Goal: Task Accomplishment & Management: Manage account settings

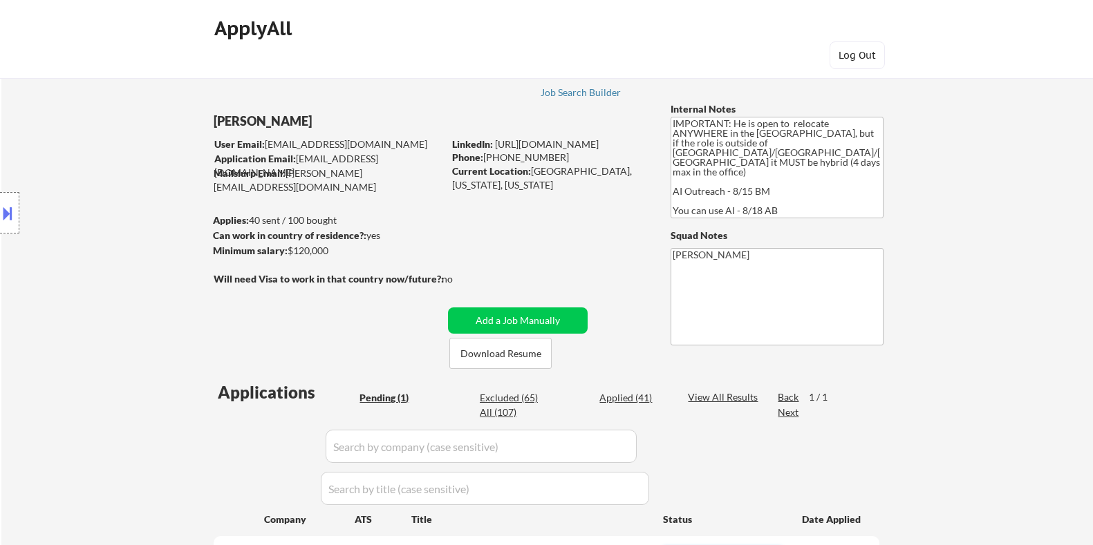
scroll to position [345, 0]
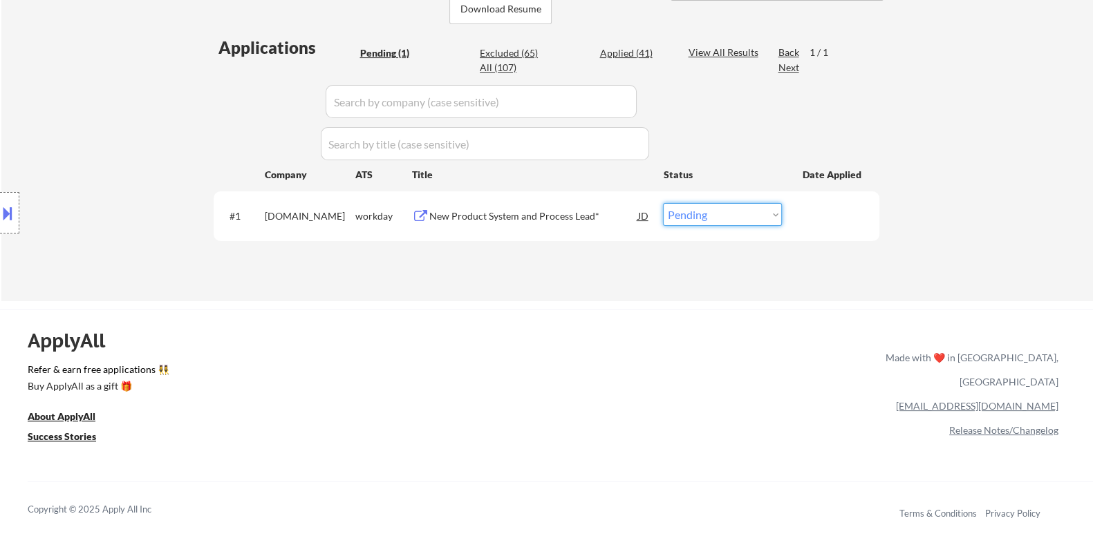
select select ""applied""
click at [663, 203] on select "Choose an option... Pending Applied Excluded (Questions) Excluded (Expired) Exc…" at bounding box center [722, 214] width 119 height 23
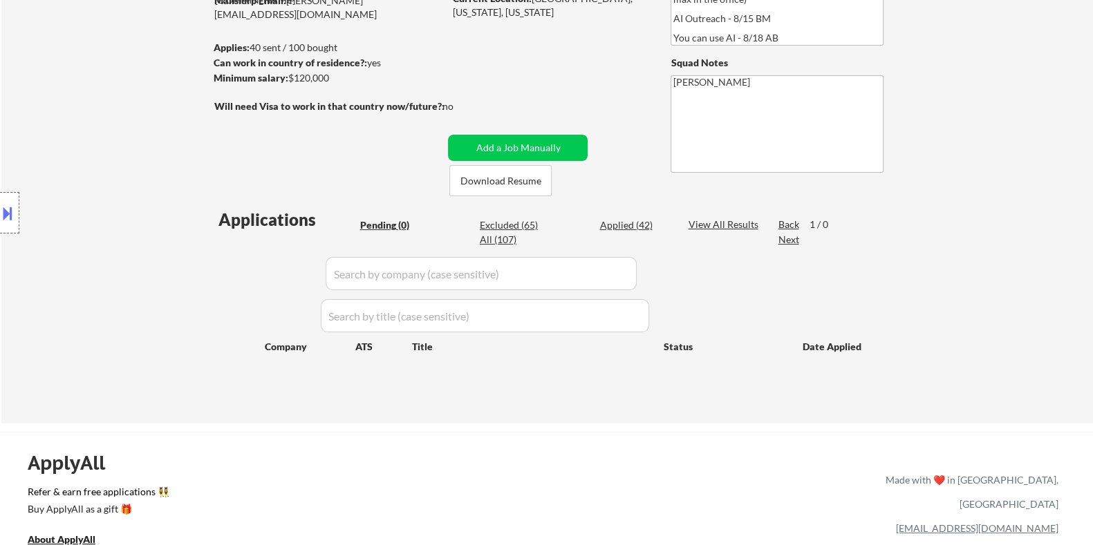
scroll to position [172, 0]
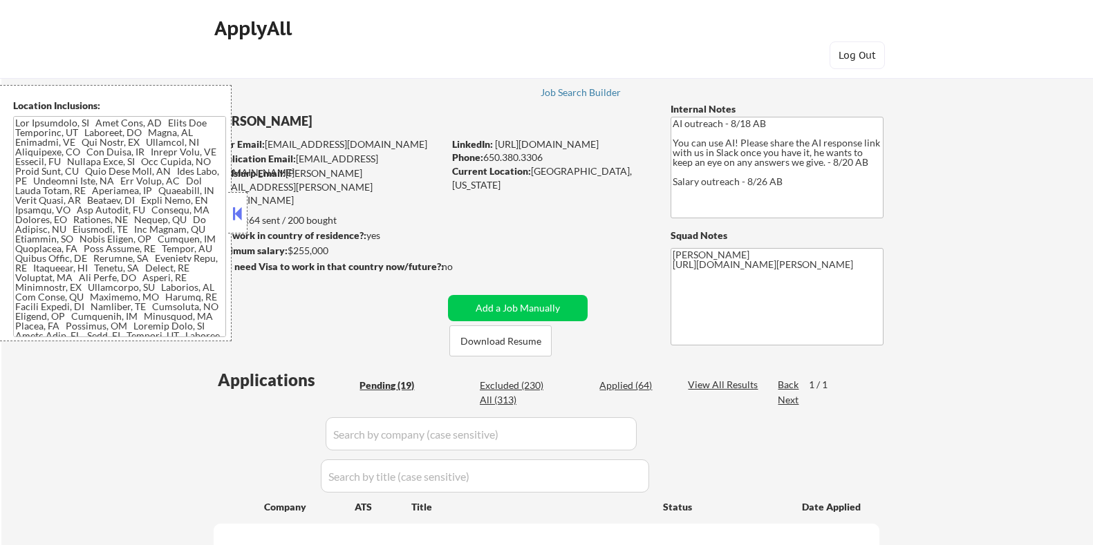
select select ""pending""
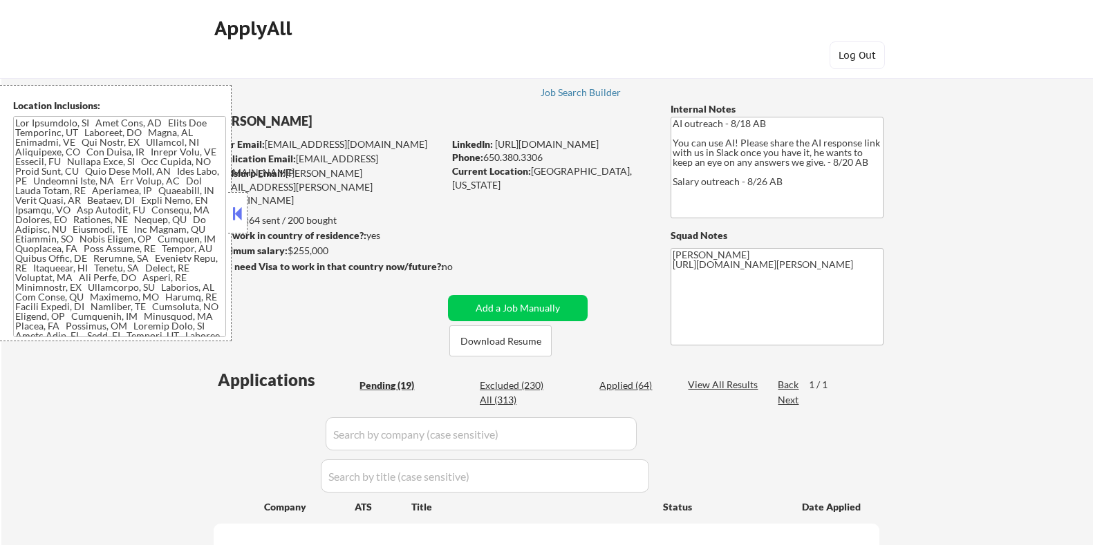
select select ""pending""
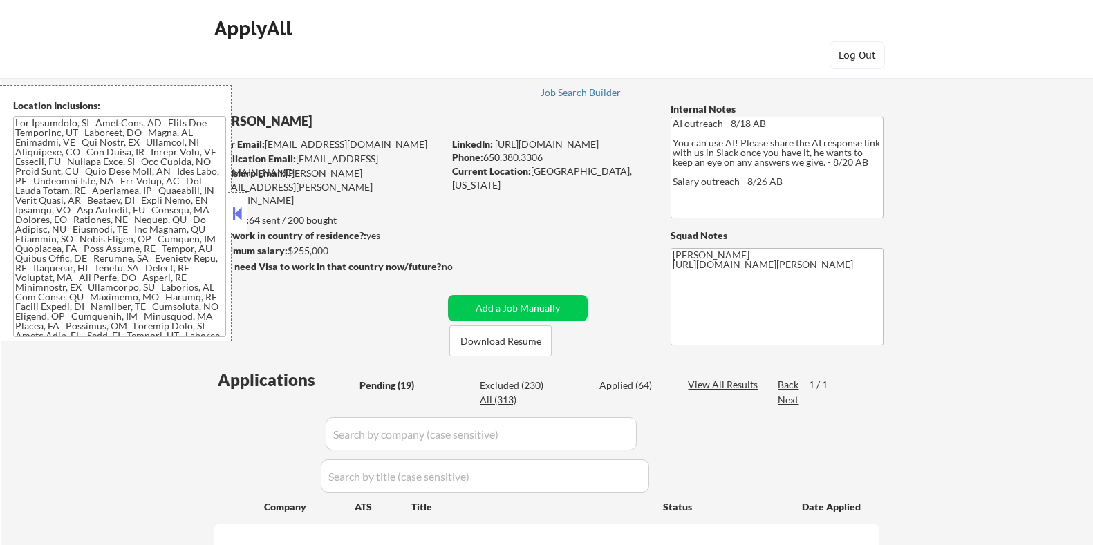
select select ""pending""
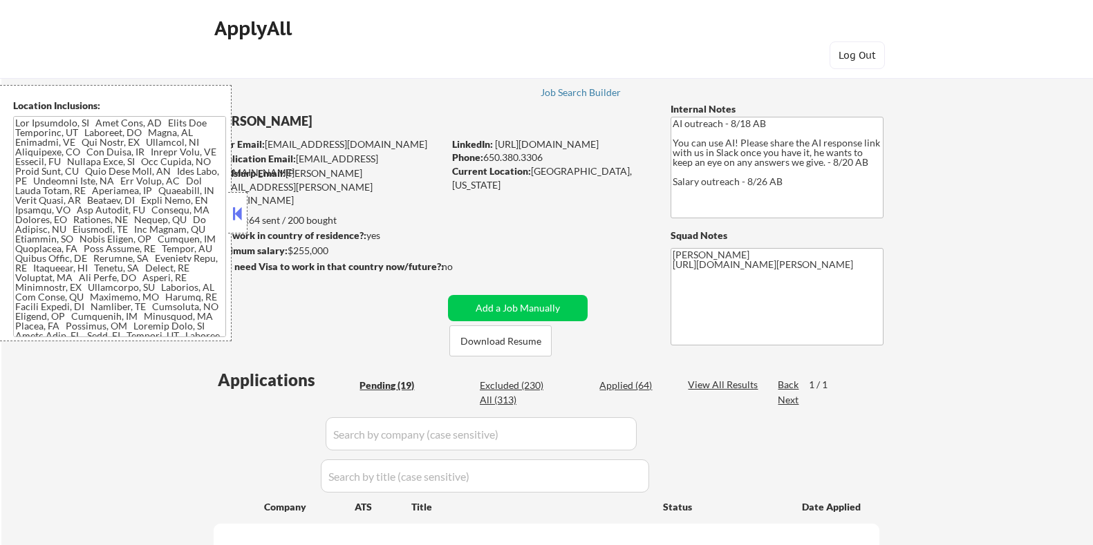
select select ""pending""
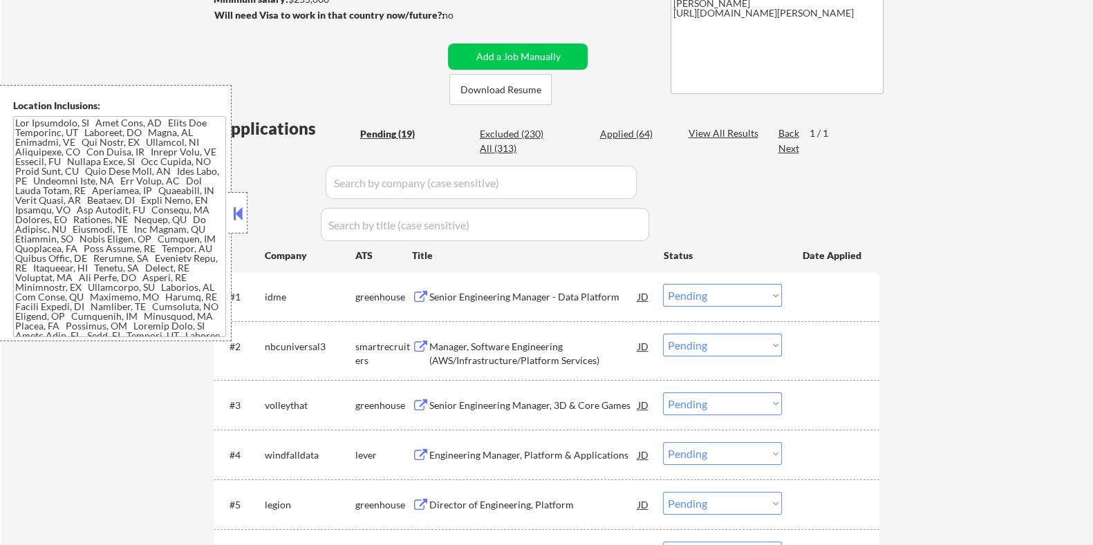
scroll to position [259, 0]
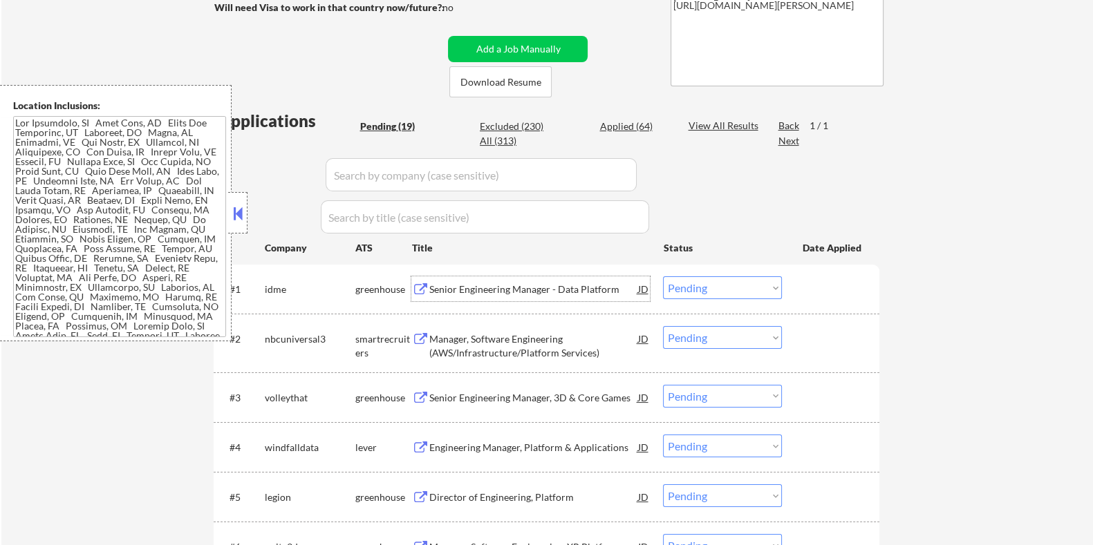
click at [460, 293] on div "Senior Engineering Manager - Data Platform" at bounding box center [532, 290] width 209 height 14
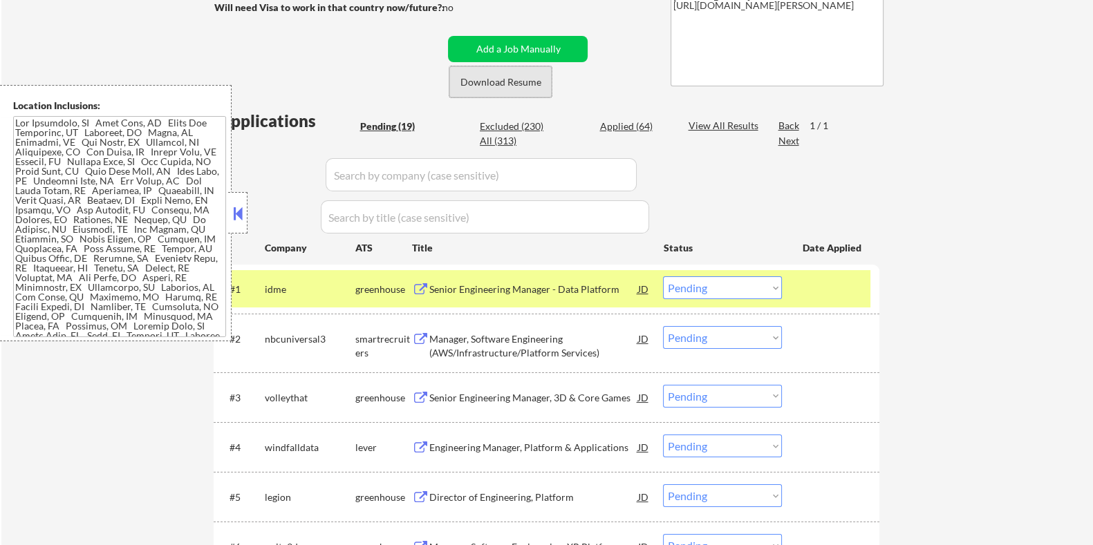
click at [520, 84] on button "Download Resume" at bounding box center [500, 81] width 102 height 31
click at [727, 289] on select "Choose an option... Pending Applied Excluded (Questions) Excluded (Expired) Exc…" at bounding box center [722, 287] width 119 height 23
click at [663, 276] on select "Choose an option... Pending Applied Excluded (Questions) Excluded (Expired) Exc…" at bounding box center [722, 287] width 119 height 23
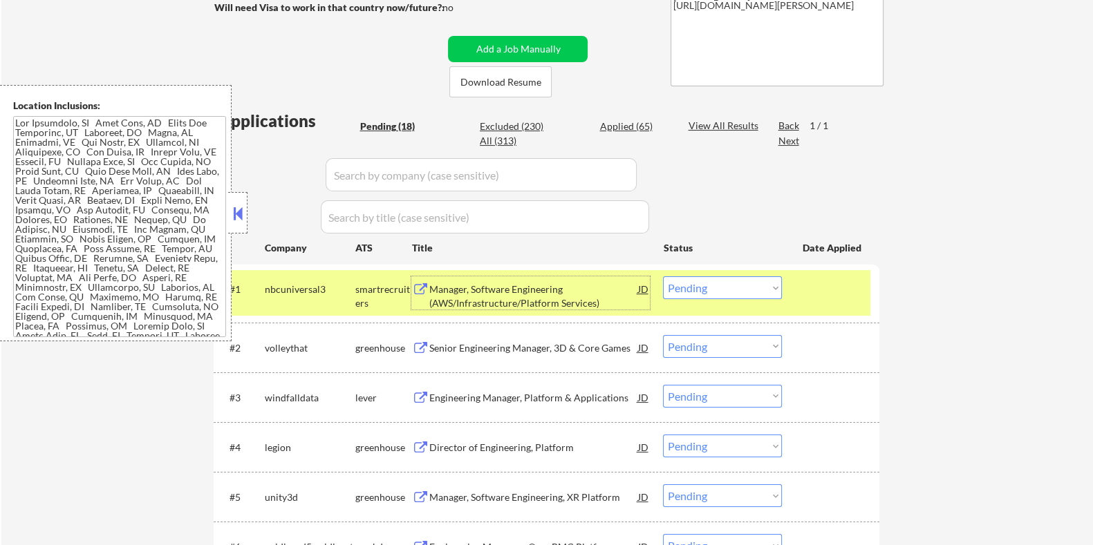
click at [481, 292] on div "Manager, Software Engineering (AWS/Infrastructure/Platform Services)" at bounding box center [532, 296] width 209 height 27
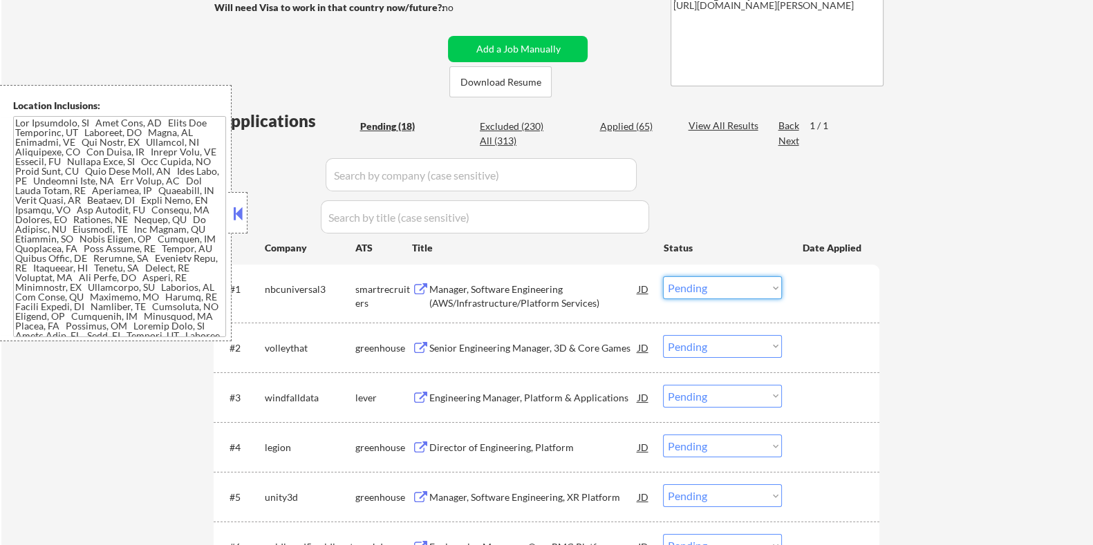
click at [724, 293] on select "Choose an option... Pending Applied Excluded (Questions) Excluded (Expired) Exc…" at bounding box center [722, 287] width 119 height 23
click at [663, 276] on select "Choose an option... Pending Applied Excluded (Questions) Excluded (Expired) Exc…" at bounding box center [722, 287] width 119 height 23
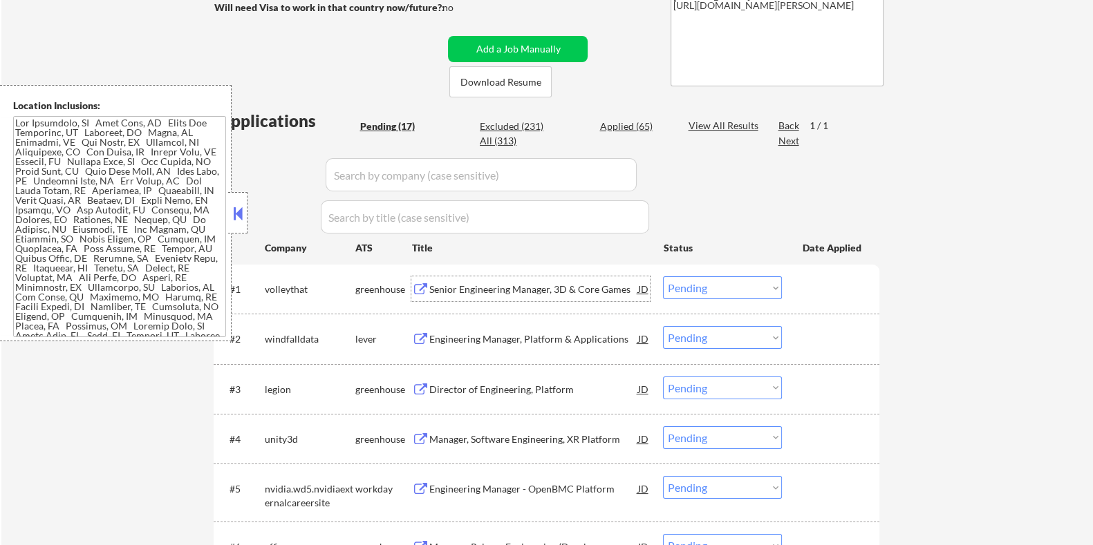
click at [528, 292] on div "Senior Engineering Manager, 3D & Core Games" at bounding box center [532, 290] width 209 height 14
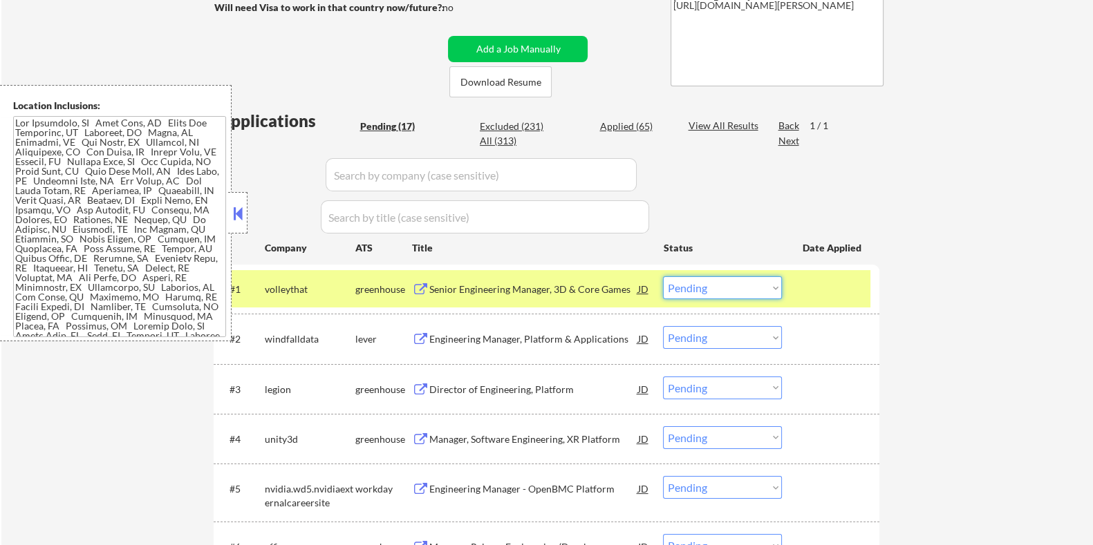
click at [743, 286] on select "Choose an option... Pending Applied Excluded (Questions) Excluded (Expired) Exc…" at bounding box center [722, 287] width 119 height 23
select select ""excluded__bad_match_""
click at [663, 276] on select "Choose an option... Pending Applied Excluded (Questions) Excluded (Expired) Exc…" at bounding box center [722, 287] width 119 height 23
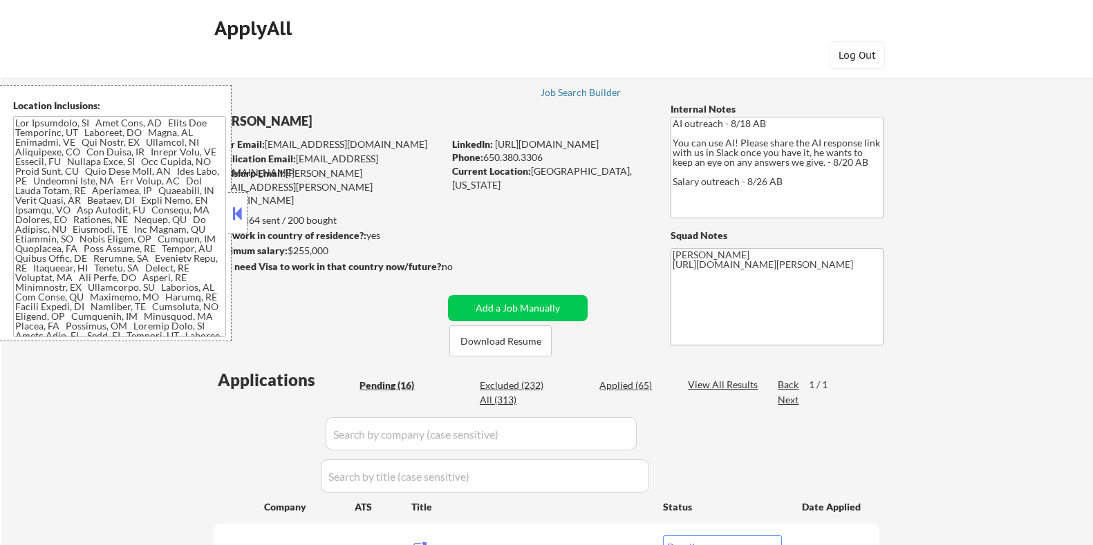
select select ""pending""
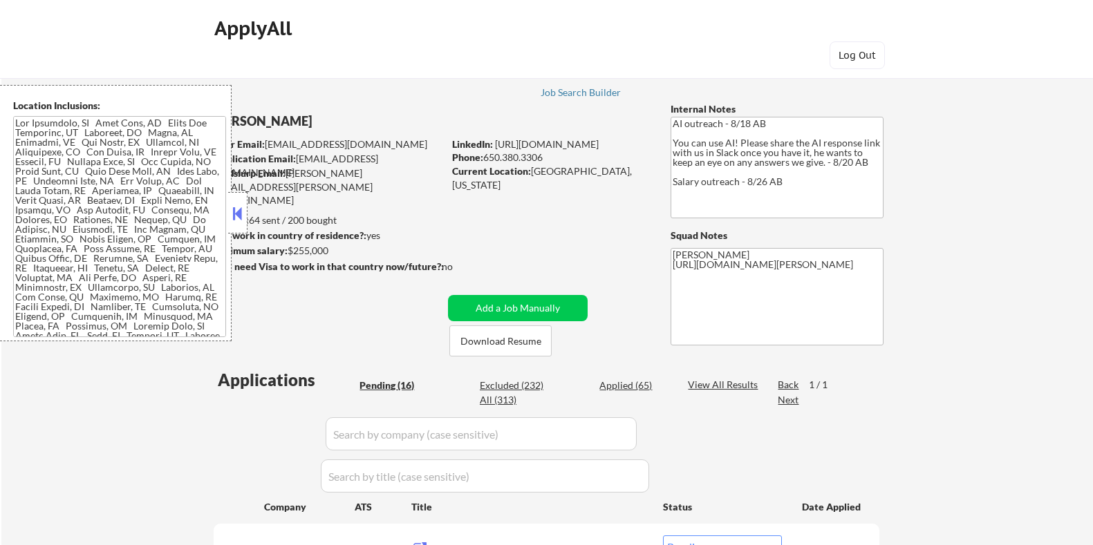
select select ""pending""
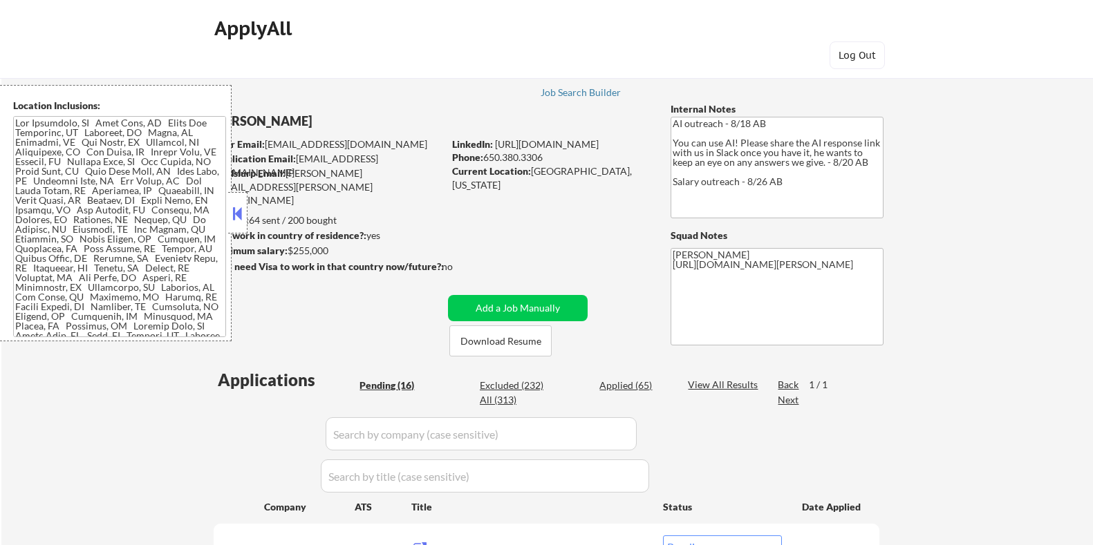
select select ""pending""
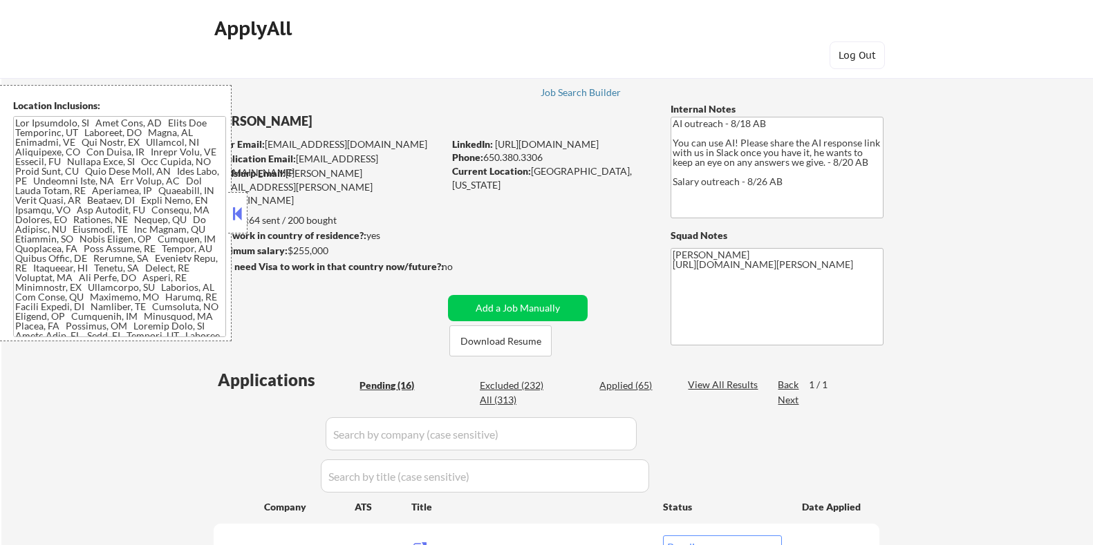
select select ""pending""
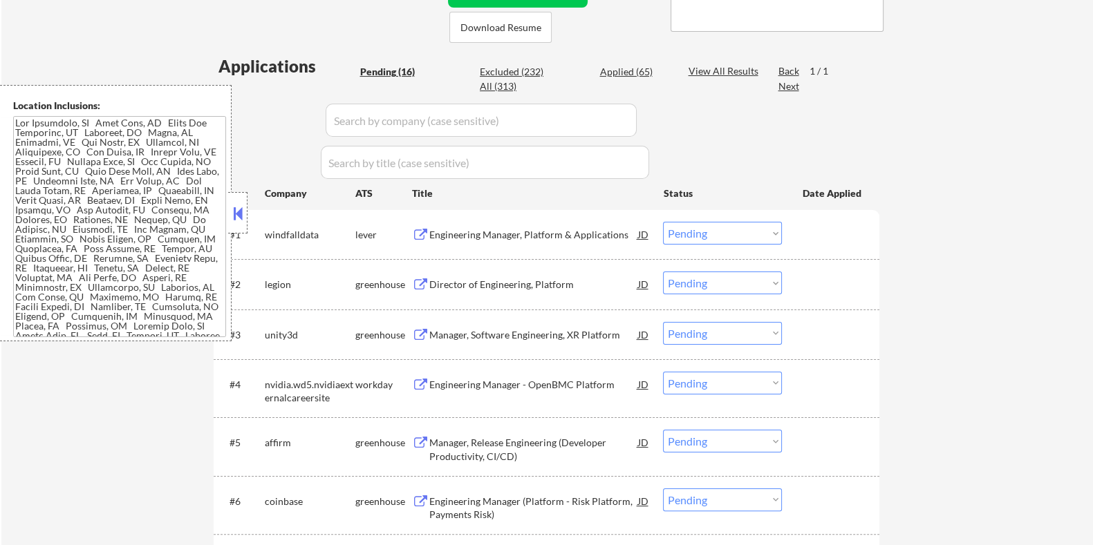
scroll to position [259, 0]
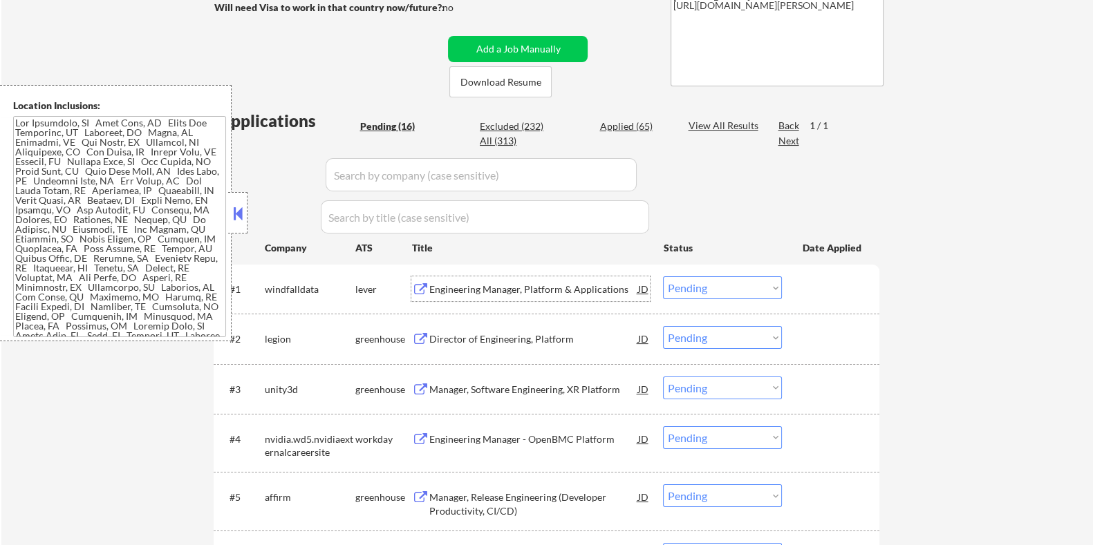
click at [491, 292] on div "Engineering Manager, Platform & Applications" at bounding box center [532, 290] width 209 height 14
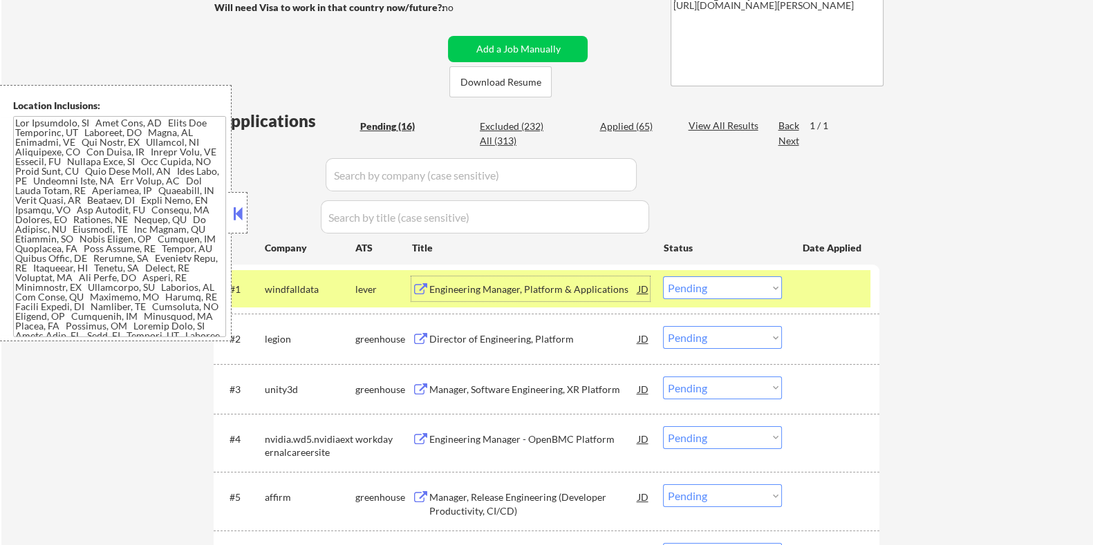
click at [719, 285] on select "Choose an option... Pending Applied Excluded (Questions) Excluded (Expired) Exc…" at bounding box center [722, 287] width 119 height 23
click at [663, 276] on select "Choose an option... Pending Applied Excluded (Questions) Excluded (Expired) Exc…" at bounding box center [722, 287] width 119 height 23
select select ""pending""
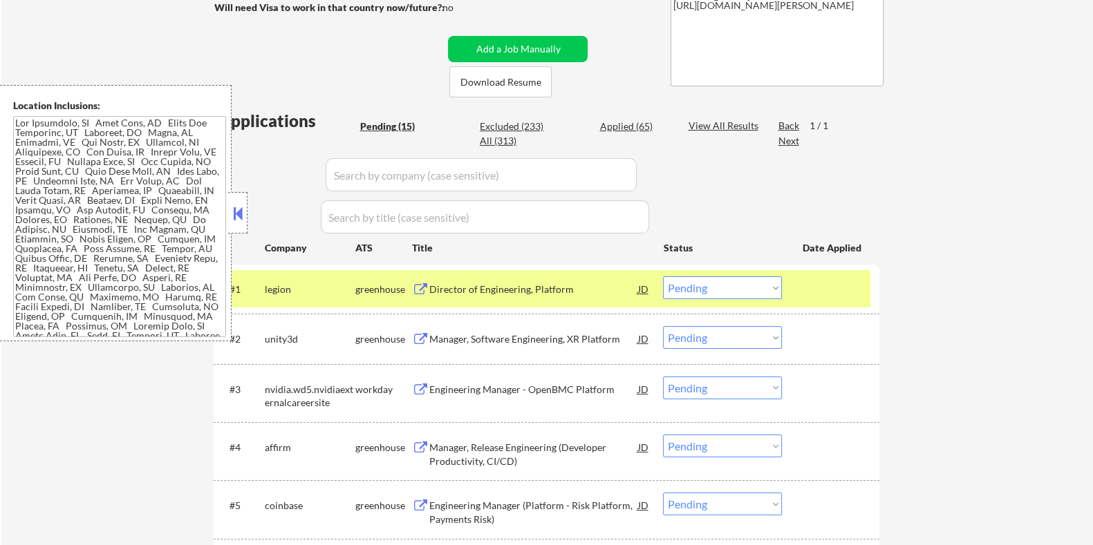
click at [485, 288] on div "Director of Engineering, Platform" at bounding box center [532, 290] width 209 height 14
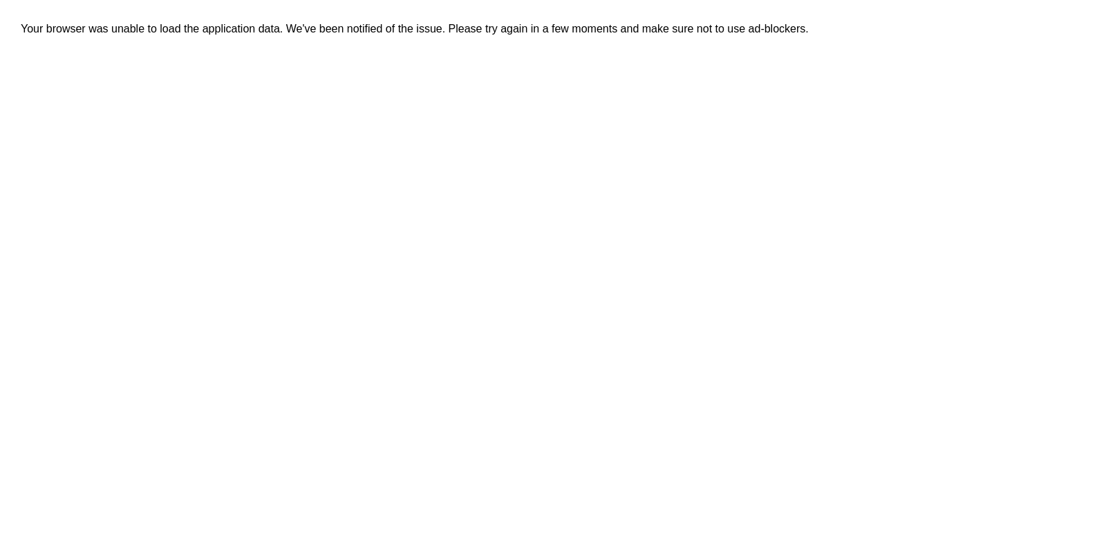
drag, startPoint x: 656, startPoint y: 1, endPoint x: 349, endPoint y: 196, distance: 363.9
click at [349, 196] on div "Your browser was unable to load the application data. We've been notified of th…" at bounding box center [573, 293] width 1147 height 587
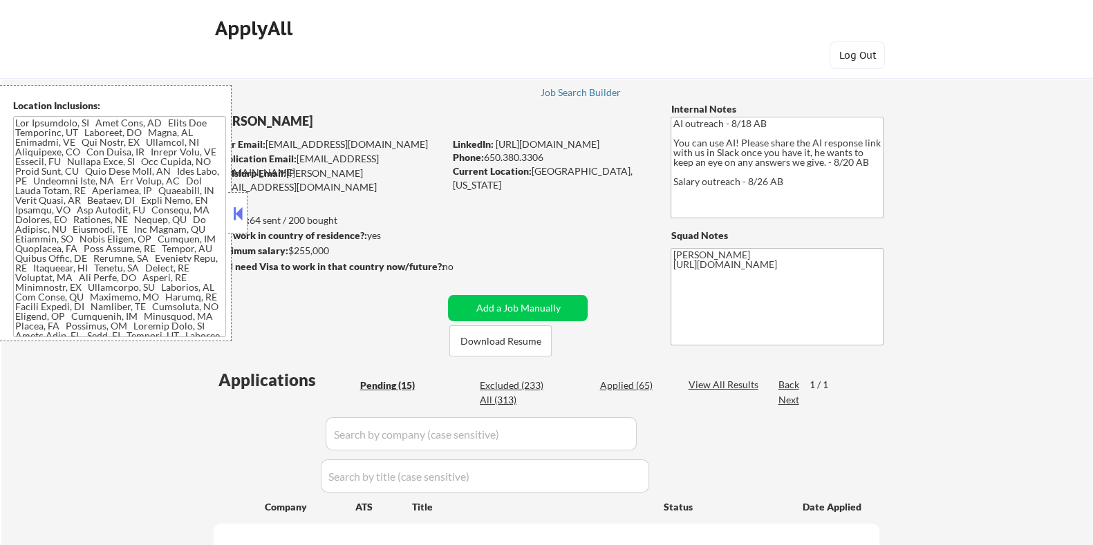
select select ""pending""
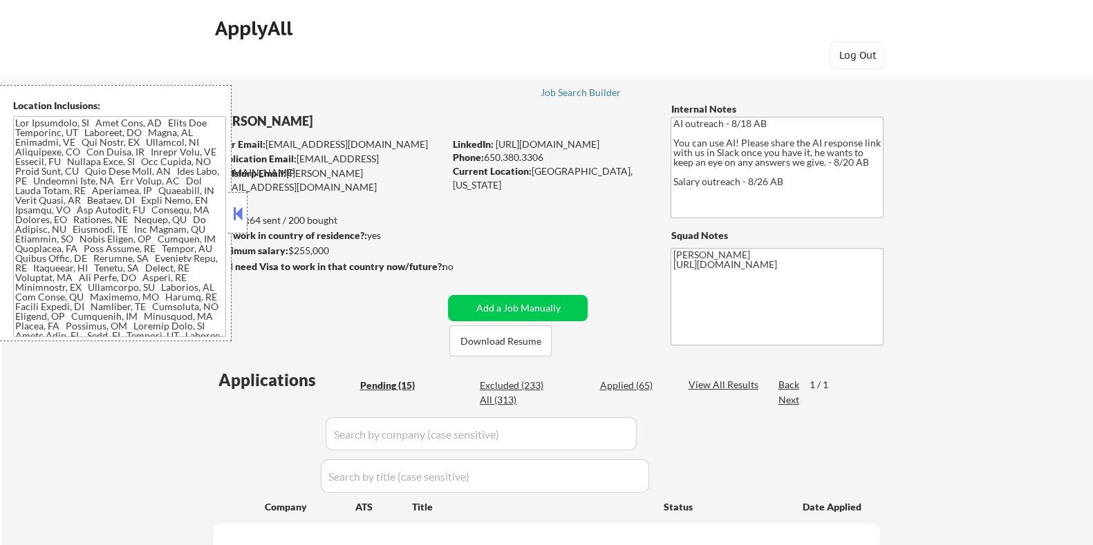
select select ""pending""
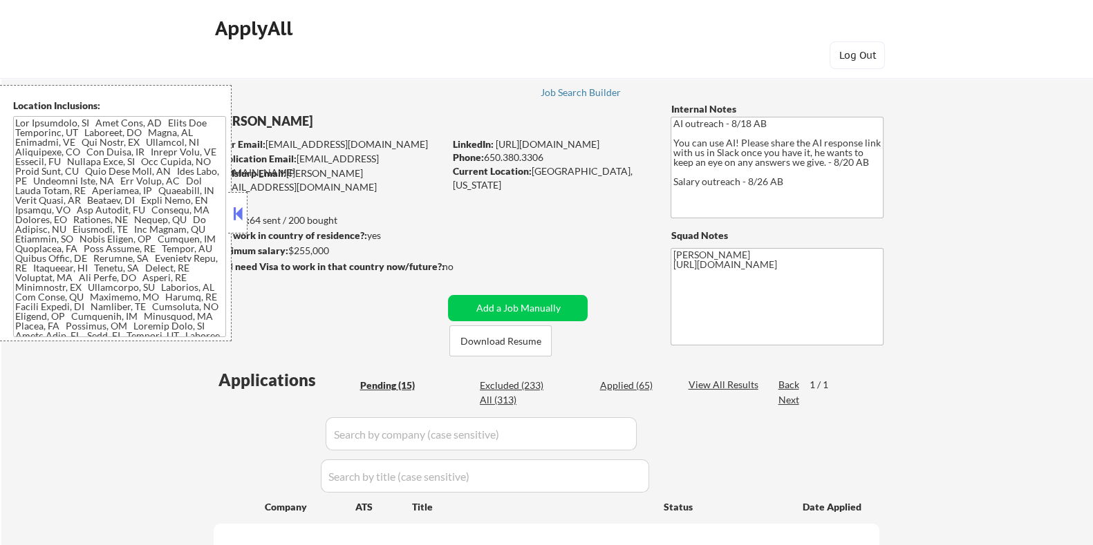
select select ""pending""
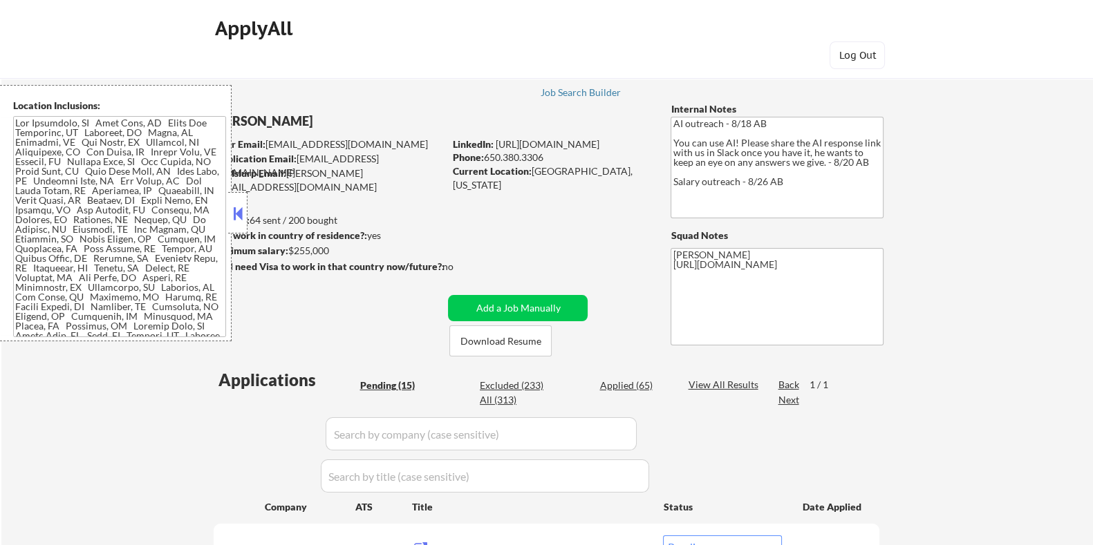
scroll to position [259, 0]
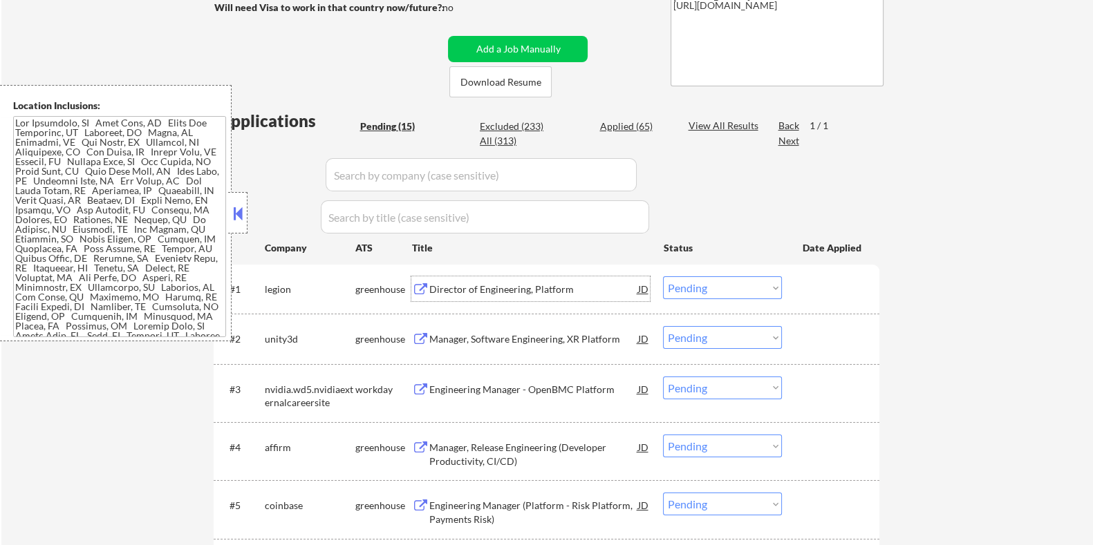
click at [492, 292] on div "Director of Engineering, Platform" at bounding box center [532, 290] width 209 height 14
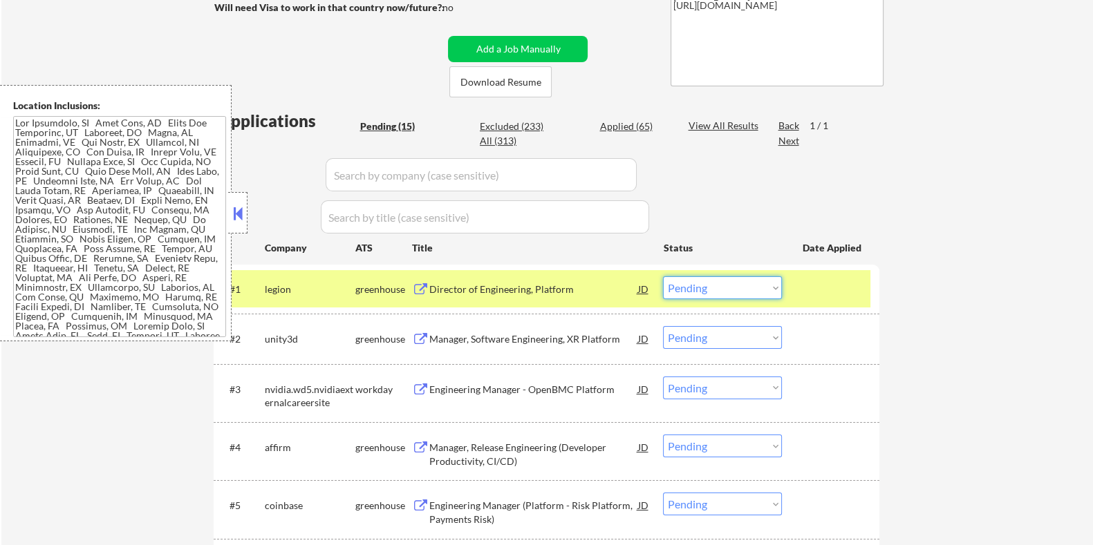
click at [729, 290] on select "Choose an option... Pending Applied Excluded (Questions) Excluded (Expired) Exc…" at bounding box center [722, 287] width 119 height 23
click at [663, 276] on select "Choose an option... Pending Applied Excluded (Questions) Excluded (Expired) Exc…" at bounding box center [722, 287] width 119 height 23
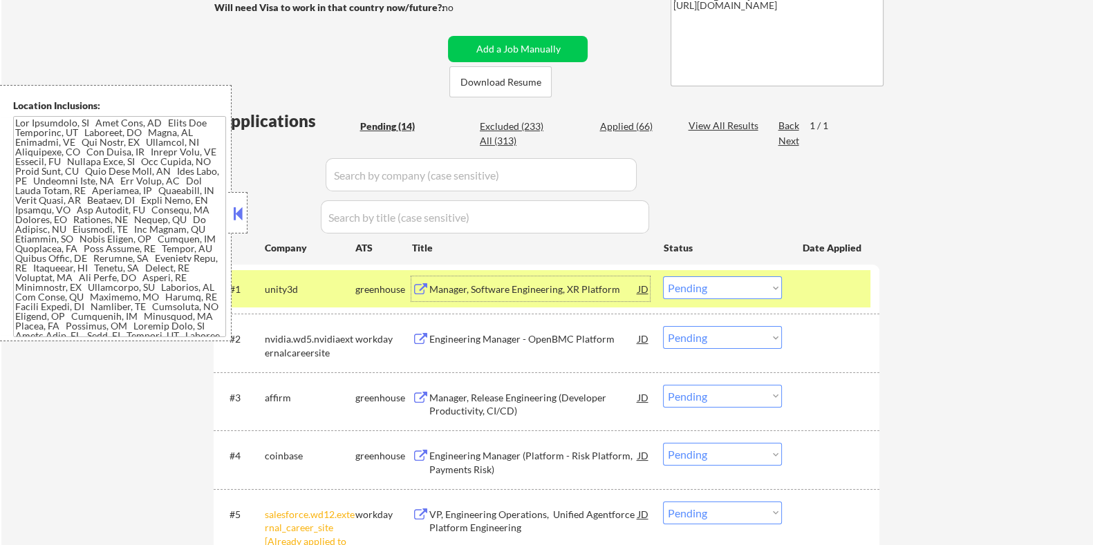
click at [551, 290] on div "Manager, Software Engineering, XR Platform" at bounding box center [532, 290] width 209 height 14
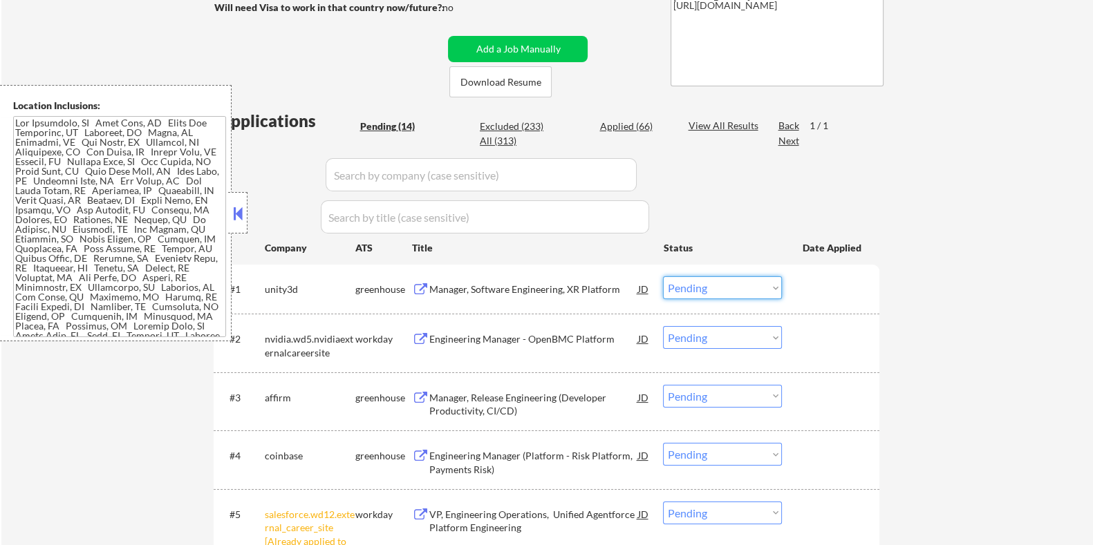
click at [689, 285] on select "Choose an option... Pending Applied Excluded (Questions) Excluded (Expired) Exc…" at bounding box center [722, 287] width 119 height 23
click at [663, 276] on select "Choose an option... Pending Applied Excluded (Questions) Excluded (Expired) Exc…" at bounding box center [722, 287] width 119 height 23
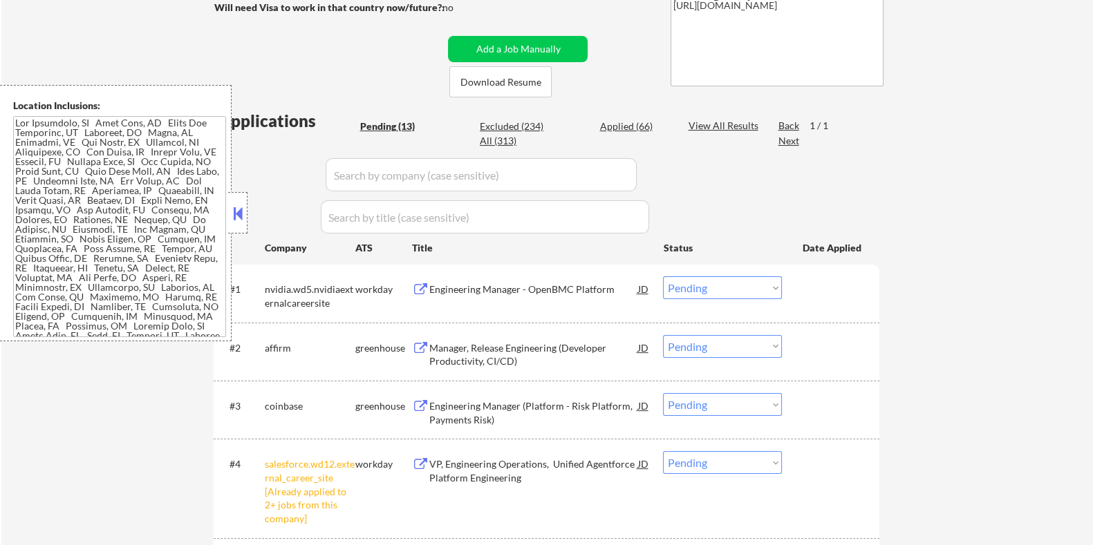
click at [512, 288] on div "Engineering Manager - OpenBMC Platform" at bounding box center [532, 290] width 209 height 14
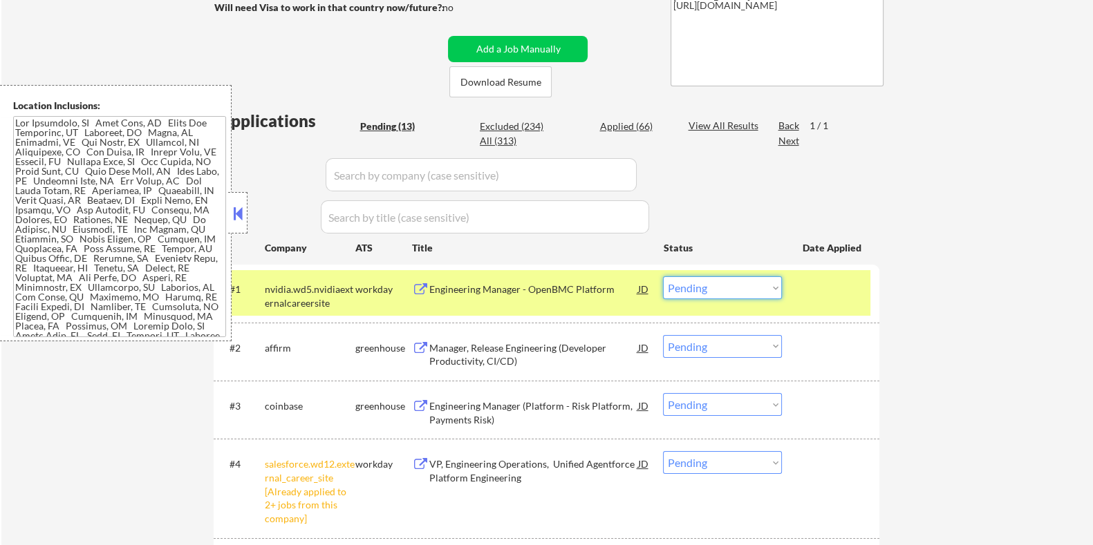
click at [731, 288] on select "Choose an option... Pending Applied Excluded (Questions) Excluded (Expired) Exc…" at bounding box center [722, 287] width 119 height 23
click at [663, 276] on select "Choose an option... Pending Applied Excluded (Questions) Excluded (Expired) Exc…" at bounding box center [722, 287] width 119 height 23
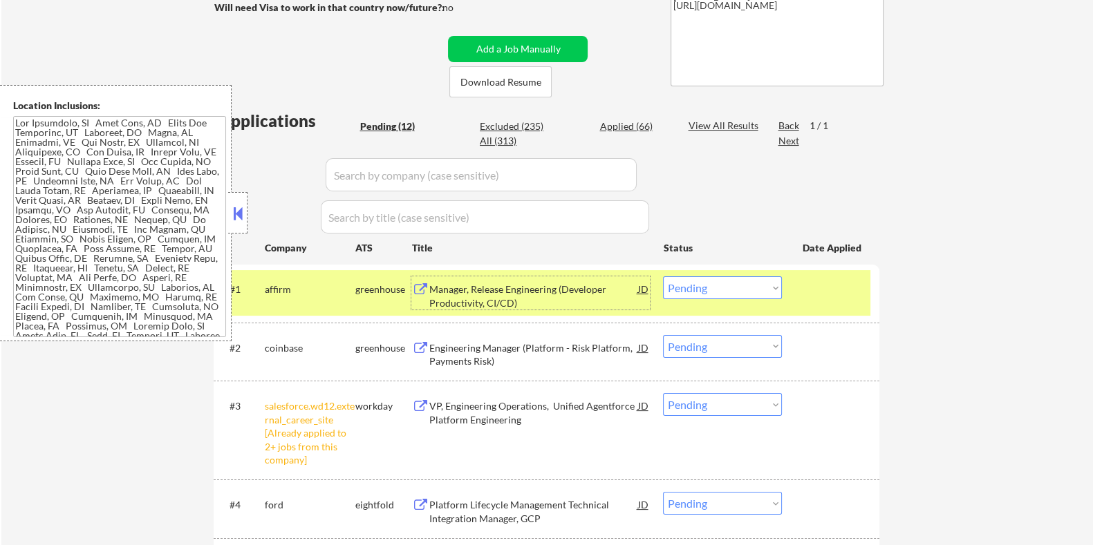
click at [502, 284] on div "Manager, Release Engineering (Developer Productivity, CI/CD)" at bounding box center [532, 296] width 209 height 27
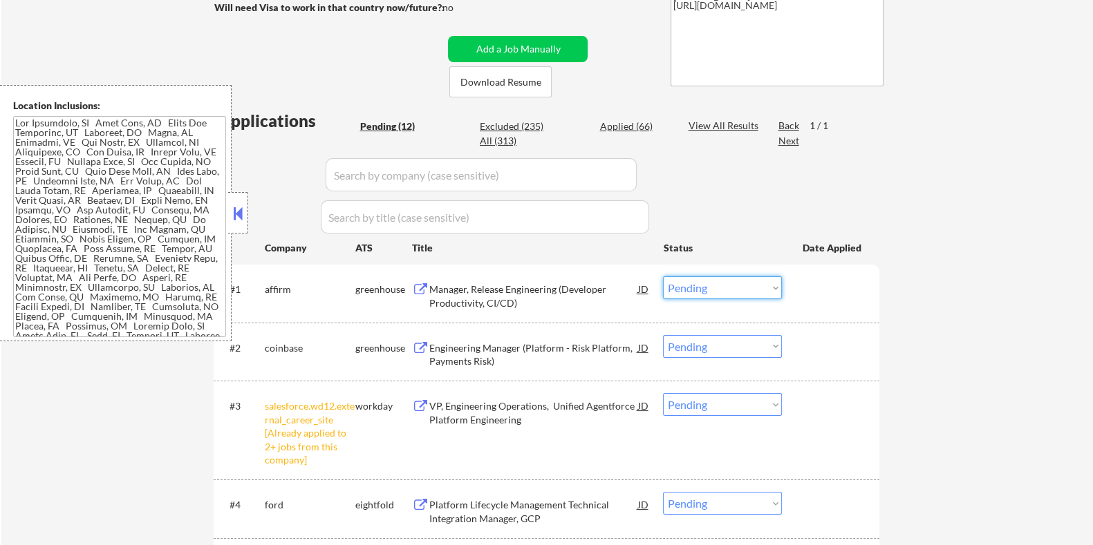
click at [713, 289] on select "Choose an option... Pending Applied Excluded (Questions) Excluded (Expired) Exc…" at bounding box center [722, 287] width 119 height 23
click at [663, 276] on select "Choose an option... Pending Applied Excluded (Questions) Excluded (Expired) Exc…" at bounding box center [722, 287] width 119 height 23
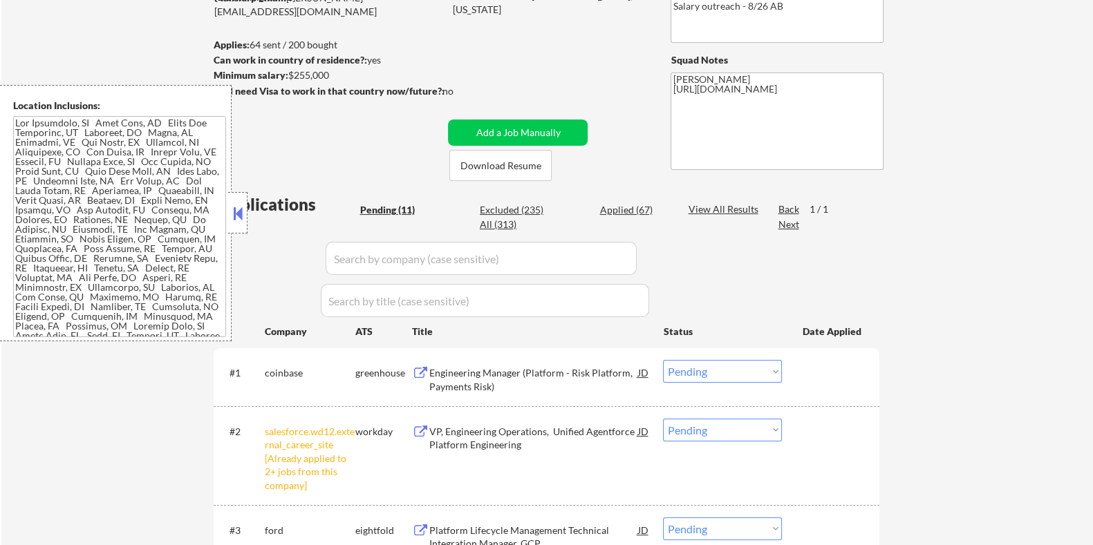
scroll to position [172, 0]
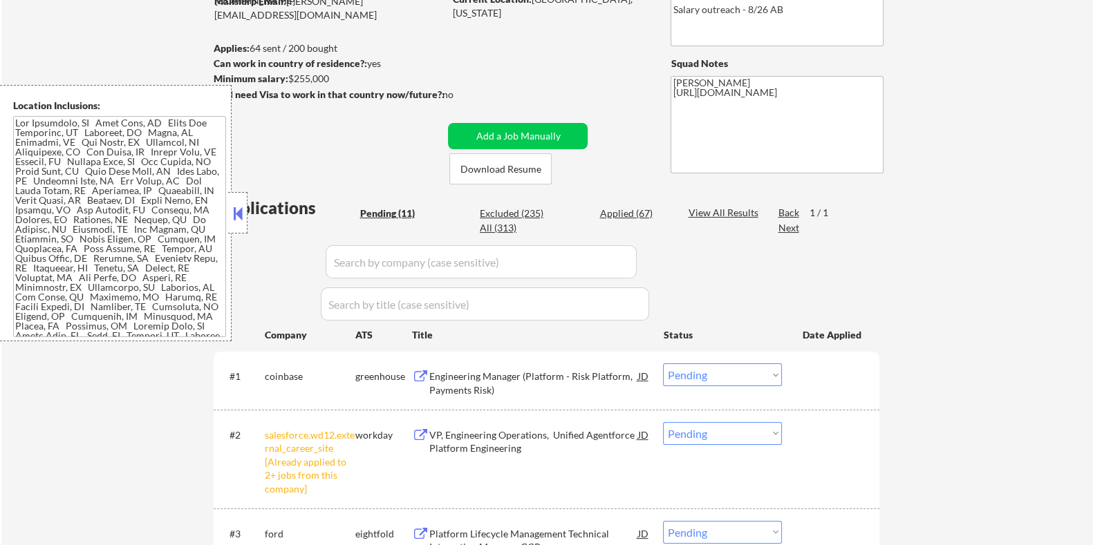
click at [509, 371] on div "Engineering Manager (Platform - Risk Platform, Payments Risk)" at bounding box center [532, 383] width 209 height 27
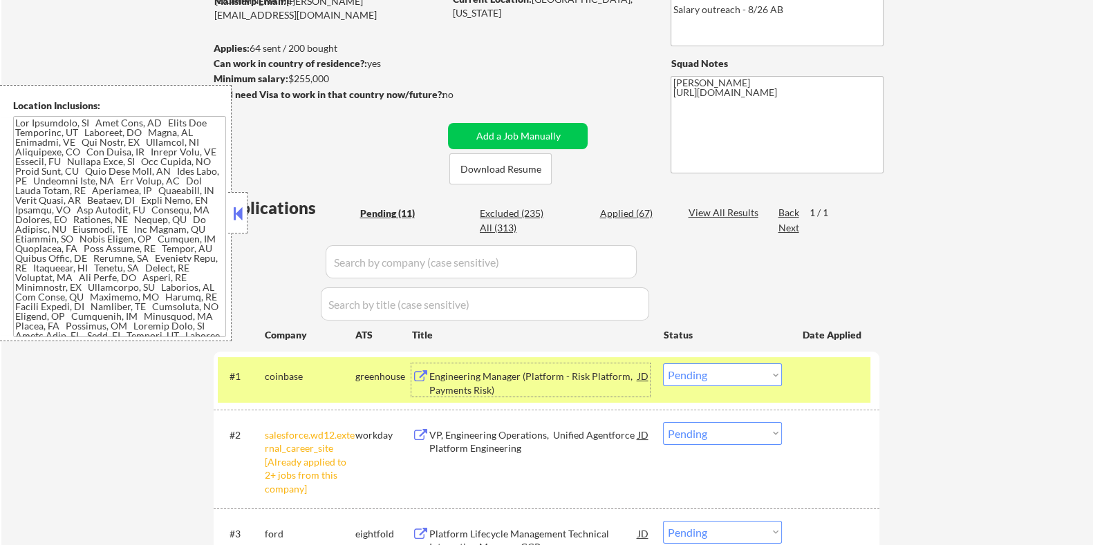
click at [724, 372] on select "Choose an option... Pending Applied Excluded (Questions) Excluded (Expired) Exc…" at bounding box center [722, 374] width 119 height 23
click at [663, 363] on select "Choose an option... Pending Applied Excluded (Questions) Excluded (Expired) Exc…" at bounding box center [722, 374] width 119 height 23
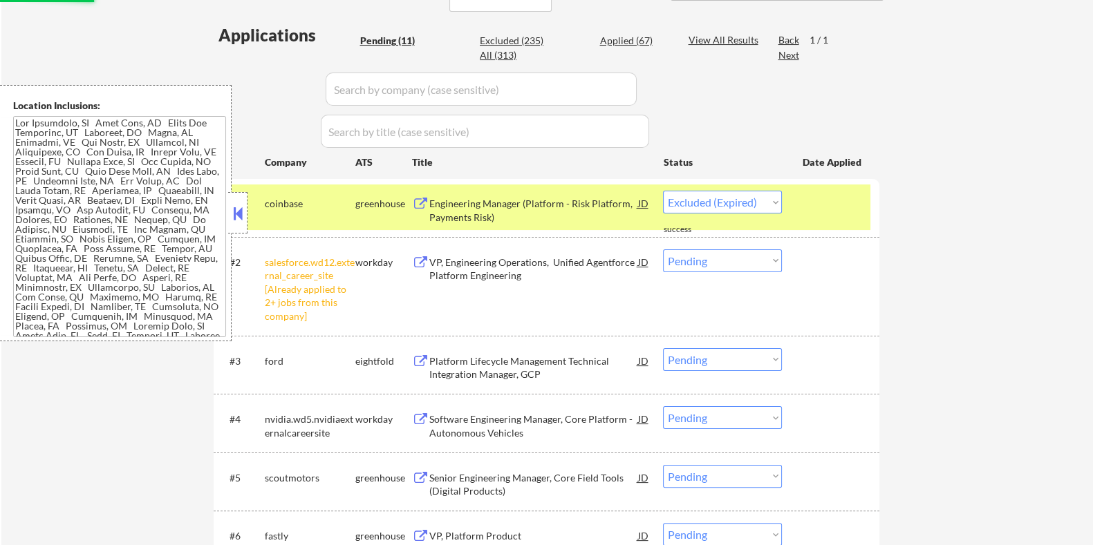
select select ""pending""
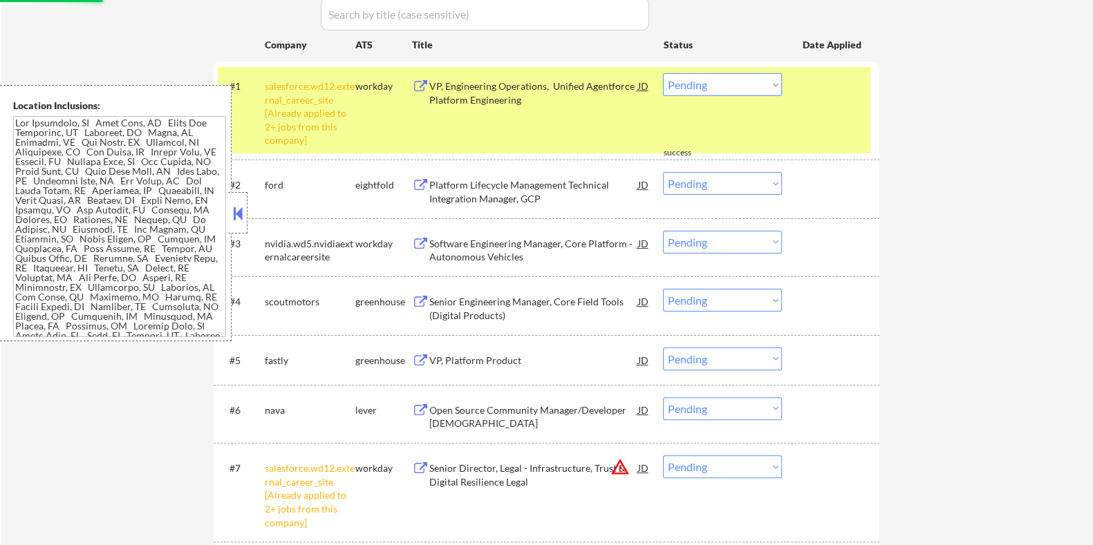
scroll to position [518, 0]
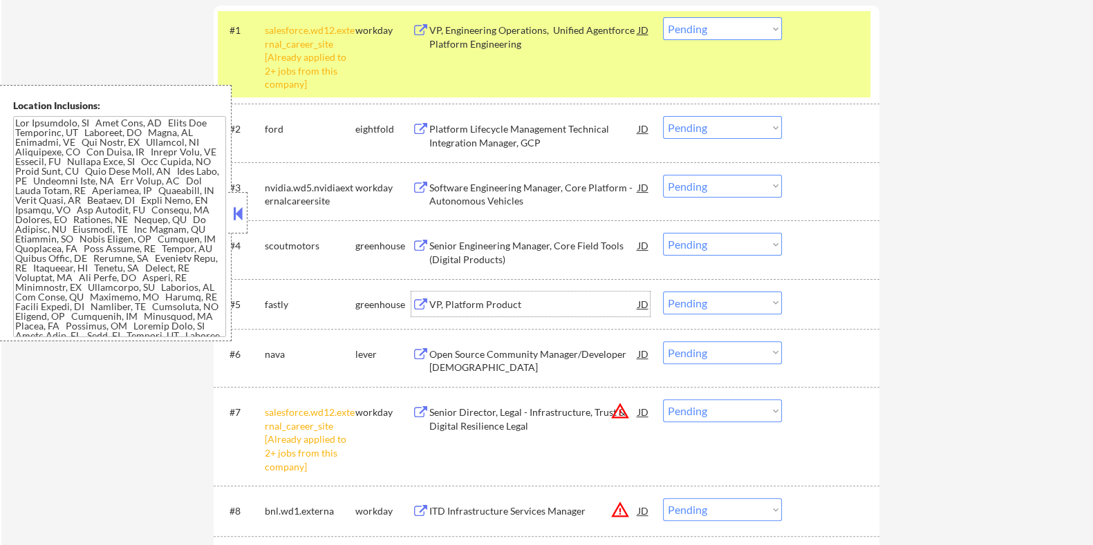
click at [477, 299] on div "VP, Platform Product" at bounding box center [532, 305] width 209 height 14
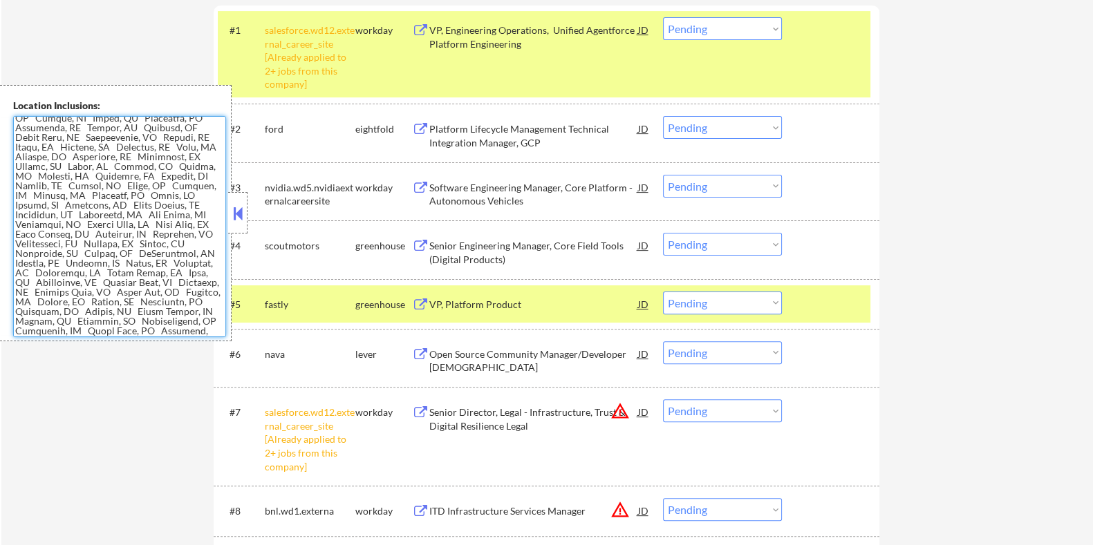
scroll to position [788, 0]
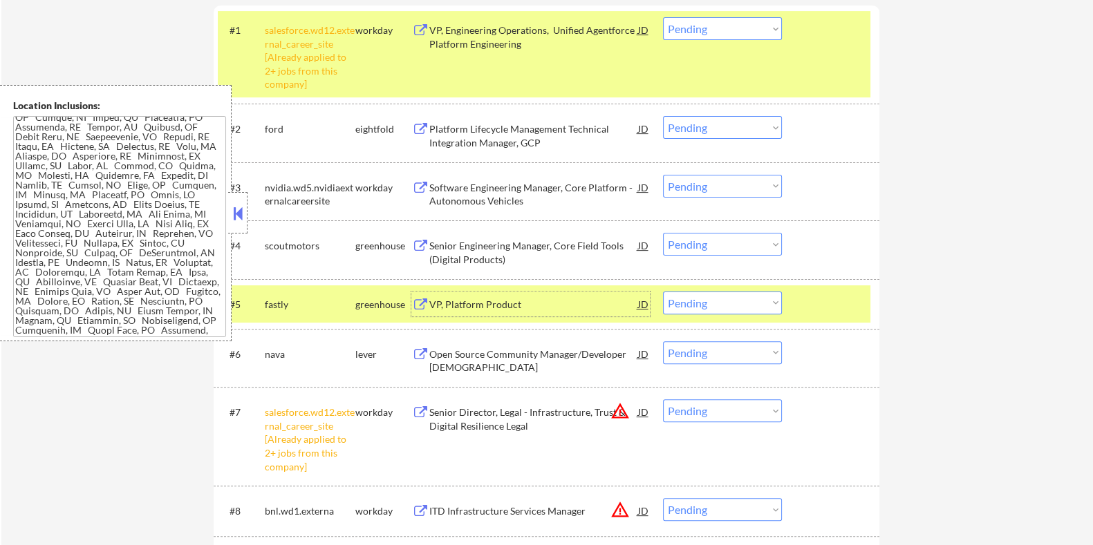
click at [520, 301] on div "VP, Platform Product" at bounding box center [532, 305] width 209 height 14
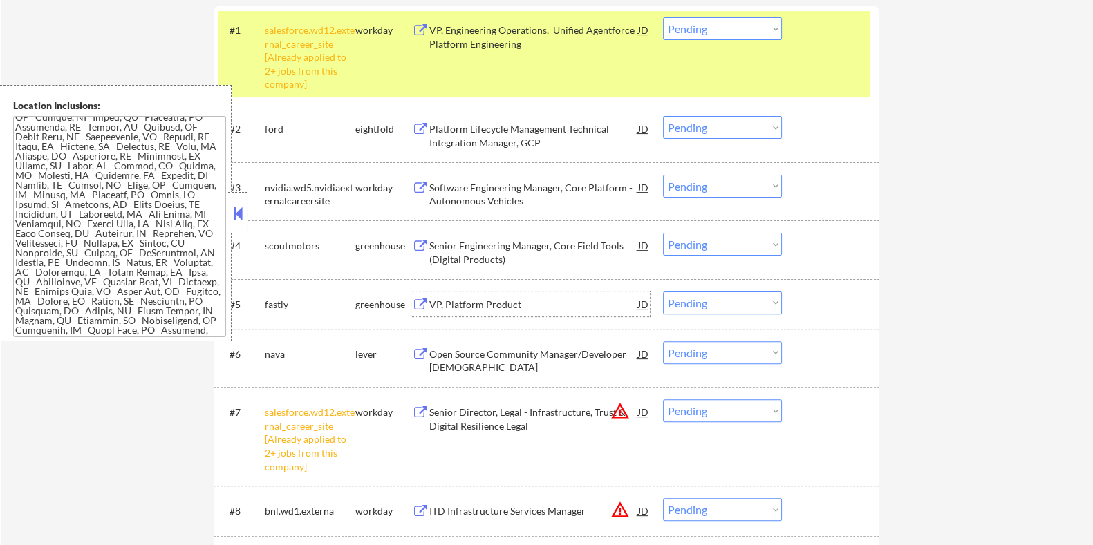
click at [695, 299] on select "Choose an option... Pending Applied Excluded (Questions) Excluded (Expired) Exc…" at bounding box center [722, 303] width 119 height 23
click at [663, 292] on select "Choose an option... Pending Applied Excluded (Questions) Excluded (Expired) Exc…" at bounding box center [722, 303] width 119 height 23
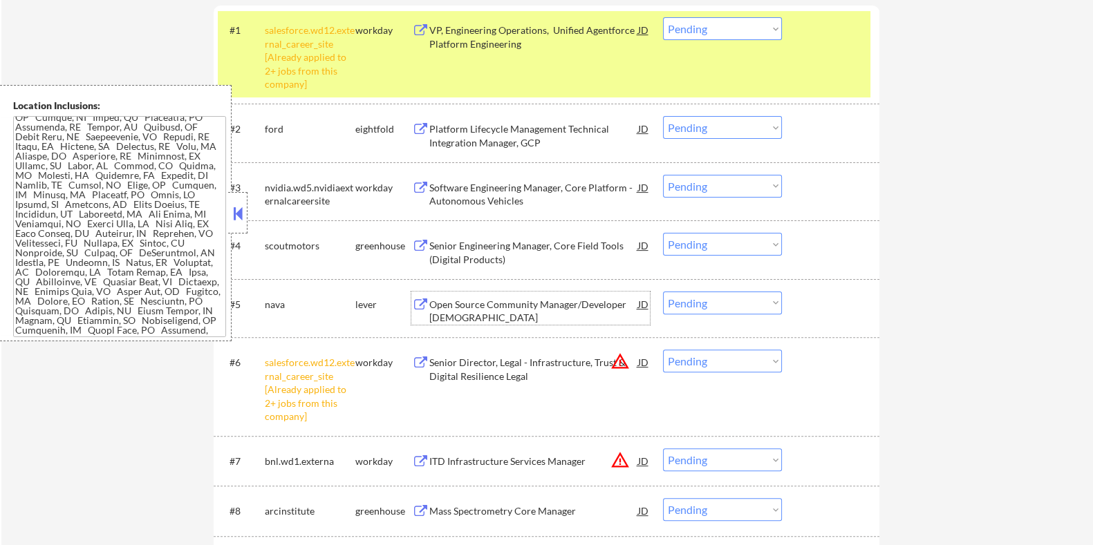
click at [470, 305] on div "Open Source Community Manager/Developer Evangelist" at bounding box center [532, 311] width 209 height 27
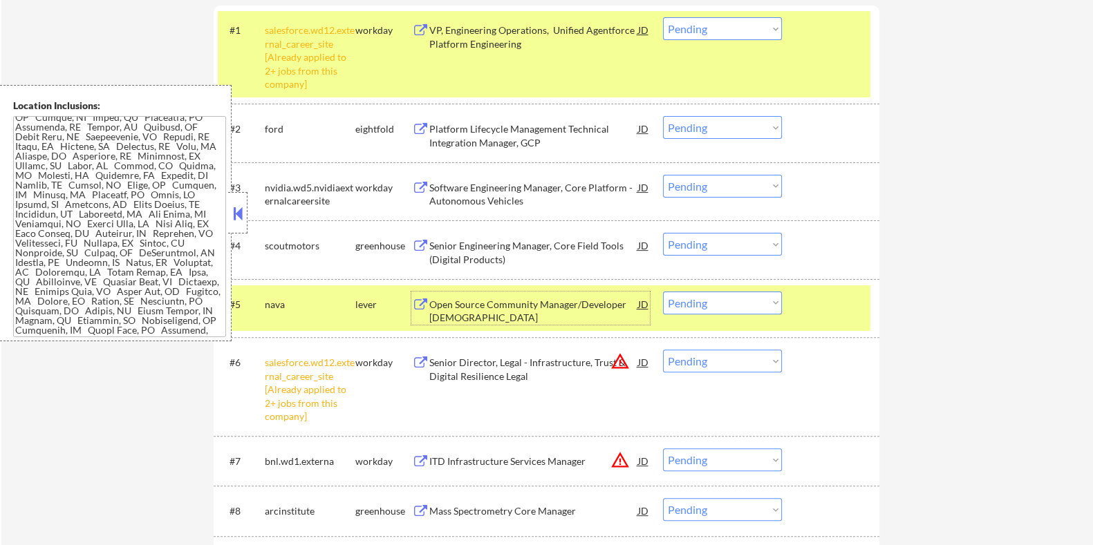
click at [741, 299] on select "Choose an option... Pending Applied Excluded (Questions) Excluded (Expired) Exc…" at bounding box center [722, 303] width 119 height 23
click at [663, 292] on select "Choose an option... Pending Applied Excluded (Questions) Excluded (Expired) Exc…" at bounding box center [722, 303] width 119 height 23
select select ""pending""
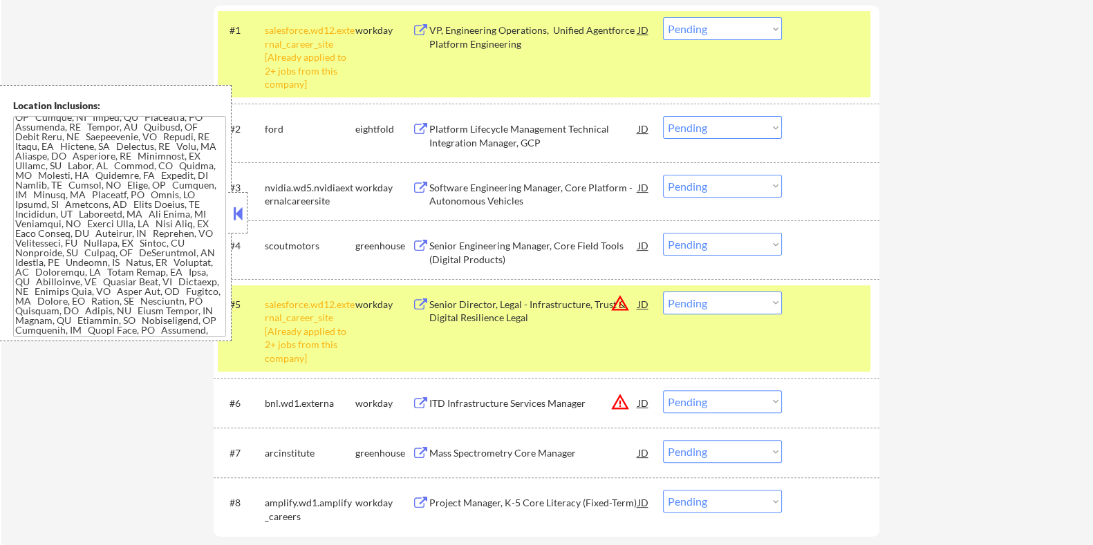
scroll to position [604, 0]
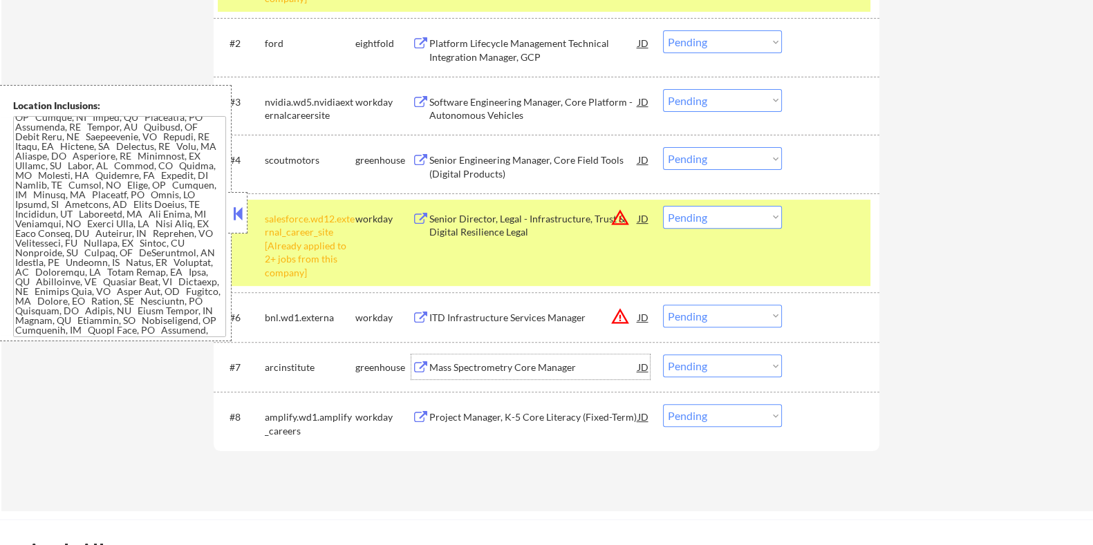
click at [453, 368] on div "Mass Spectrometry Core Manager" at bounding box center [532, 368] width 209 height 14
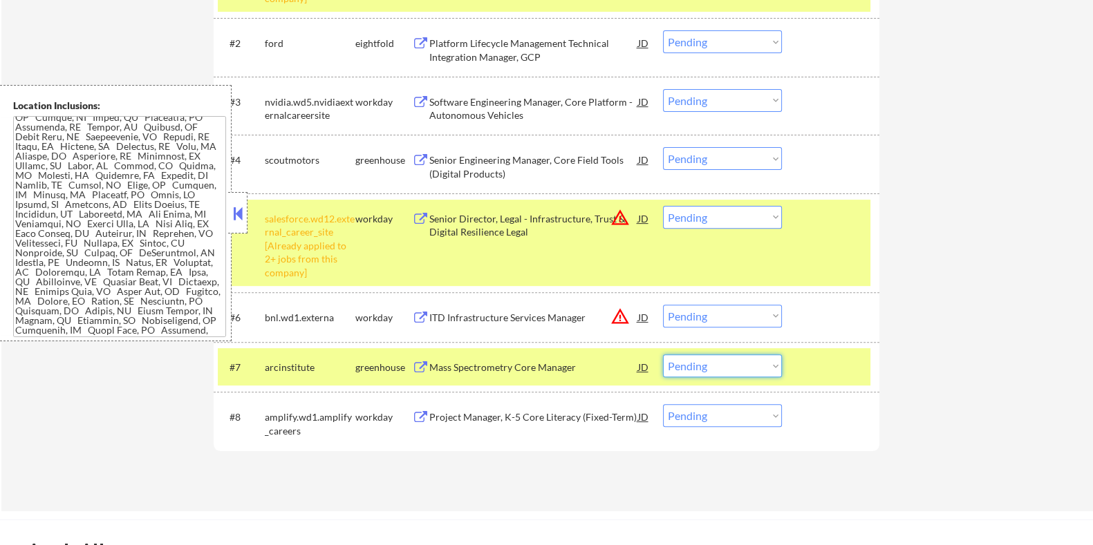
click at [733, 367] on select "Choose an option... Pending Applied Excluded (Questions) Excluded (Expired) Exc…" at bounding box center [722, 366] width 119 height 23
click at [758, 372] on select "Choose an option... Pending Applied Excluded (Questions) Excluded (Expired) Exc…" at bounding box center [722, 366] width 119 height 23
click at [663, 355] on select "Choose an option... Pending Applied Excluded (Questions) Excluded (Expired) Exc…" at bounding box center [722, 366] width 119 height 23
select select ""pending""
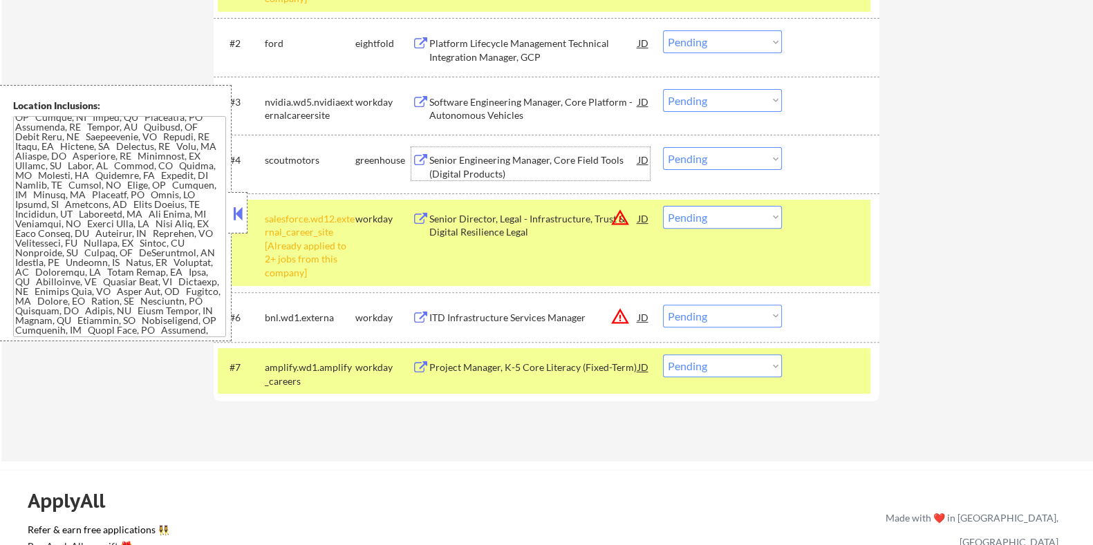
click at [511, 161] on div "Senior Engineering Manager, Core Field Tools (Digital Products)" at bounding box center [532, 166] width 209 height 27
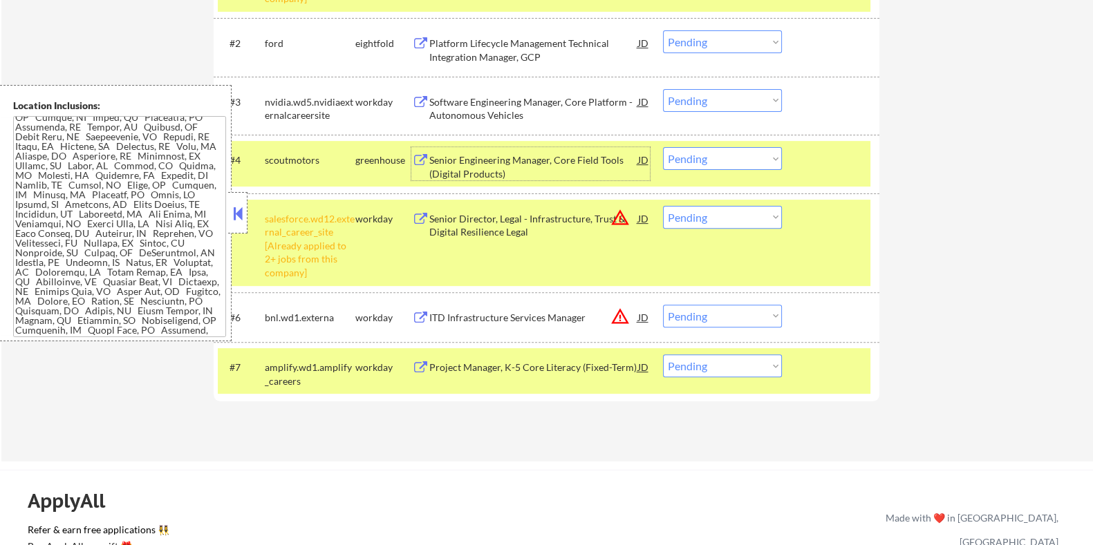
click at [705, 160] on select "Choose an option... Pending Applied Excluded (Questions) Excluded (Expired) Exc…" at bounding box center [722, 158] width 119 height 23
click at [663, 147] on select "Choose an option... Pending Applied Excluded (Questions) Excluded (Expired) Exc…" at bounding box center [722, 158] width 119 height 23
select select ""pending""
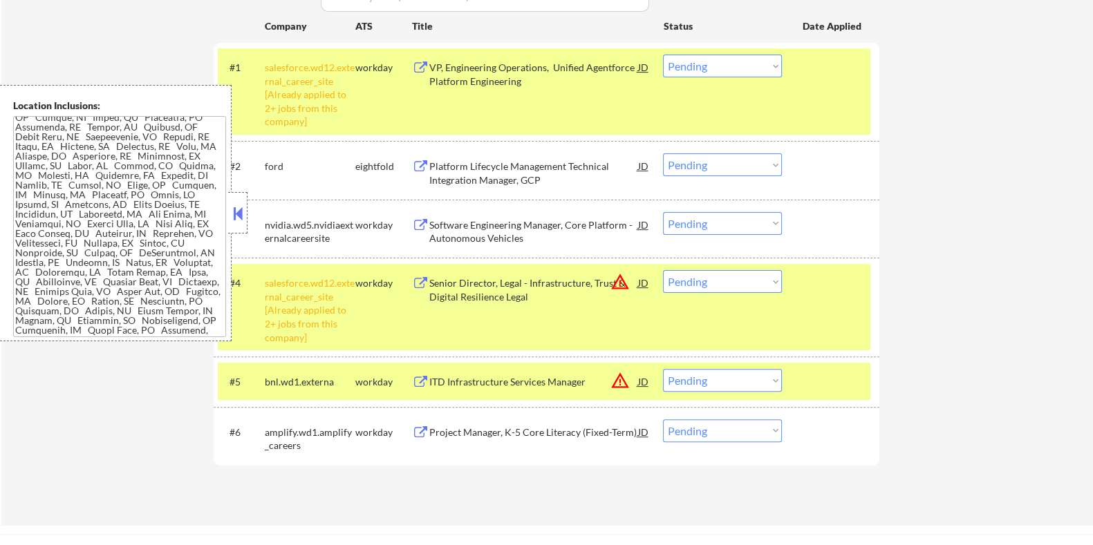
scroll to position [345, 0]
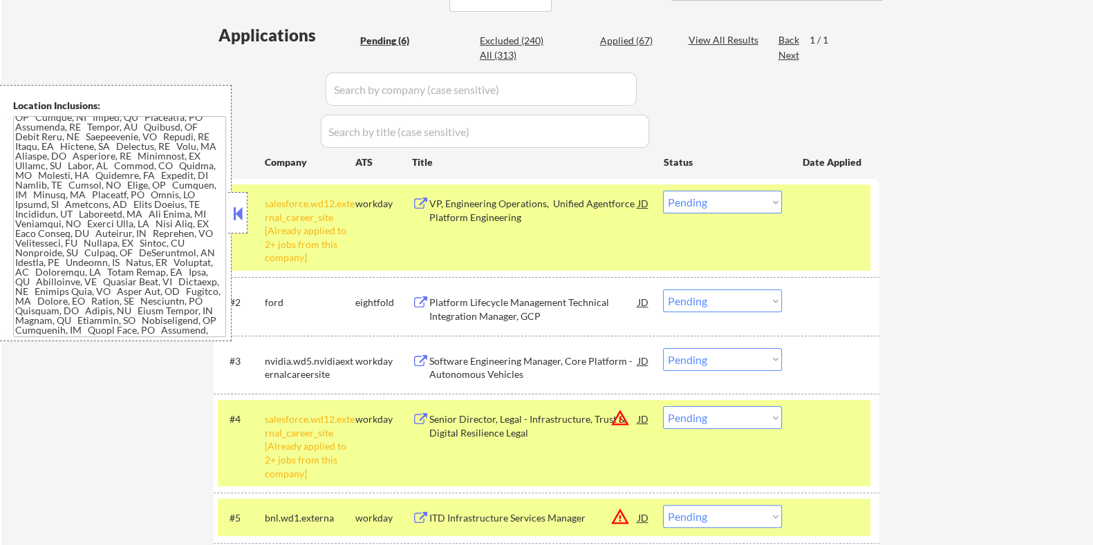
click at [520, 209] on div "VP, Engineering Operations, Unified Agentforce Platform Engineering" at bounding box center [532, 210] width 209 height 27
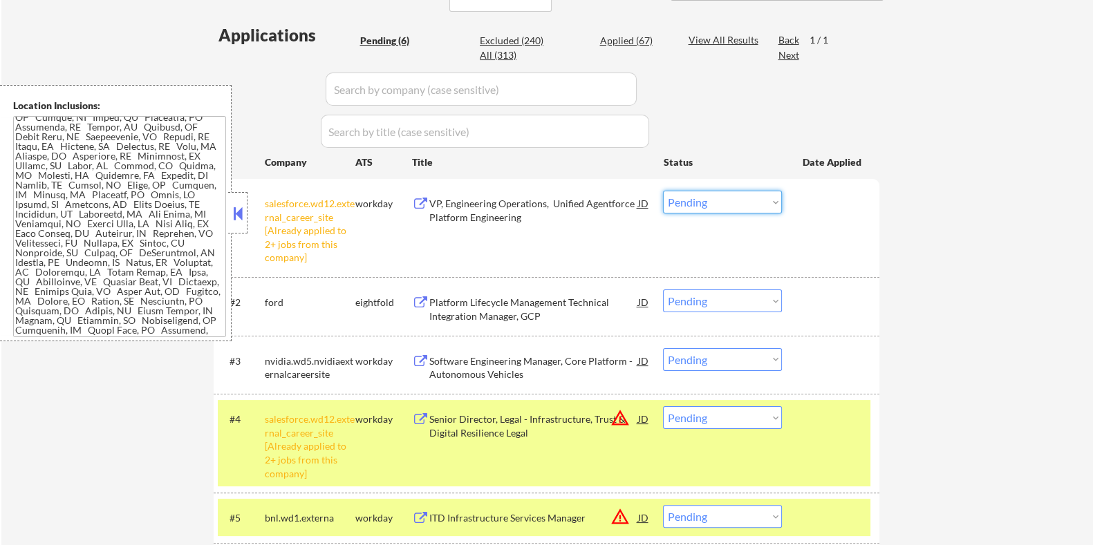
click at [743, 202] on select "Choose an option... Pending Applied Excluded (Questions) Excluded (Expired) Exc…" at bounding box center [722, 202] width 119 height 23
click at [663, 191] on select "Choose an option... Pending Applied Excluded (Questions) Excluded (Expired) Exc…" at bounding box center [722, 202] width 119 height 23
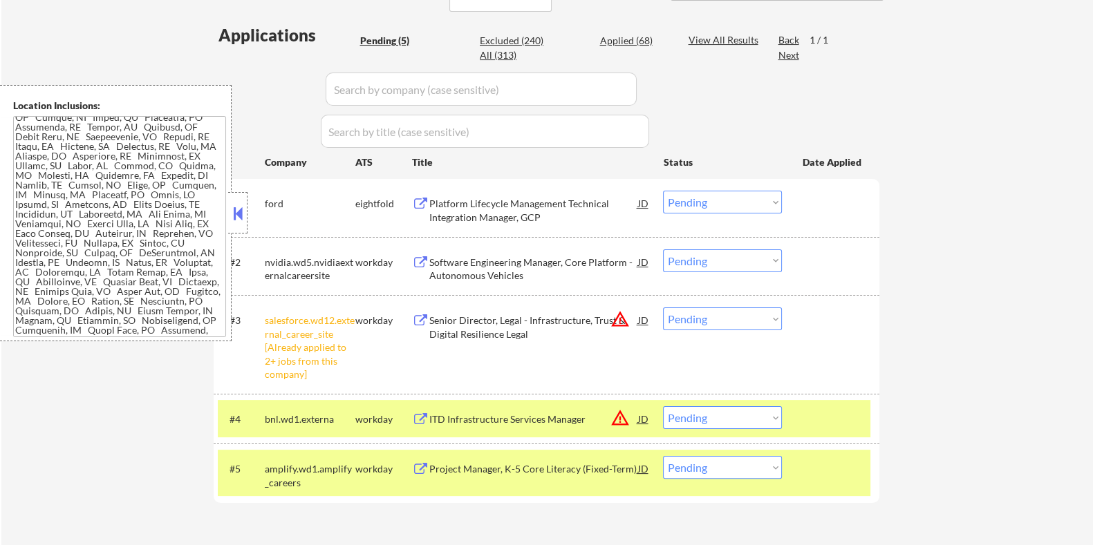
click at [489, 206] on div "Platform Lifecycle Management Technical Integration Manager, GCP" at bounding box center [532, 210] width 209 height 27
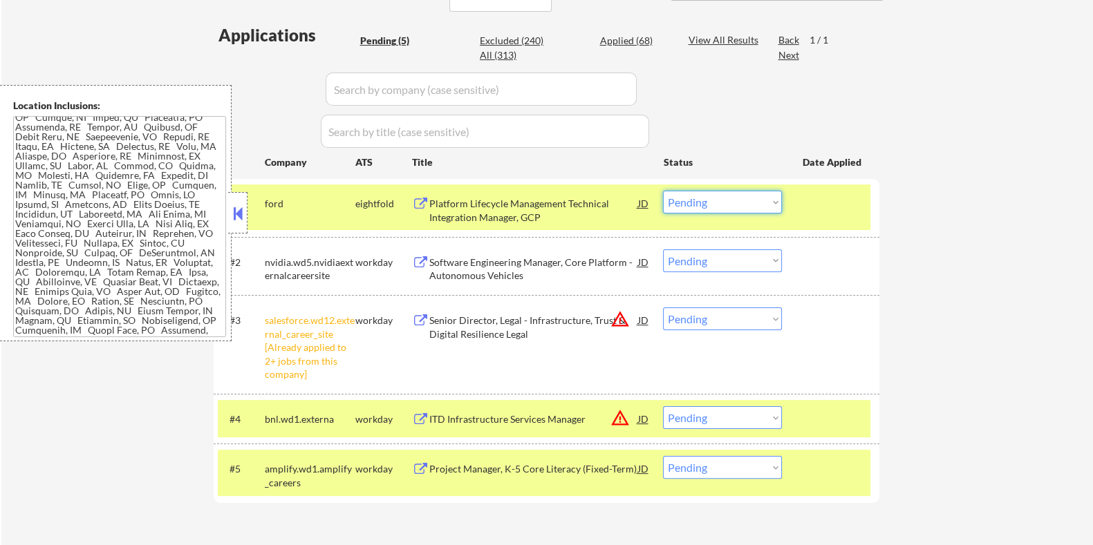
click at [728, 202] on select "Choose an option... Pending Applied Excluded (Questions) Excluded (Expired) Exc…" at bounding box center [722, 202] width 119 height 23
click at [663, 191] on select "Choose an option... Pending Applied Excluded (Questions) Excluded (Expired) Exc…" at bounding box center [722, 202] width 119 height 23
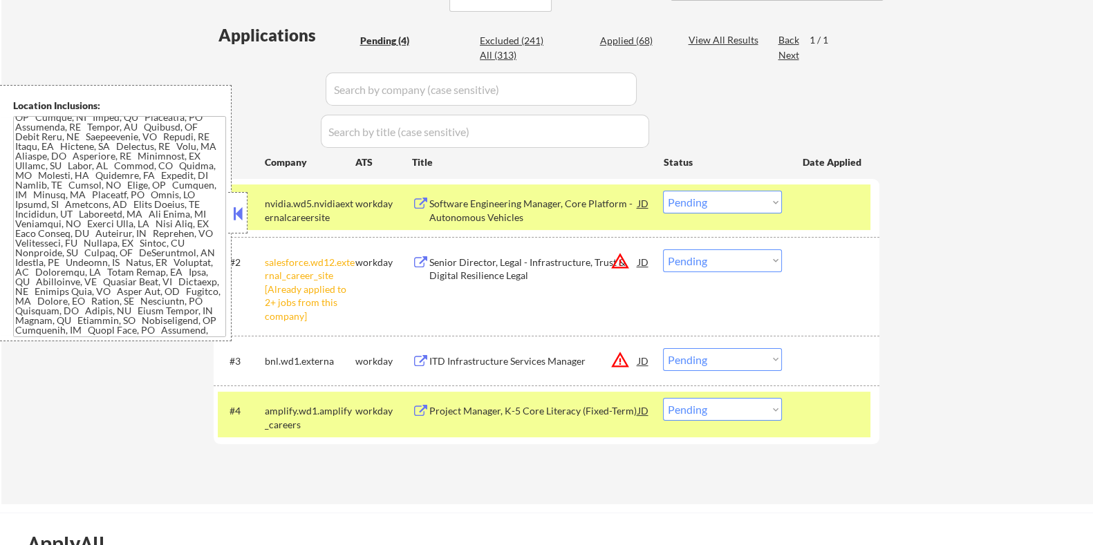
click at [485, 207] on div "Software Engineering Manager, Core Platform - Autonomous Vehicles" at bounding box center [532, 210] width 209 height 27
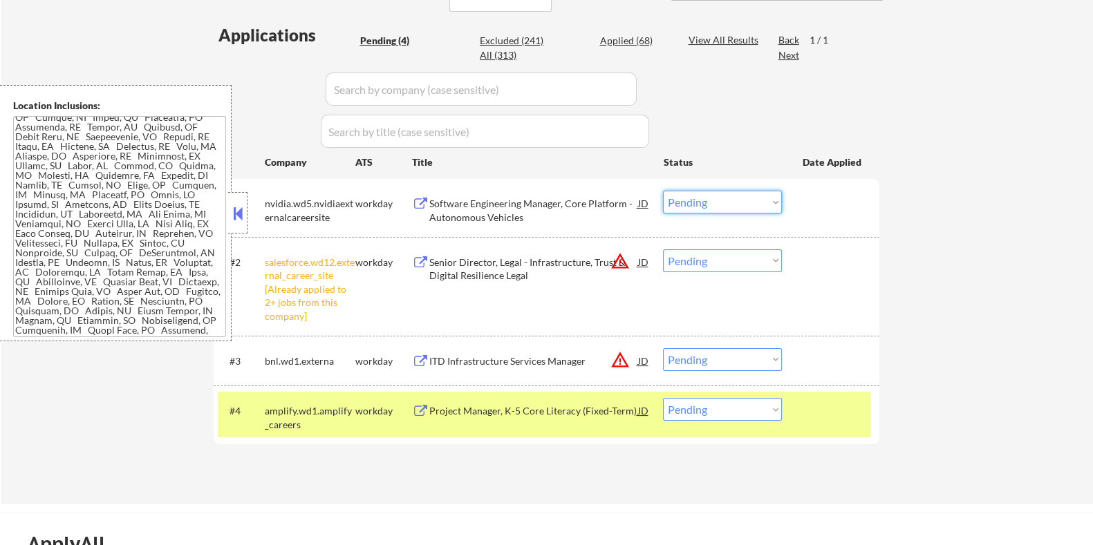
click at [692, 196] on select "Choose an option... Pending Applied Excluded (Questions) Excluded (Expired) Exc…" at bounding box center [722, 202] width 119 height 23
click at [663, 191] on select "Choose an option... Pending Applied Excluded (Questions) Excluded (Expired) Exc…" at bounding box center [722, 202] width 119 height 23
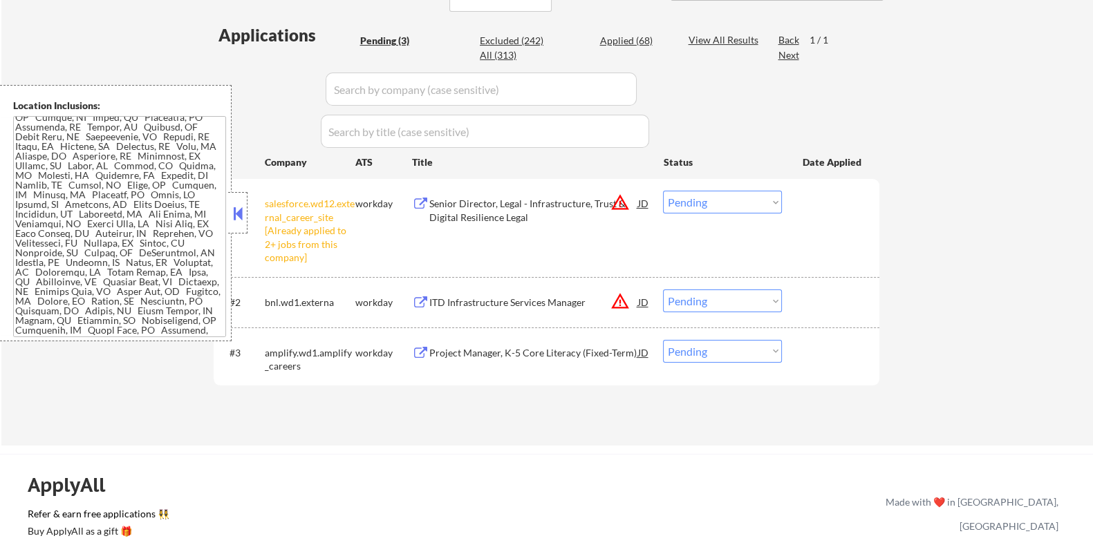
click at [496, 205] on div "Senior Director, Legal - Infrastructure, Trust & Digital Resilience Legal" at bounding box center [532, 210] width 209 height 27
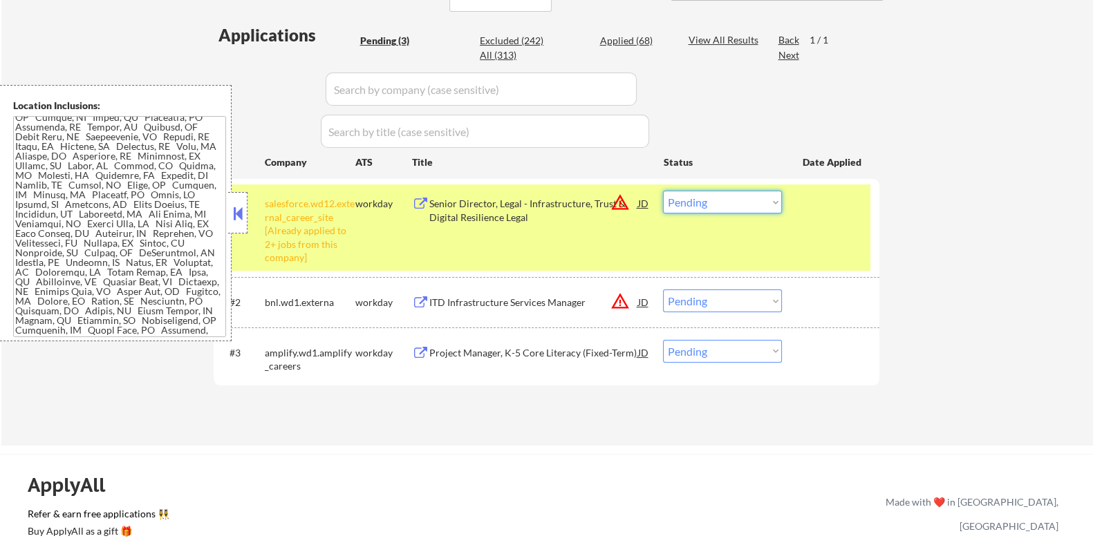
click at [748, 202] on select "Choose an option... Pending Applied Excluded (Questions) Excluded (Expired) Exc…" at bounding box center [722, 202] width 119 height 23
click at [663, 191] on select "Choose an option... Pending Applied Excluded (Questions) Excluded (Expired) Exc…" at bounding box center [722, 202] width 119 height 23
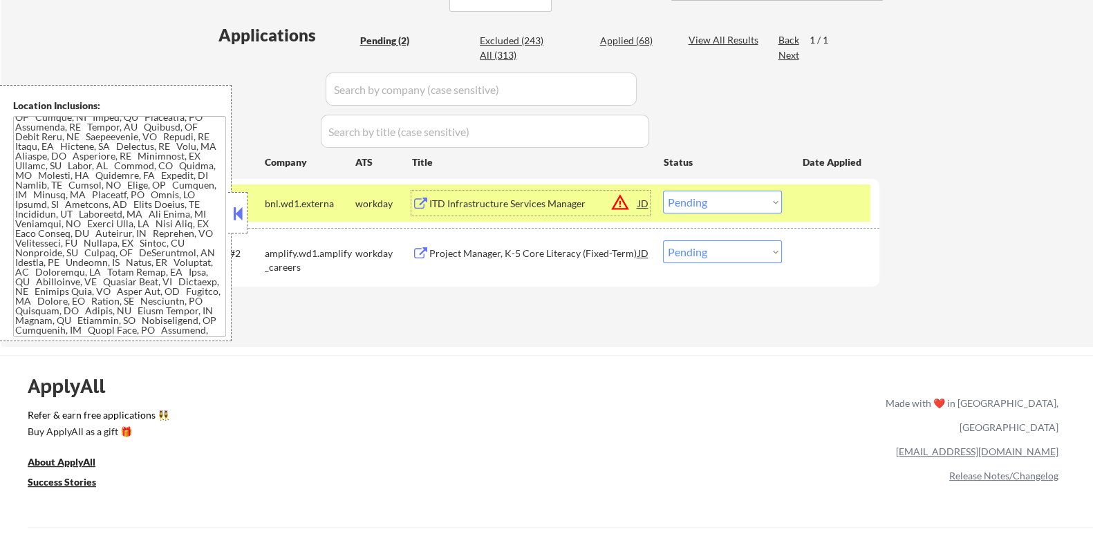
click at [493, 205] on div "ITD Infrastructure Services Manager" at bounding box center [532, 204] width 209 height 14
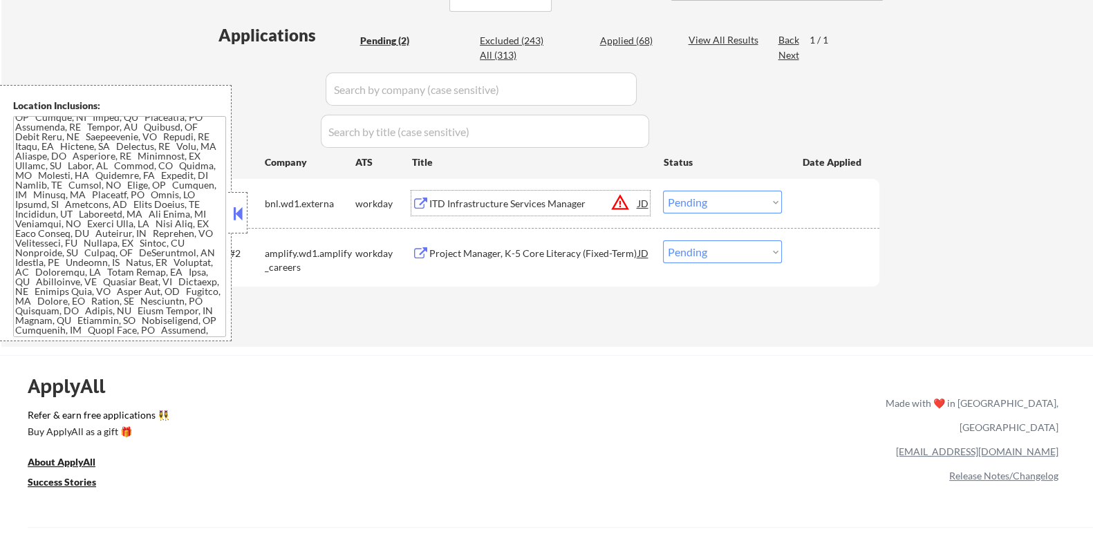
click at [733, 200] on select "Choose an option... Pending Applied Excluded (Questions) Excluded (Expired) Exc…" at bounding box center [722, 202] width 119 height 23
click at [712, 198] on select "Choose an option... Pending Applied Excluded (Questions) Excluded (Expired) Exc…" at bounding box center [722, 202] width 119 height 23
click at [663, 191] on select "Choose an option... Pending Applied Excluded (Questions) Excluded (Expired) Exc…" at bounding box center [722, 202] width 119 height 23
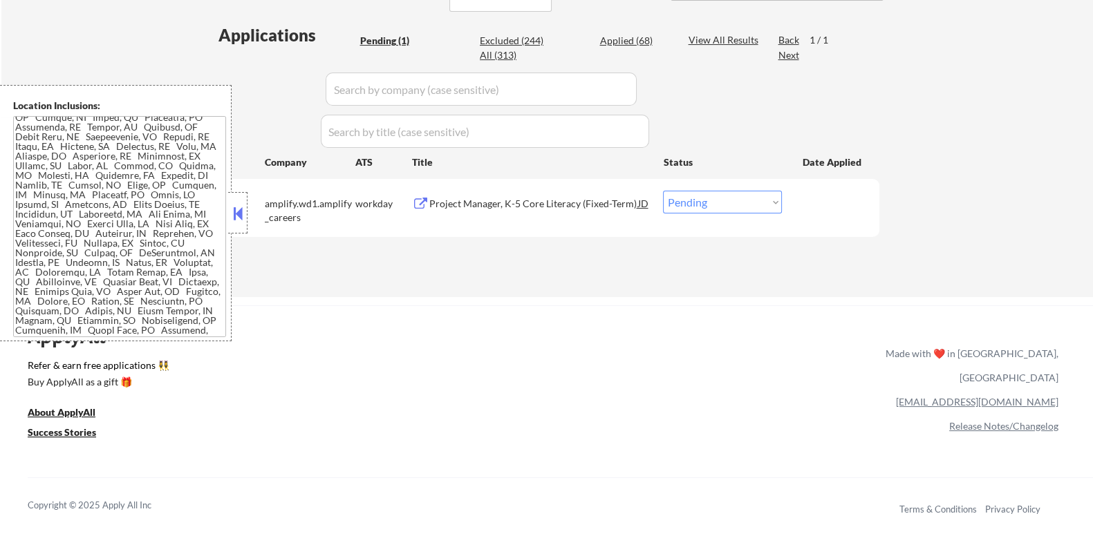
click at [508, 205] on div "Project Manager, K-5 Core Literacy (Fixed-Term)" at bounding box center [532, 204] width 209 height 14
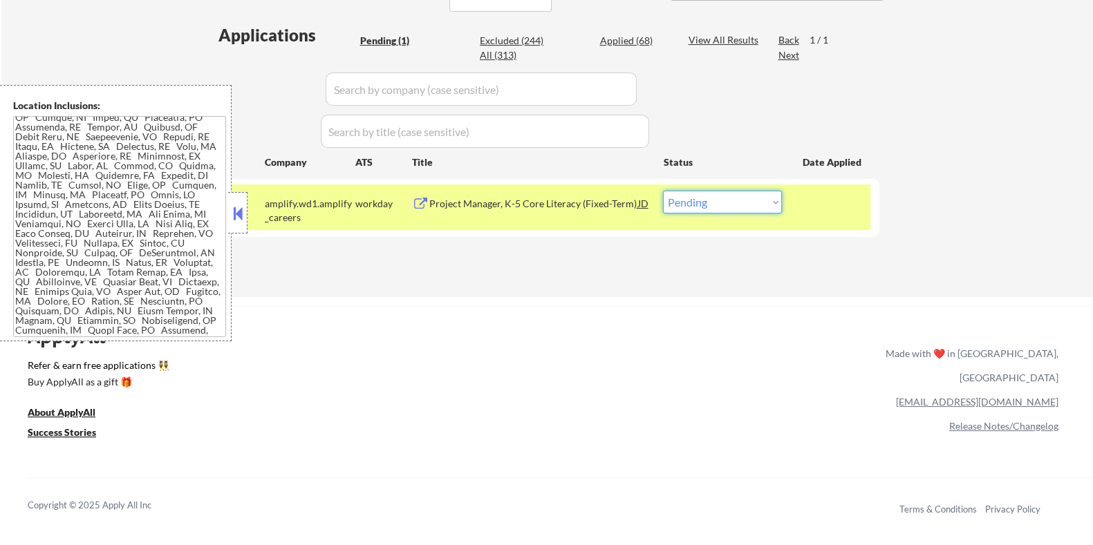
click at [729, 200] on select "Choose an option... Pending Applied Excluded (Questions) Excluded (Expired) Exc…" at bounding box center [722, 202] width 119 height 23
select select ""excluded__expired_""
click at [663, 191] on select "Choose an option... Pending Applied Excluded (Questions) Excluded (Expired) Exc…" at bounding box center [722, 202] width 119 height 23
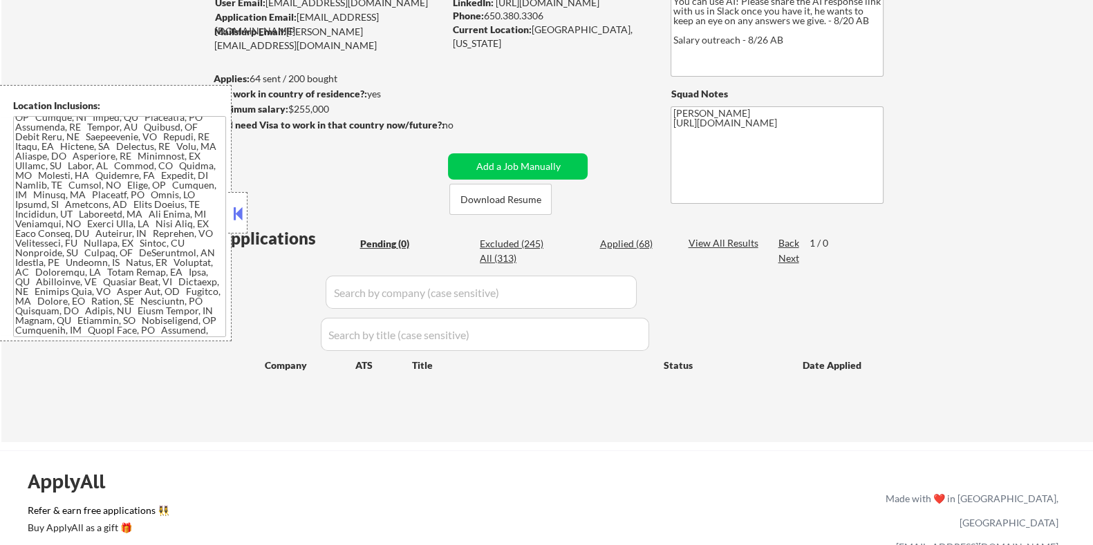
scroll to position [86, 0]
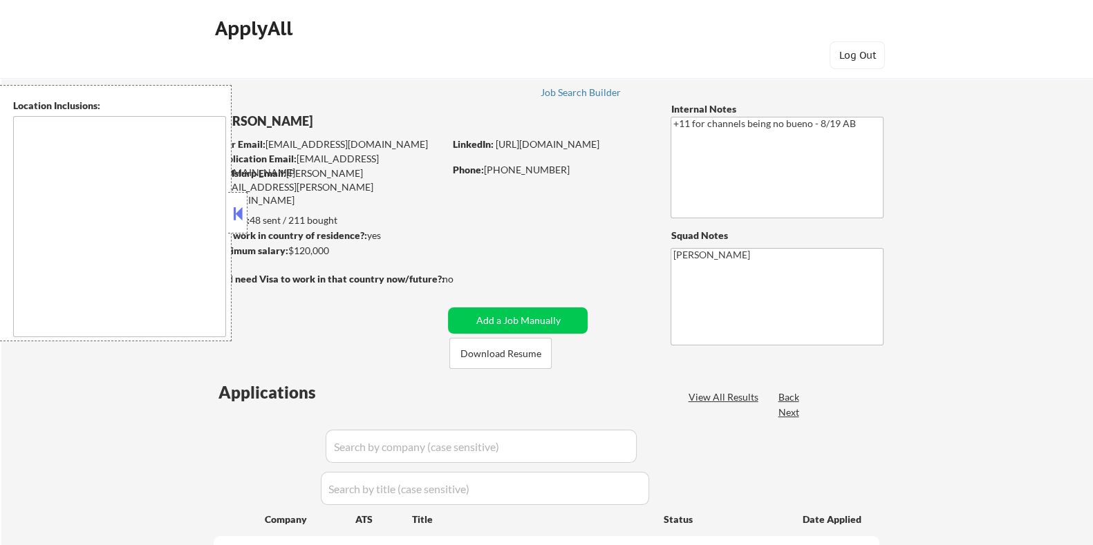
type textarea "remote"
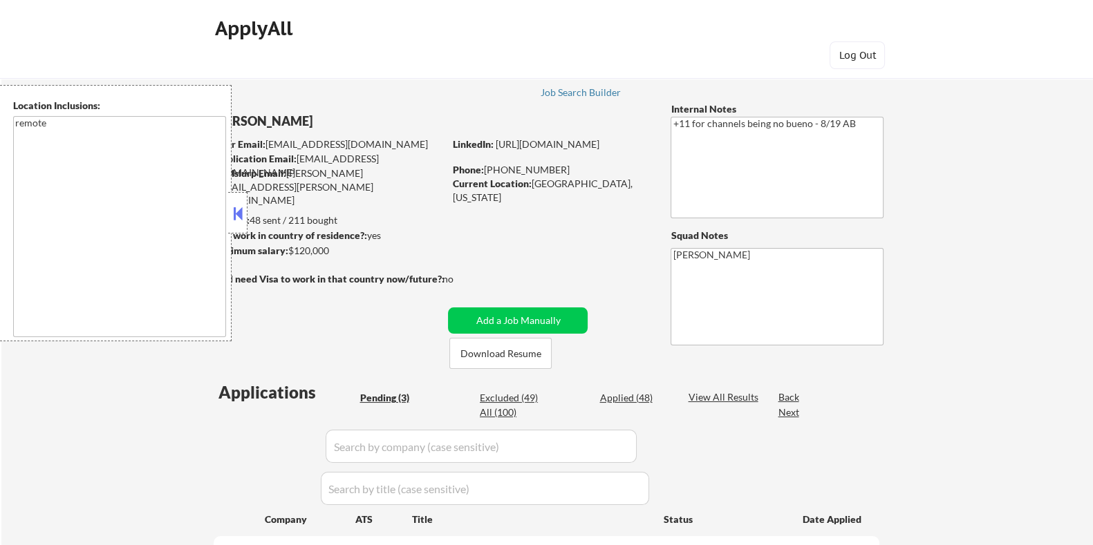
select select ""pending""
click at [494, 350] on button "Download Resume" at bounding box center [500, 353] width 102 height 31
click at [236, 211] on button at bounding box center [237, 213] width 15 height 21
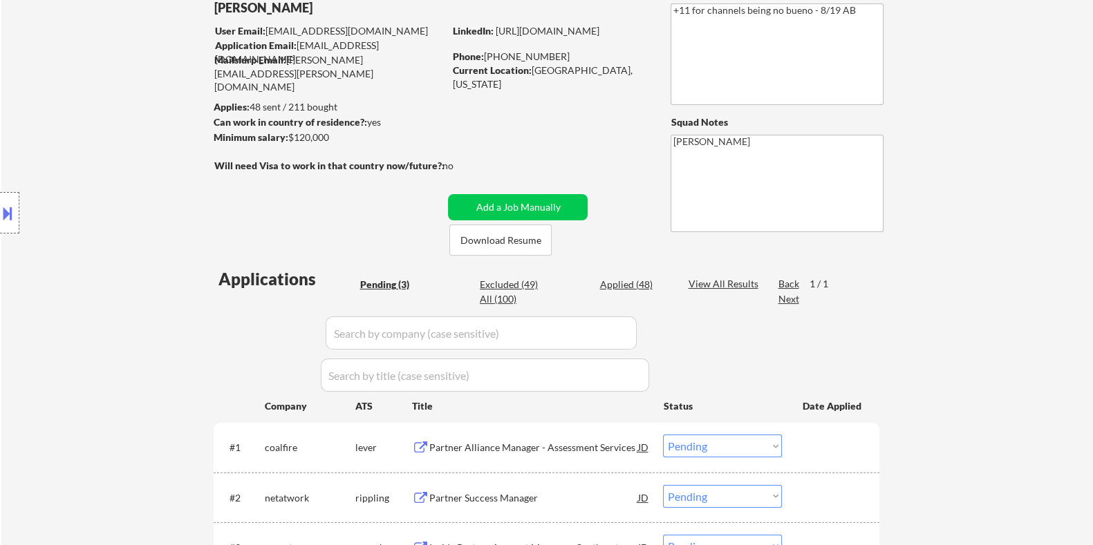
scroll to position [172, 0]
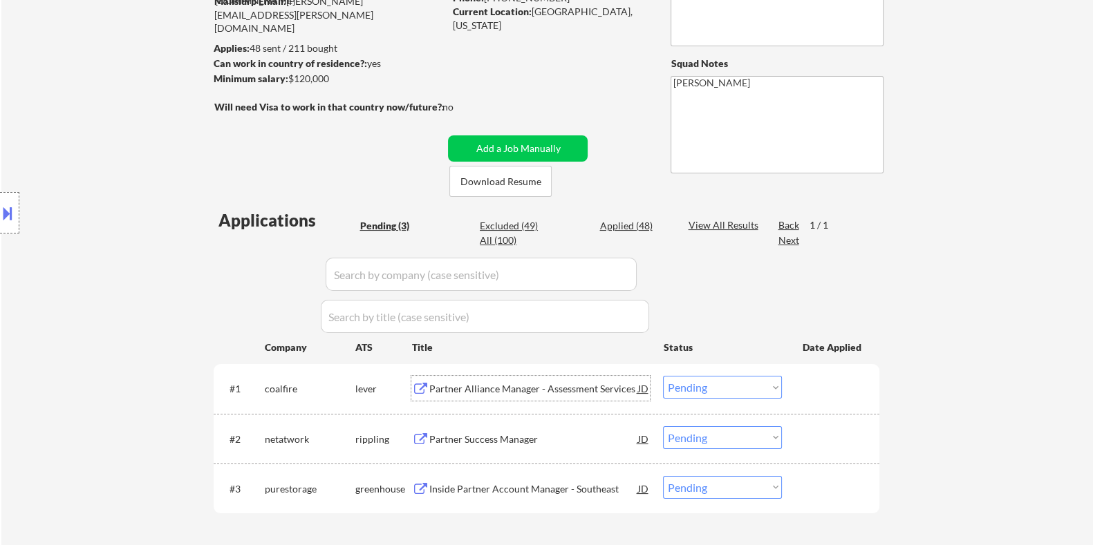
click at [506, 385] on div "Partner Alliance Manager - Assessment Services" at bounding box center [532, 389] width 209 height 14
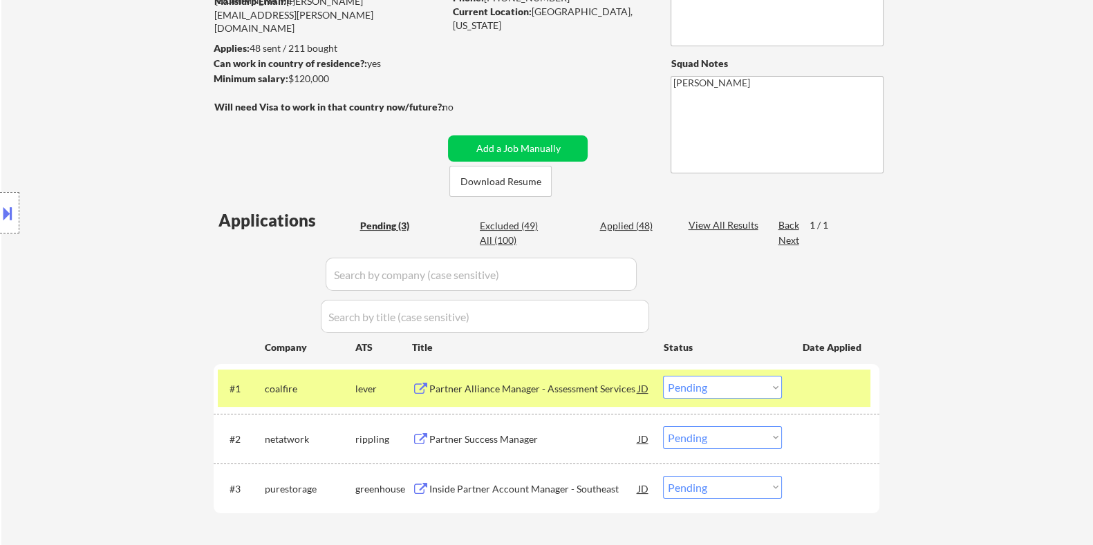
click at [9, 211] on button at bounding box center [7, 213] width 15 height 23
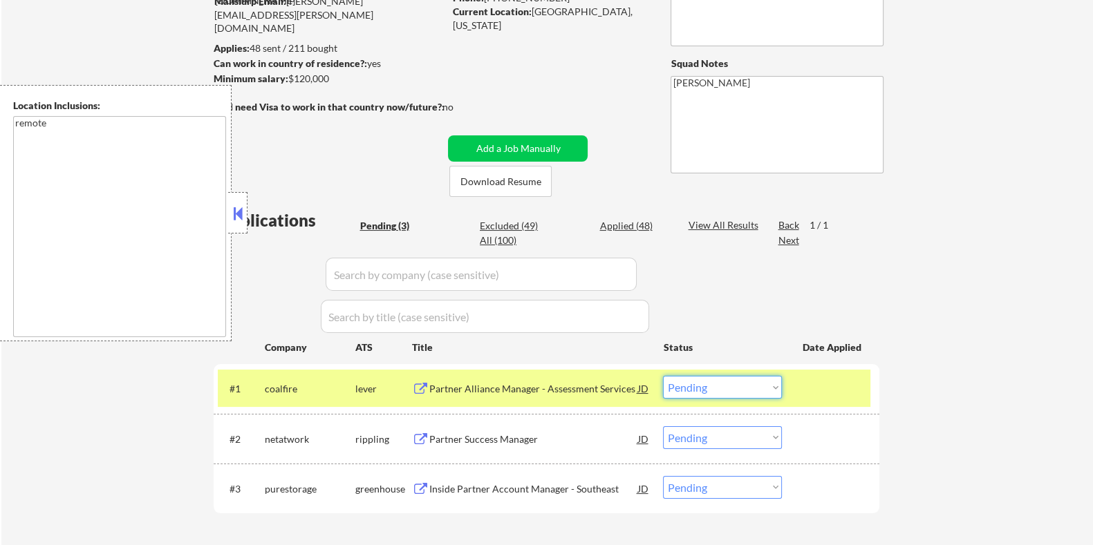
click at [725, 383] on select "Choose an option... Pending Applied Excluded (Questions) Excluded (Expired) Exc…" at bounding box center [722, 387] width 119 height 23
click at [663, 376] on select "Choose an option... Pending Applied Excluded (Questions) Excluded (Expired) Exc…" at bounding box center [722, 387] width 119 height 23
select select ""pending""
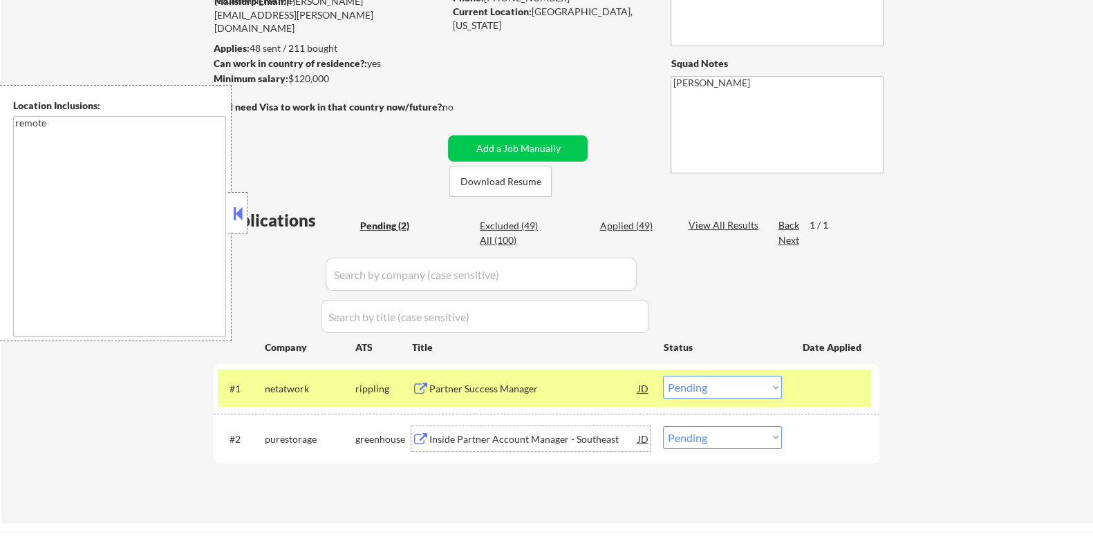
click at [538, 437] on div "Inside Partner Account Manager - Southeast" at bounding box center [532, 440] width 209 height 14
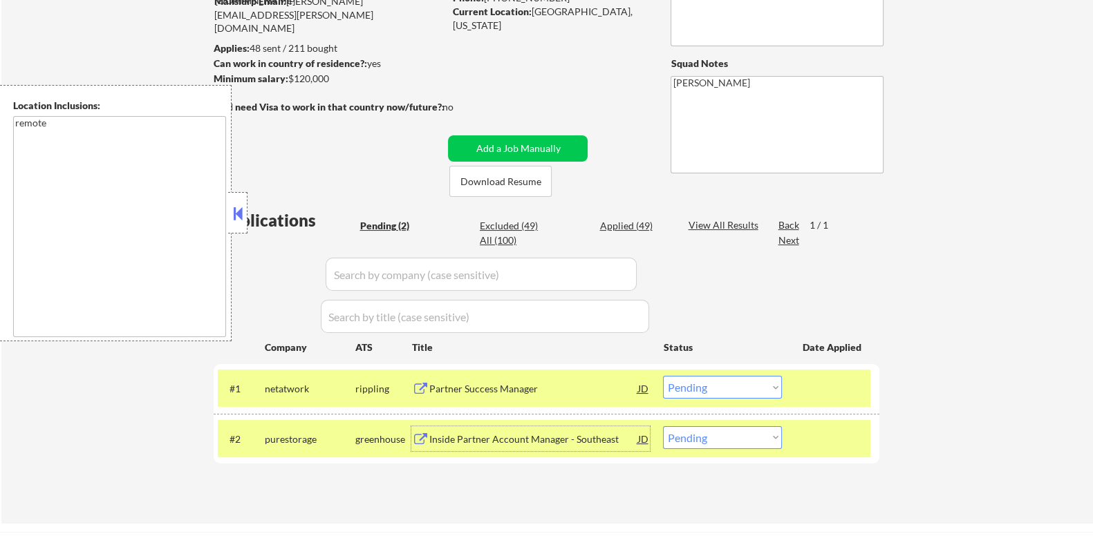
click at [764, 437] on select "Choose an option... Pending Applied Excluded (Questions) Excluded (Expired) Exc…" at bounding box center [722, 437] width 119 height 23
select select ""excluded__bad_match_""
click at [663, 426] on select "Choose an option... Pending Applied Excluded (Questions) Excluded (Expired) Exc…" at bounding box center [722, 437] width 119 height 23
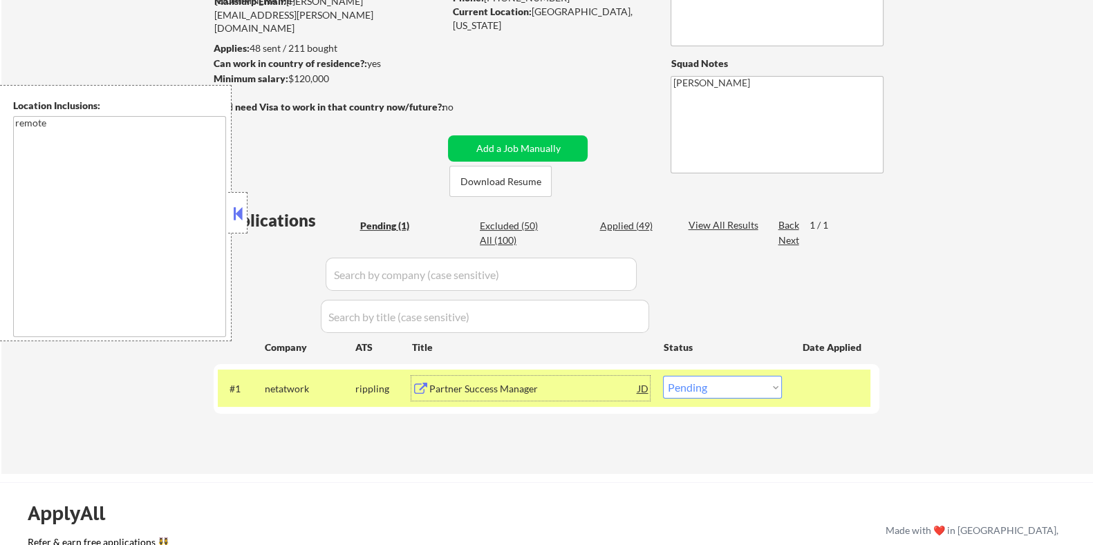
click at [520, 395] on div "Partner Success Manager" at bounding box center [532, 389] width 209 height 14
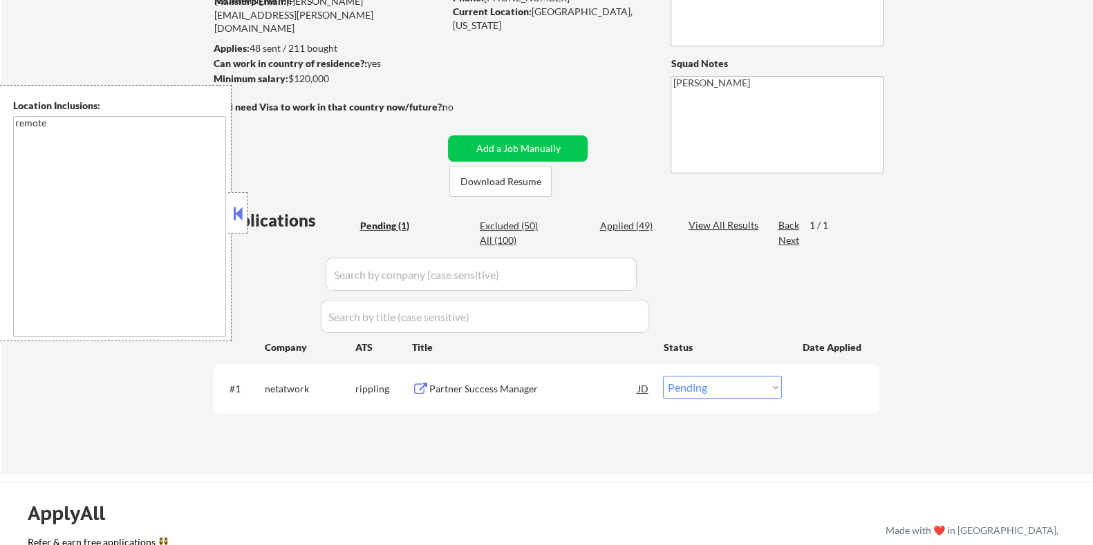
drag, startPoint x: 341, startPoint y: 79, endPoint x: 289, endPoint y: 75, distance: 52.7
click at [289, 75] on div "Minimum salary: $120,000" at bounding box center [328, 79] width 230 height 14
copy div "$120,000"
click at [727, 390] on select "Choose an option... Pending Applied Excluded (Questions) Excluded (Expired) Exc…" at bounding box center [722, 387] width 119 height 23
select select ""applied""
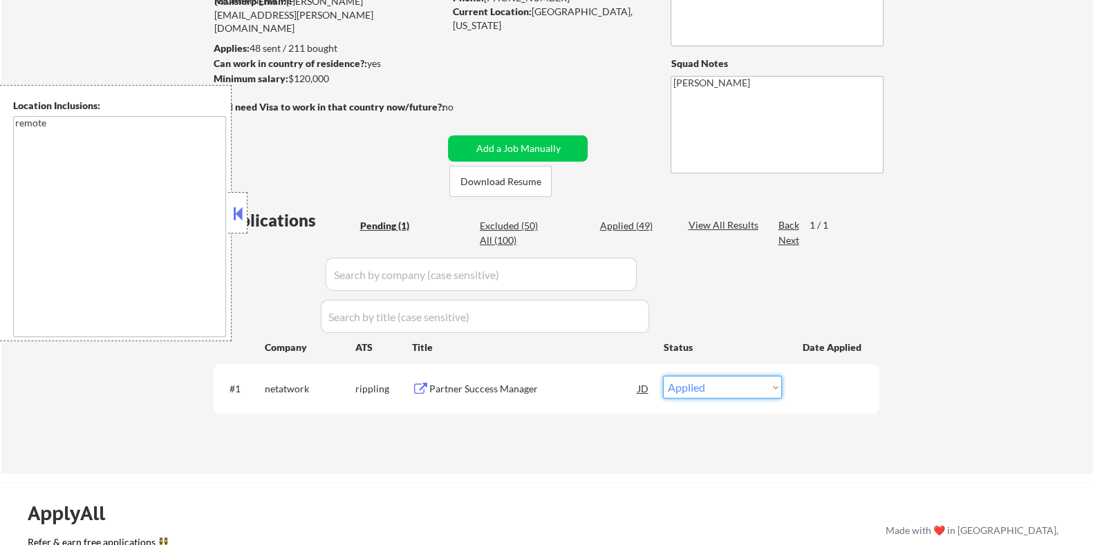
click at [663, 376] on select "Choose an option... Pending Applied Excluded (Questions) Excluded (Expired) Exc…" at bounding box center [722, 387] width 119 height 23
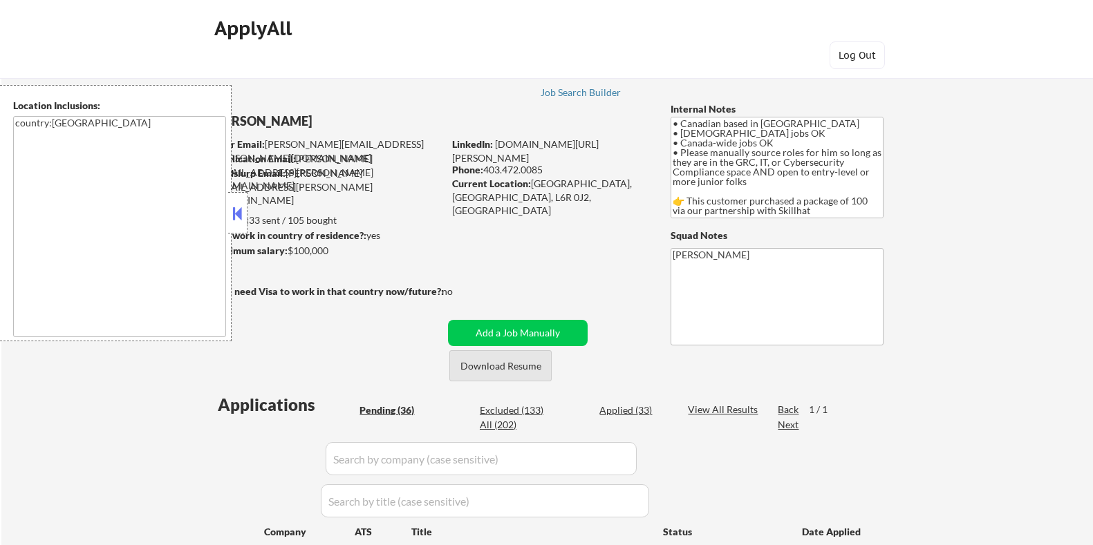
select select ""pending""
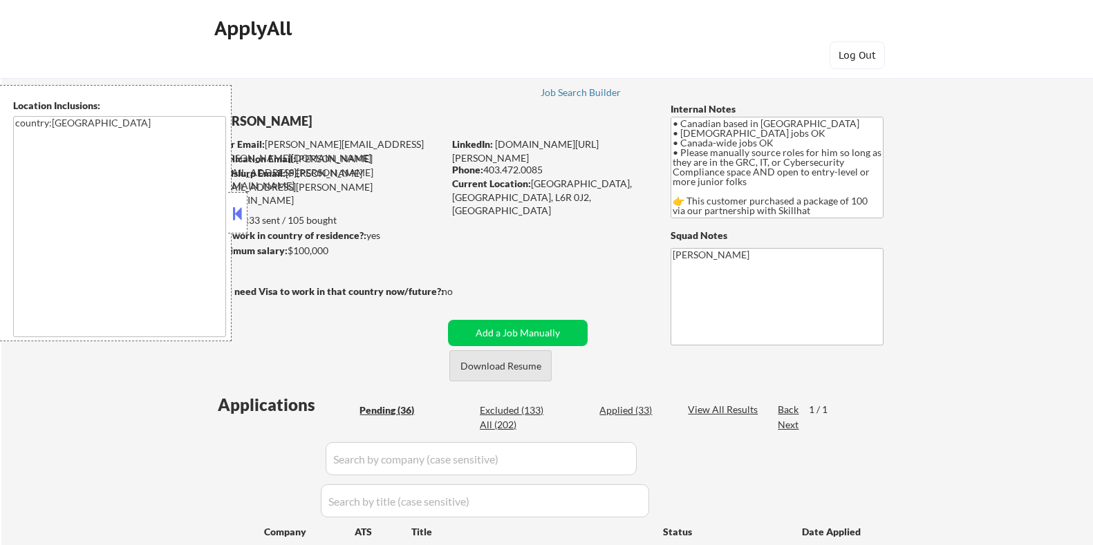
select select ""pending""
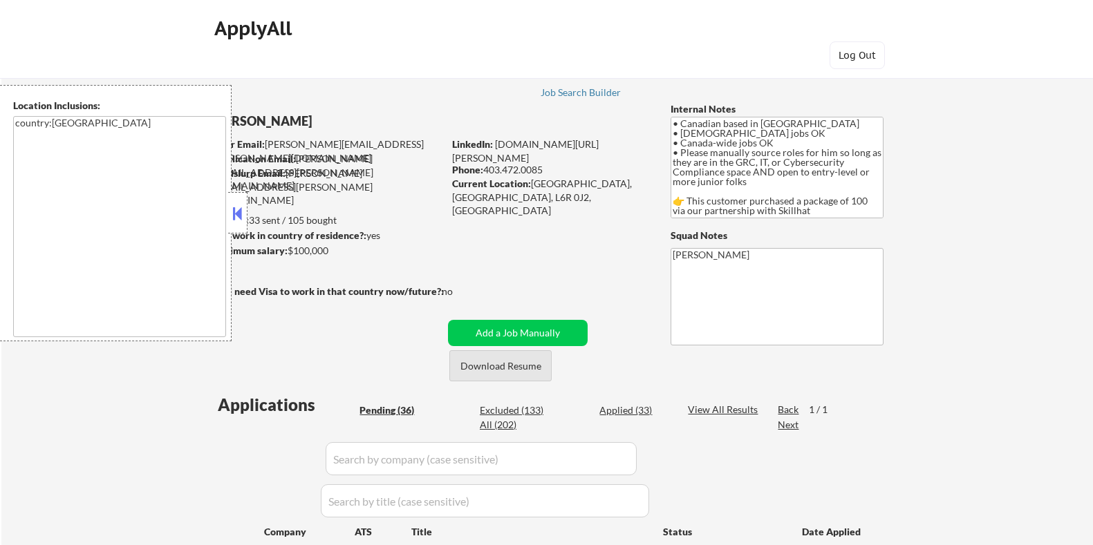
select select ""pending""
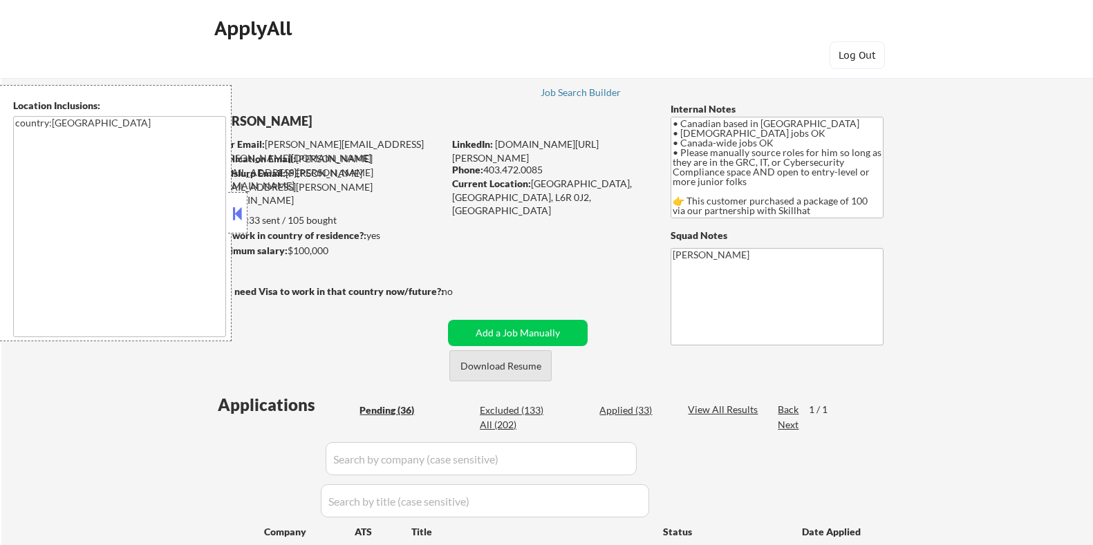
select select ""pending""
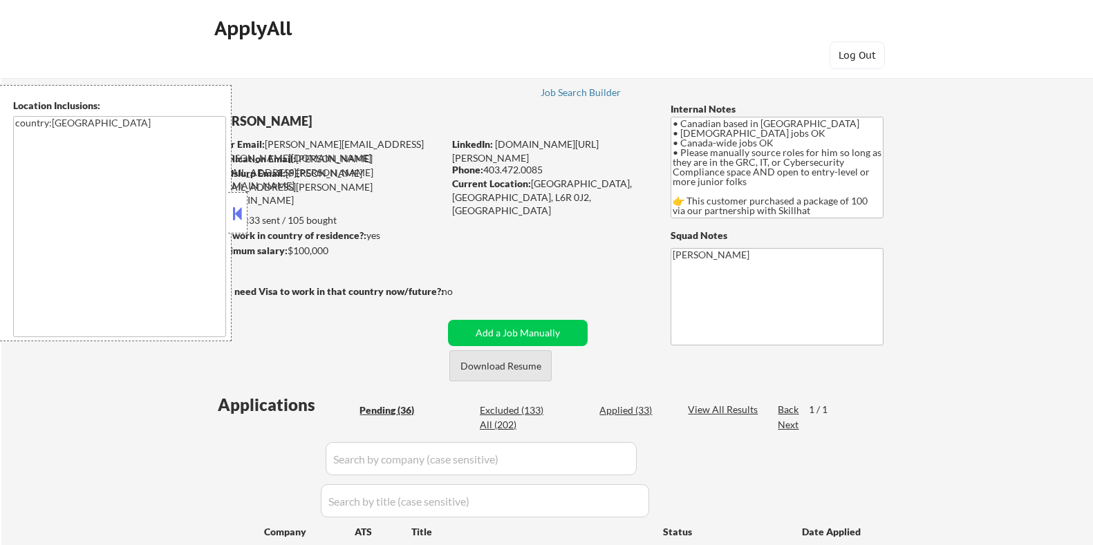
select select ""pending""
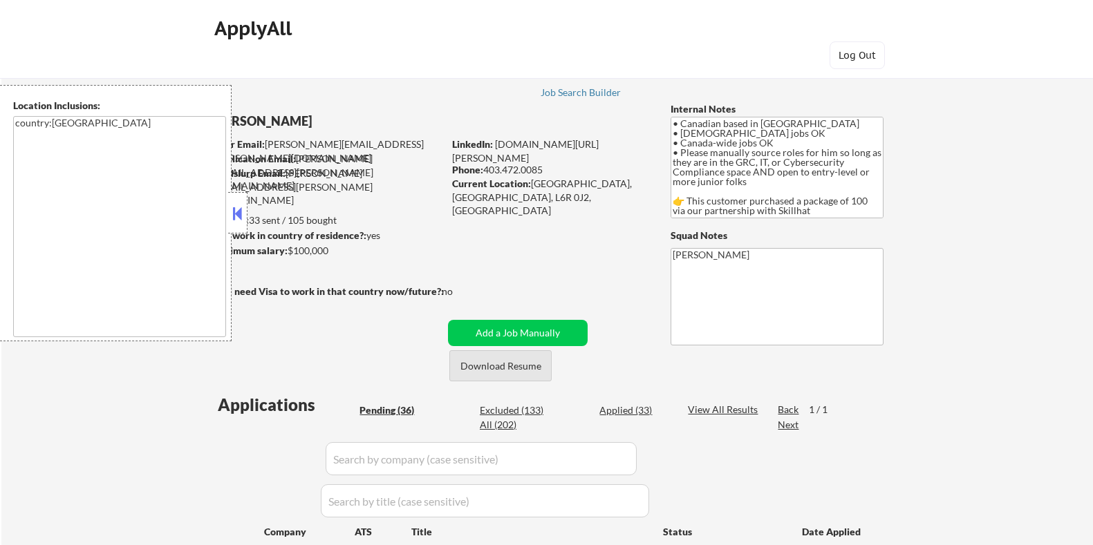
select select ""pending""
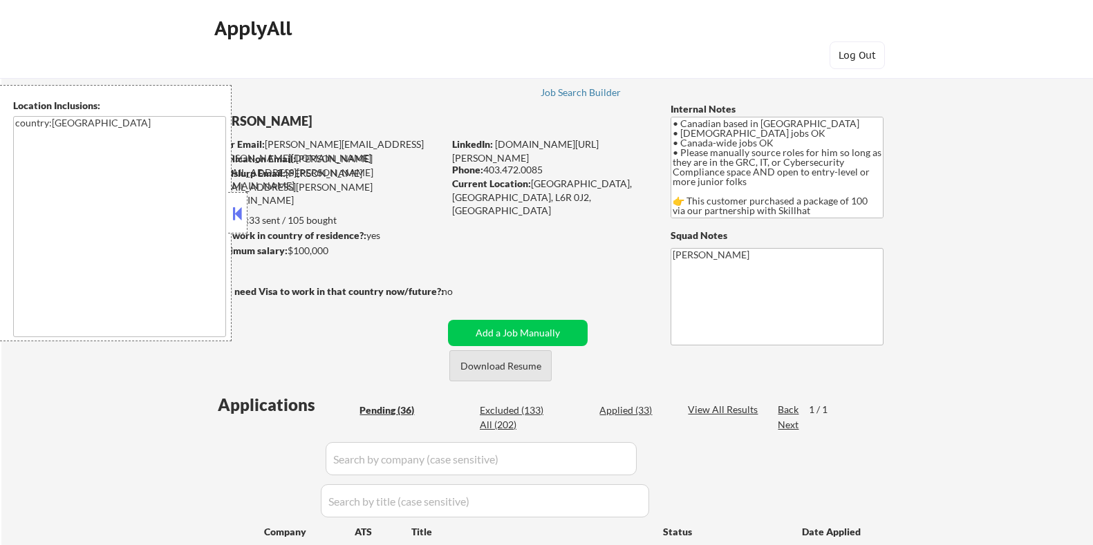
select select ""pending""
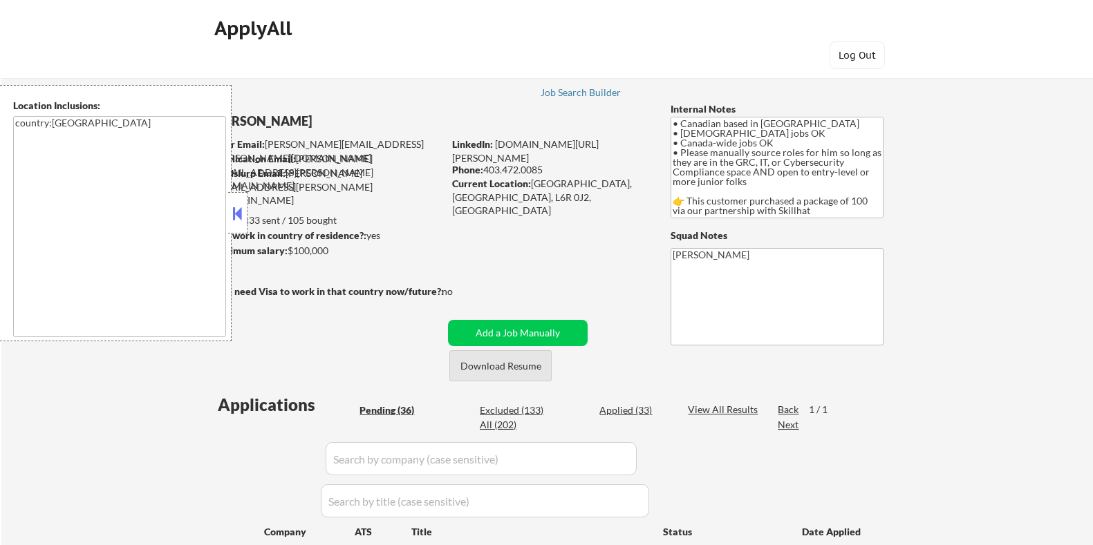
select select ""pending""
click at [502, 360] on button "Download Resume" at bounding box center [500, 365] width 102 height 31
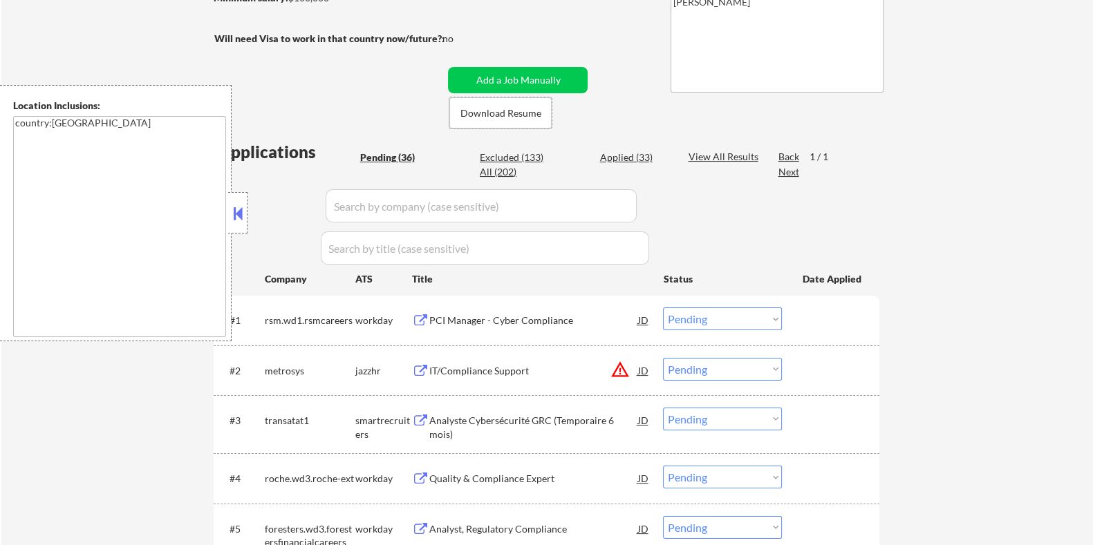
scroll to position [259, 0]
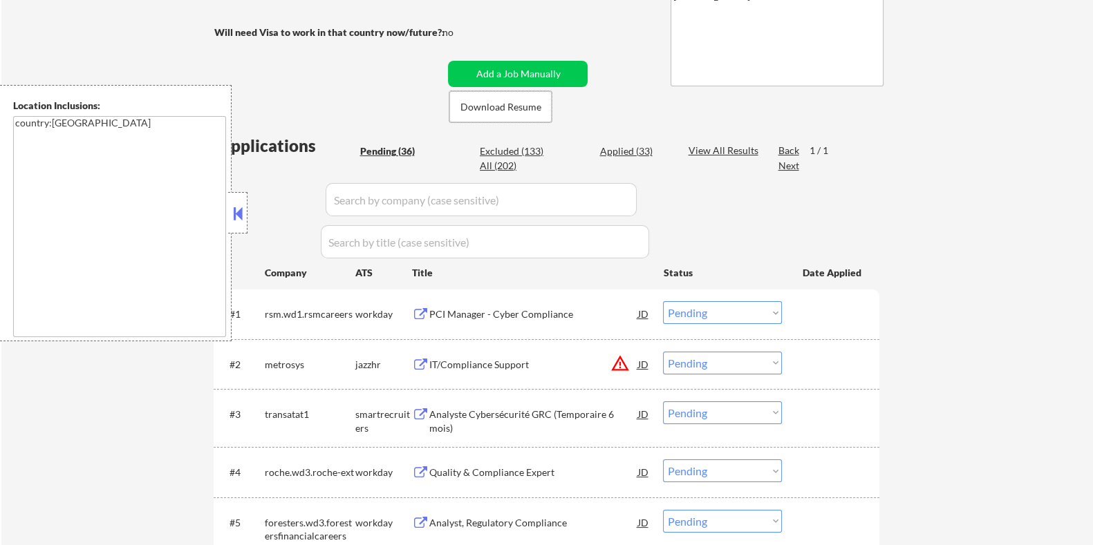
click at [469, 356] on div "IT/Compliance Support" at bounding box center [532, 364] width 209 height 25
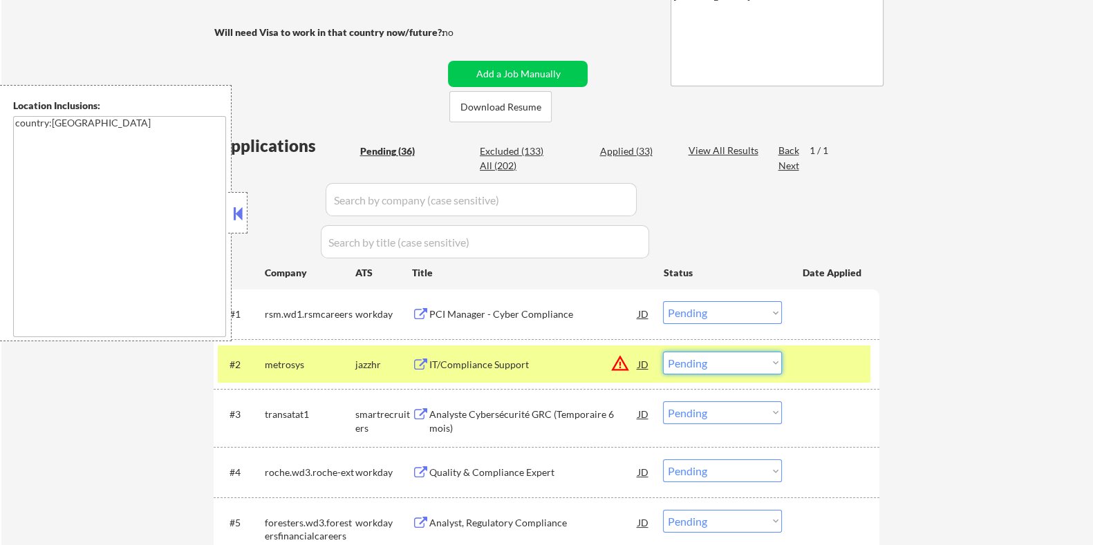
click at [739, 364] on select "Choose an option... Pending Applied Excluded (Questions) Excluded (Expired) Exc…" at bounding box center [722, 363] width 119 height 23
click at [739, 363] on select "Choose an option... Pending Applied Excluded (Questions) Excluded (Expired) Exc…" at bounding box center [722, 363] width 119 height 23
click at [663, 352] on select "Choose an option... Pending Applied Excluded (Questions) Excluded (Expired) Exc…" at bounding box center [722, 363] width 119 height 23
select select ""pending""
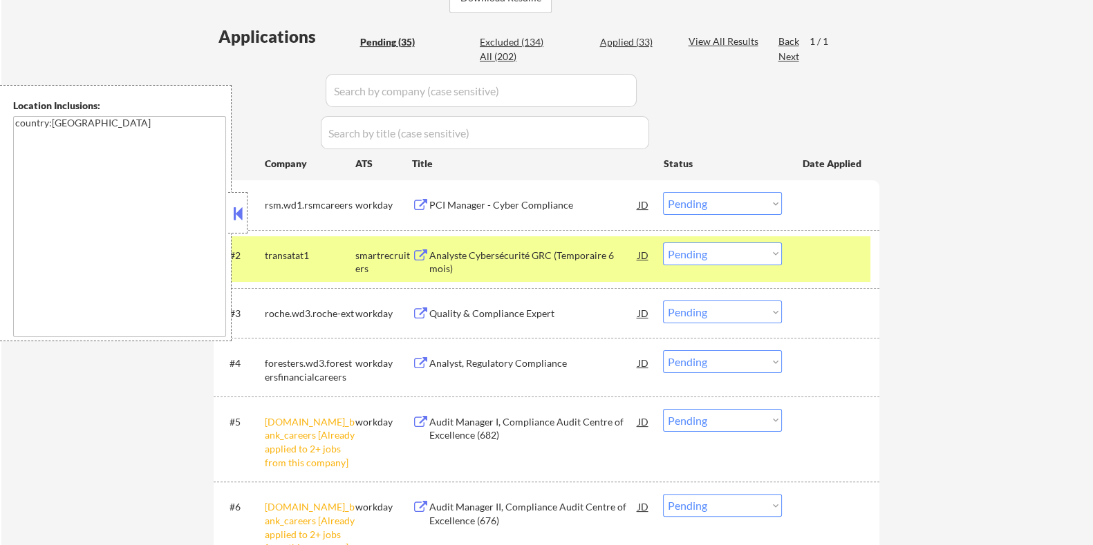
scroll to position [345, 0]
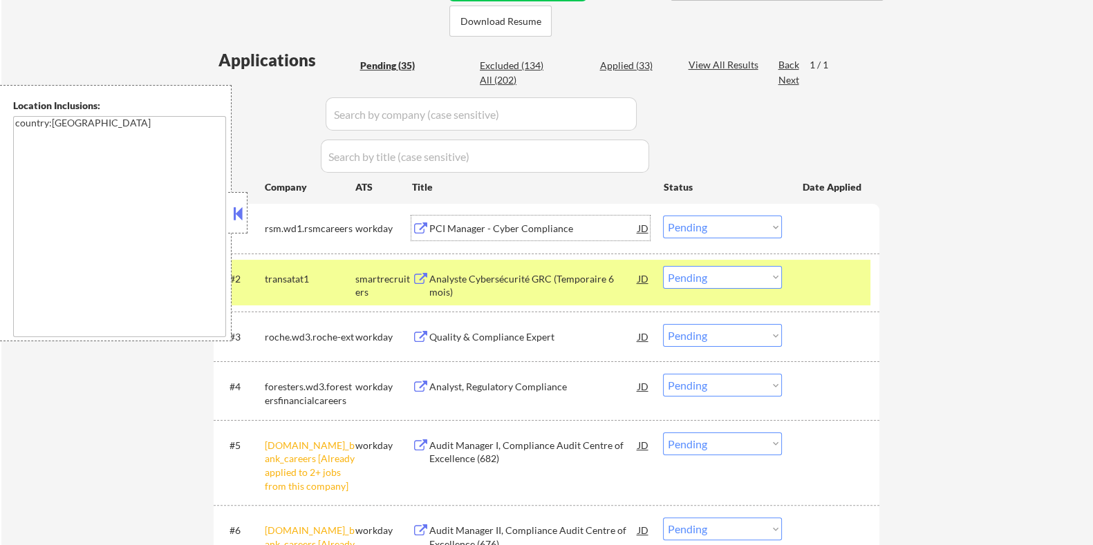
click at [488, 225] on div "PCI Manager - Cyber Compliance" at bounding box center [532, 229] width 209 height 14
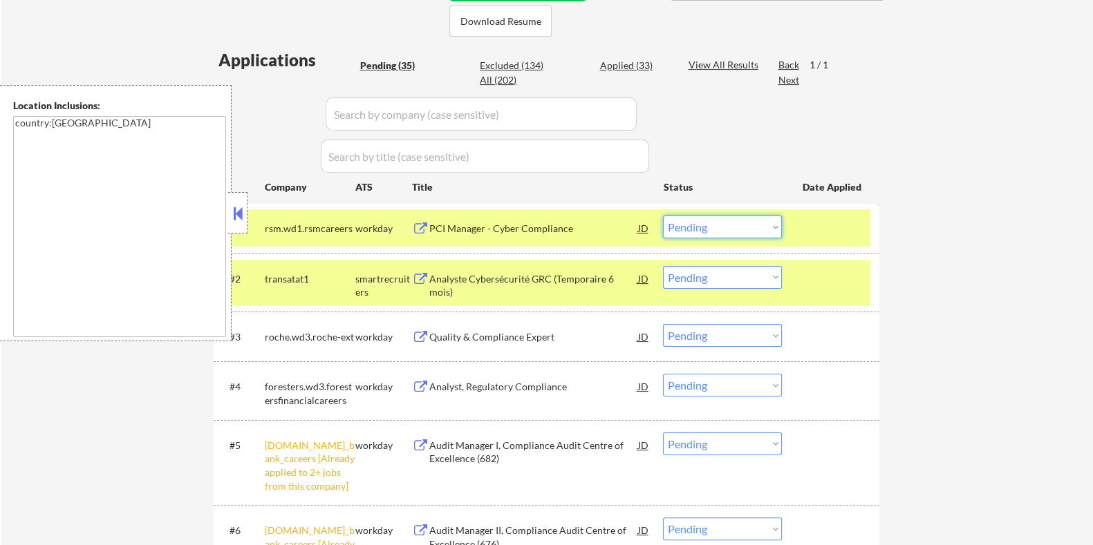
click at [719, 228] on select "Choose an option... Pending Applied Excluded (Questions) Excluded (Expired) Exc…" at bounding box center [722, 227] width 119 height 23
click at [663, 216] on select "Choose an option... Pending Applied Excluded (Questions) Excluded (Expired) Exc…" at bounding box center [722, 227] width 119 height 23
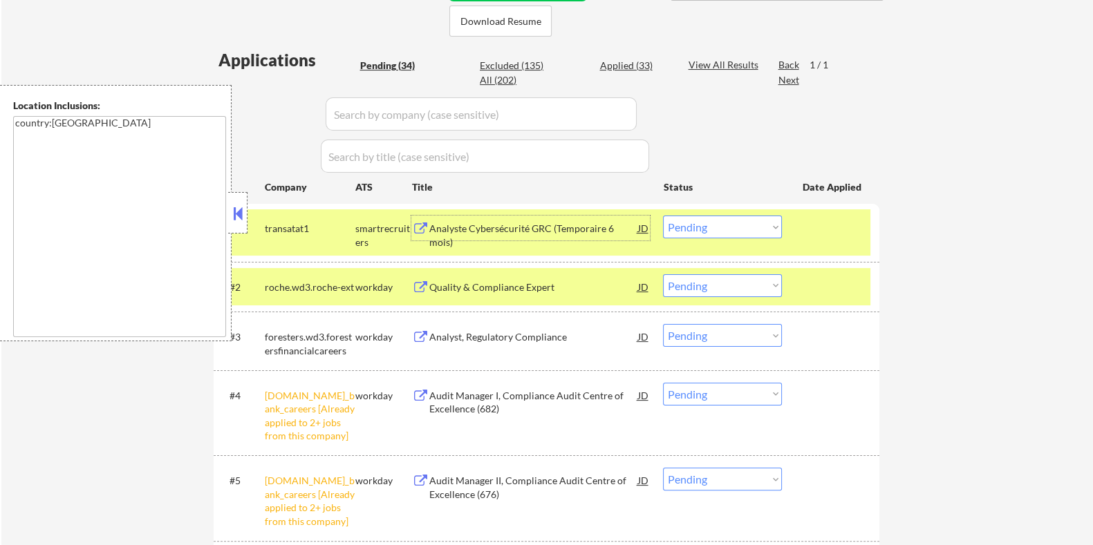
click at [462, 229] on div "Analyste Cybersécurité GRC (Temporaire 6 mois)" at bounding box center [532, 235] width 209 height 27
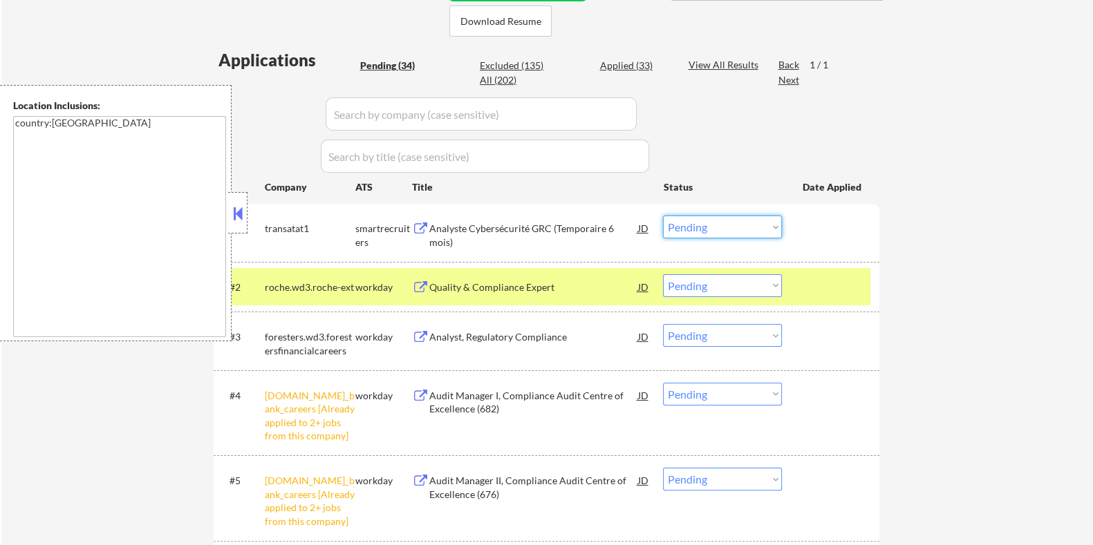
click at [689, 226] on select "Choose an option... Pending Applied Excluded (Questions) Excluded (Expired) Exc…" at bounding box center [722, 227] width 119 height 23
click at [663, 216] on select "Choose an option... Pending Applied Excluded (Questions) Excluded (Expired) Exc…" at bounding box center [722, 227] width 119 height 23
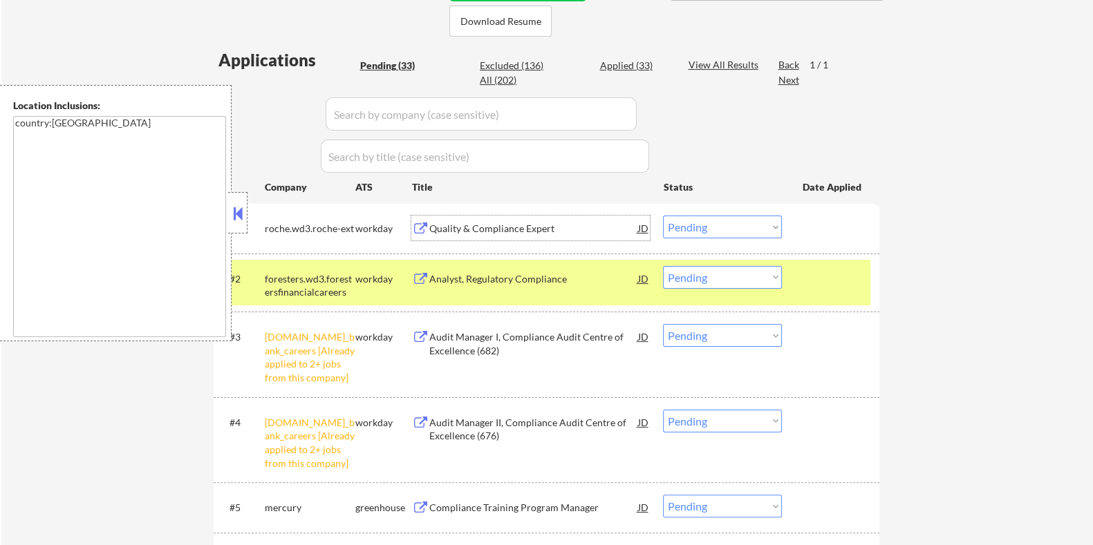
click at [553, 231] on div "Quality & Compliance Expert" at bounding box center [532, 229] width 209 height 14
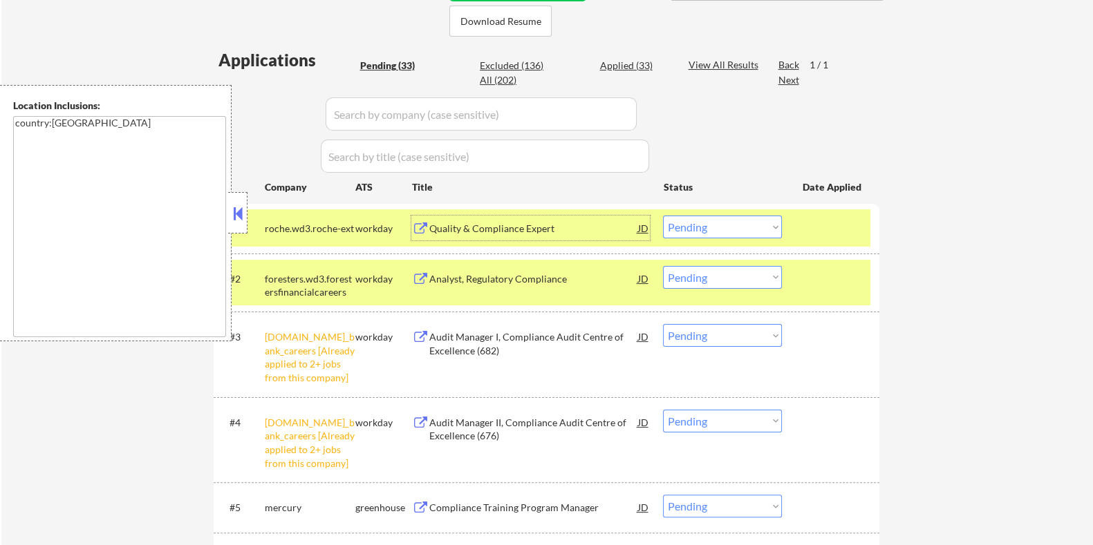
click at [727, 229] on select "Choose an option... Pending Applied Excluded (Questions) Excluded (Expired) Exc…" at bounding box center [722, 227] width 119 height 23
click at [663, 216] on select "Choose an option... Pending Applied Excluded (Questions) Excluded (Expired) Exc…" at bounding box center [722, 227] width 119 height 23
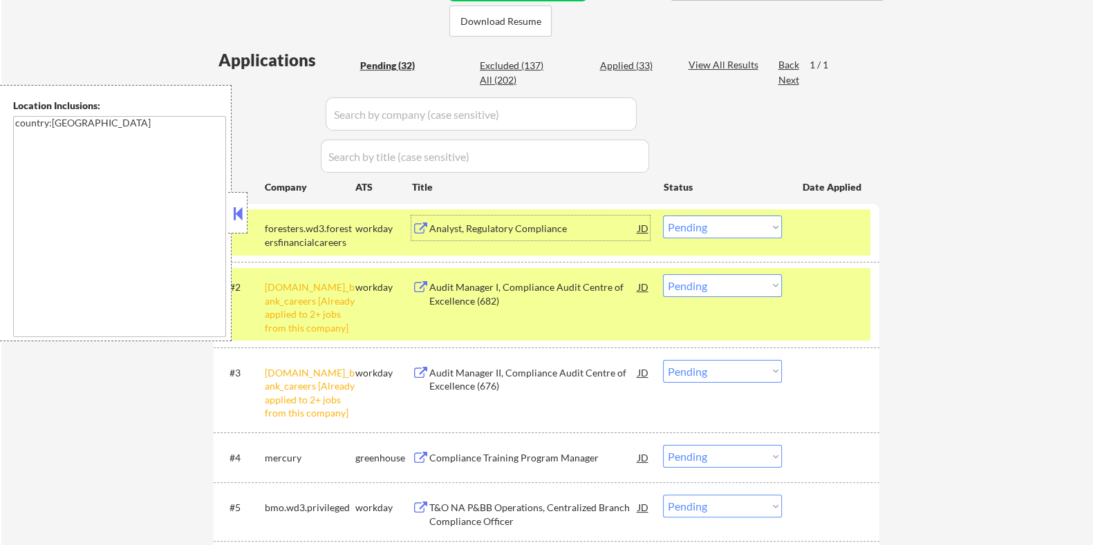
click at [446, 229] on div "Analyst, Regulatory Compliance" at bounding box center [532, 229] width 209 height 14
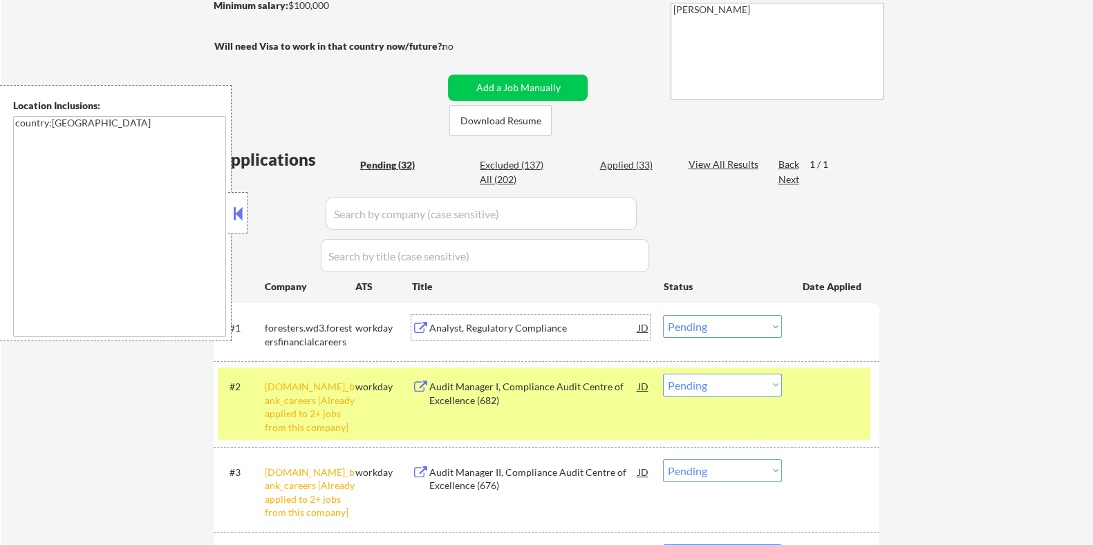
scroll to position [172, 0]
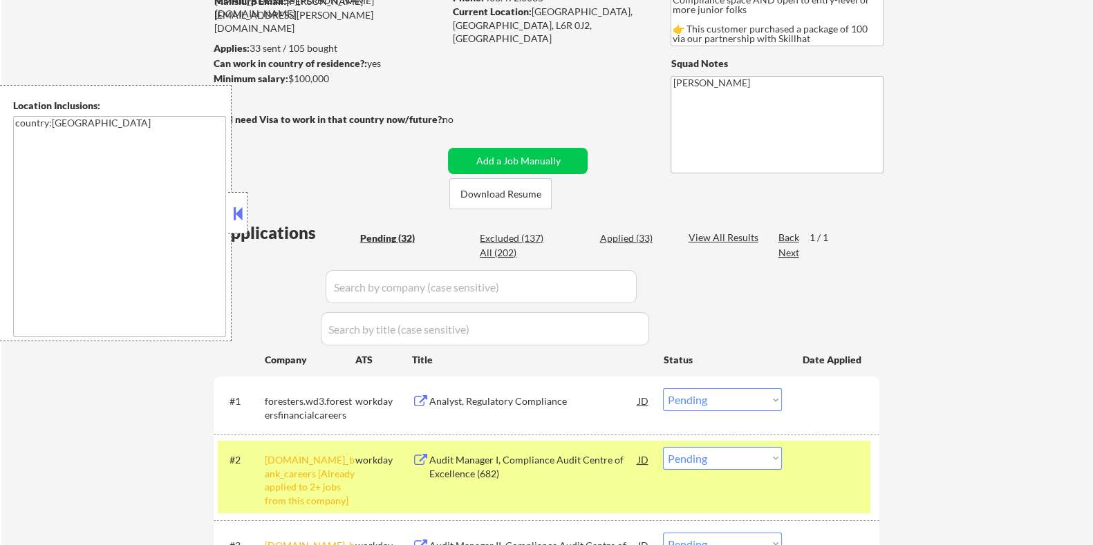
drag, startPoint x: 341, startPoint y: 81, endPoint x: 287, endPoint y: 79, distance: 54.6
click at [287, 79] on div "Minimum salary: $100,000" at bounding box center [328, 79] width 230 height 14
copy div "$100,000"
click at [692, 399] on select "Choose an option... Pending Applied Excluded (Questions) Excluded (Expired) Exc…" at bounding box center [722, 399] width 119 height 23
click at [663, 388] on select "Choose an option... Pending Applied Excluded (Questions) Excluded (Expired) Exc…" at bounding box center [722, 399] width 119 height 23
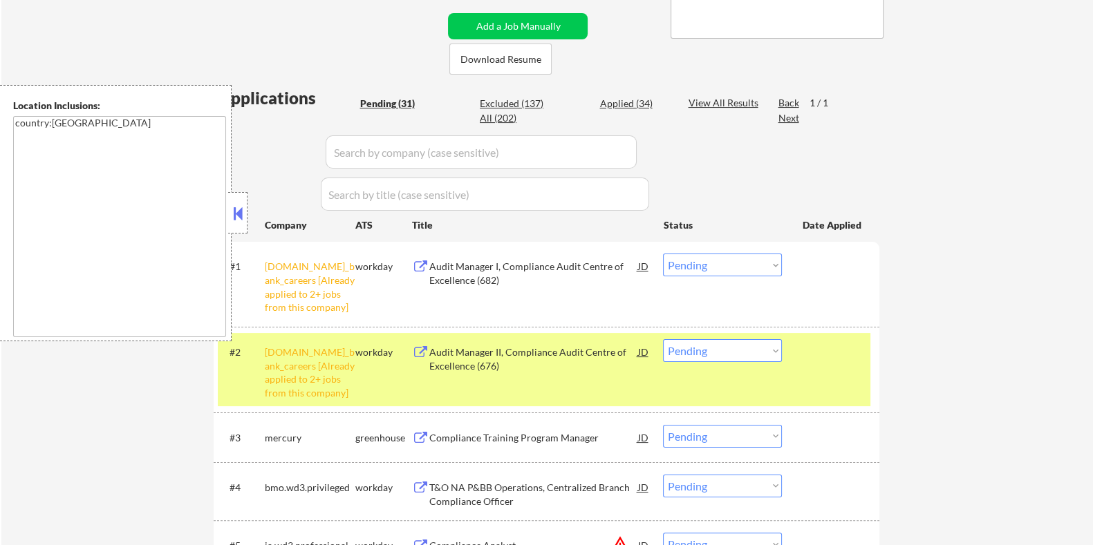
scroll to position [345, 0]
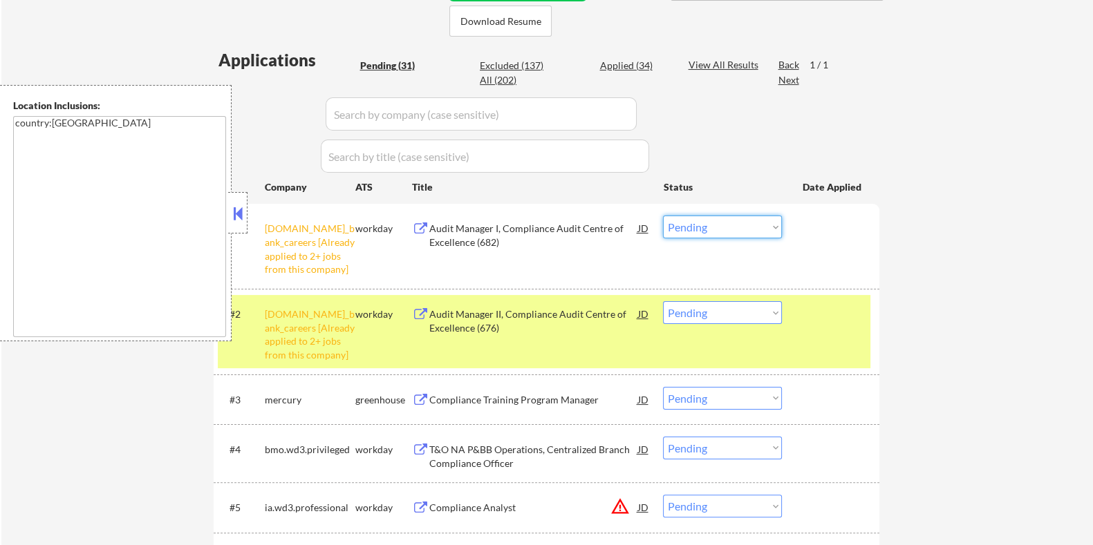
click at [753, 226] on select "Choose an option... Pending Applied Excluded (Questions) Excluded (Expired) Exc…" at bounding box center [722, 227] width 119 height 23
click at [663, 216] on select "Choose an option... Pending Applied Excluded (Questions) Excluded (Expired) Exc…" at bounding box center [722, 227] width 119 height 23
click at [755, 311] on select "Choose an option... Pending Applied Excluded (Questions) Excluded (Expired) Exc…" at bounding box center [722, 312] width 119 height 23
select select ""pending""
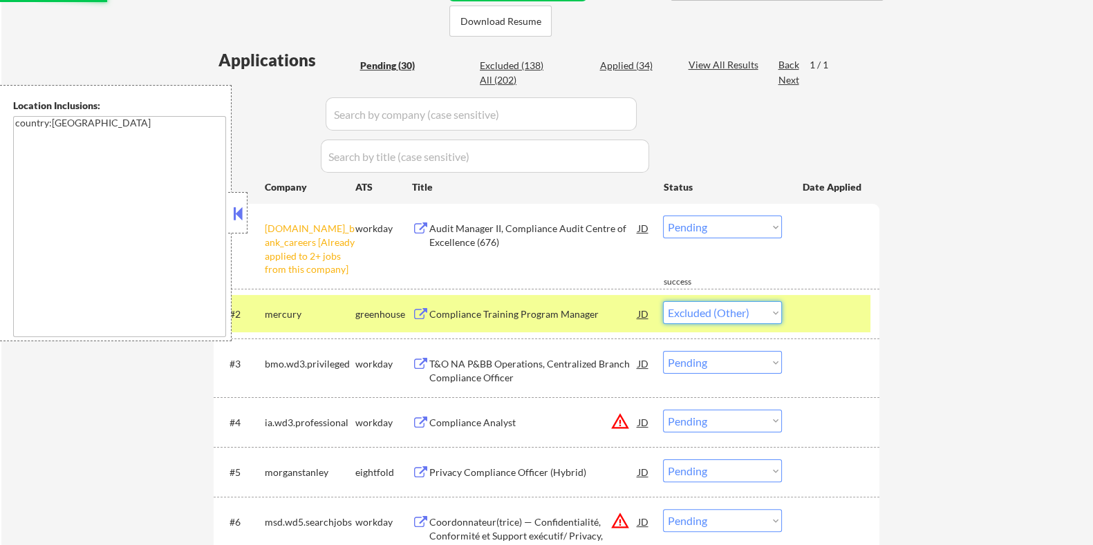
click at [663, 301] on select "Choose an option... Pending Applied Excluded (Questions) Excluded (Expired) Exc…" at bounding box center [722, 312] width 119 height 23
select select ""pending""
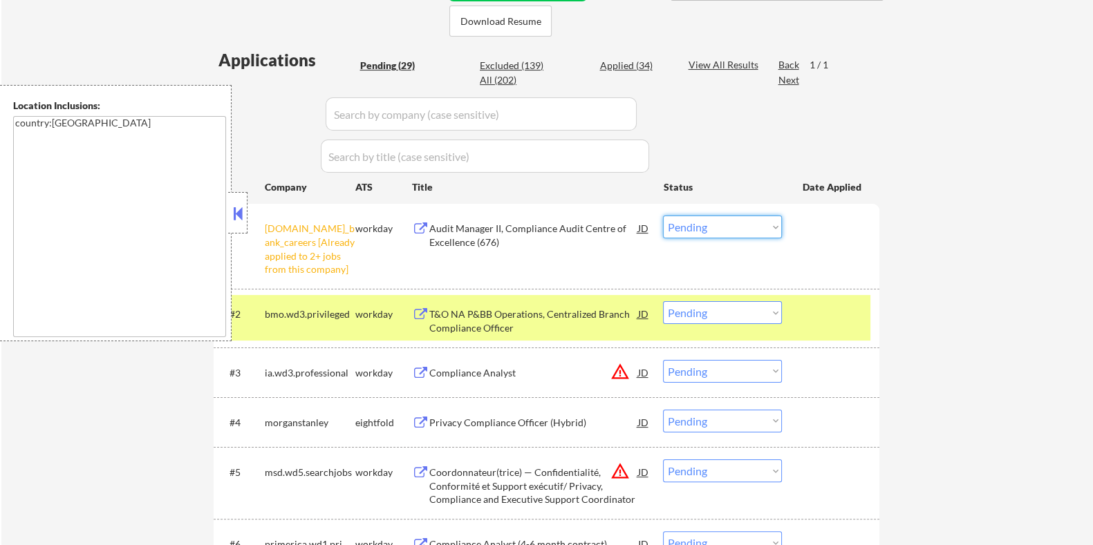
click at [744, 224] on select "Choose an option... Pending Applied Excluded (Questions) Excluded (Expired) Exc…" at bounding box center [722, 227] width 119 height 23
click at [663, 216] on select "Choose an option... Pending Applied Excluded (Questions) Excluded (Expired) Exc…" at bounding box center [722, 227] width 119 height 23
select select ""pending""
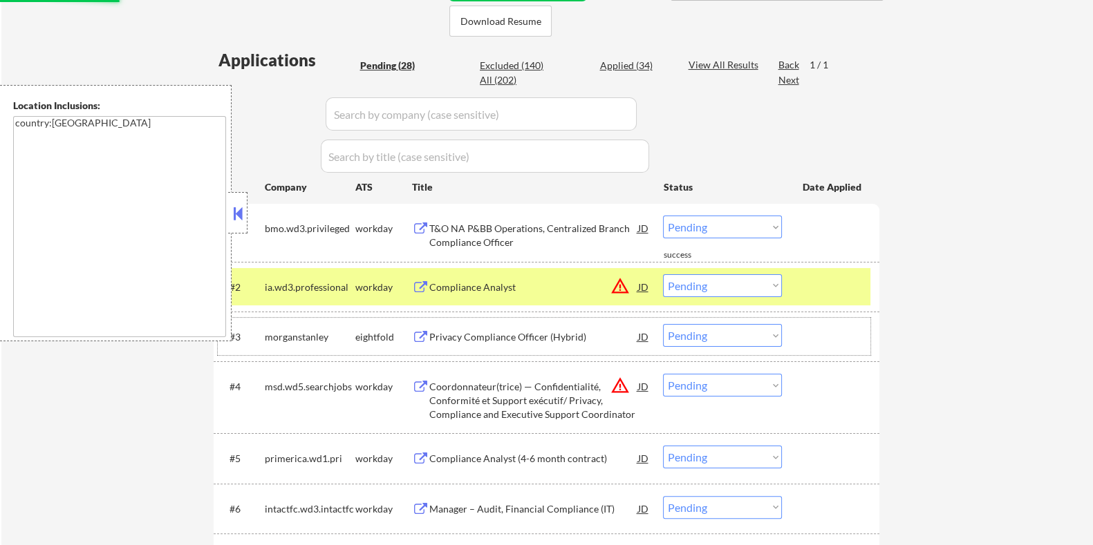
drag, startPoint x: 478, startPoint y: 319, endPoint x: 488, endPoint y: 350, distance: 33.4
click at [488, 350] on div "#3 morganstanley eightfold Privacy Compliance Officer (Hybrid) JD warning_amber…" at bounding box center [544, 336] width 652 height 37
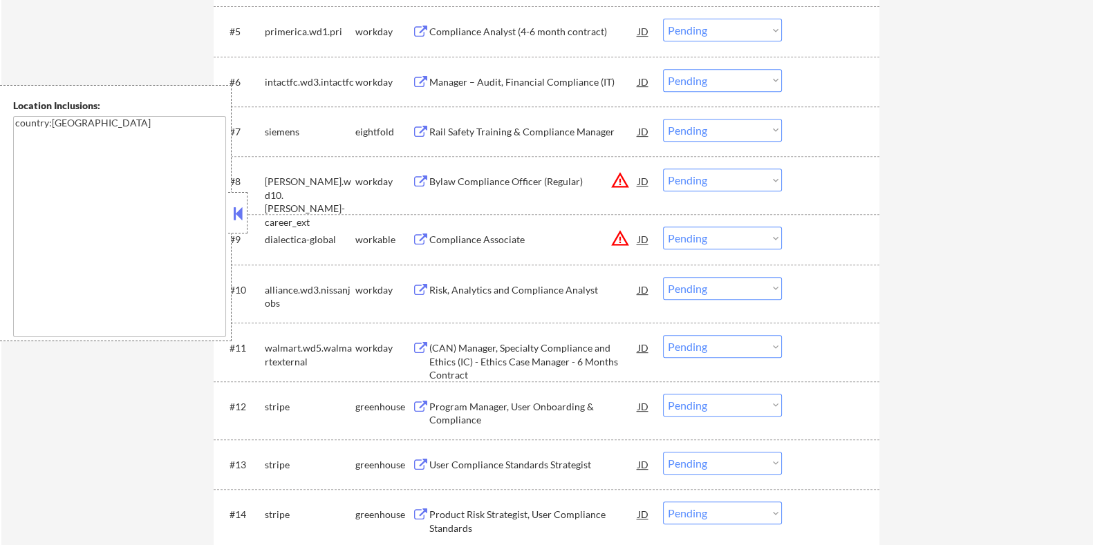
scroll to position [864, 0]
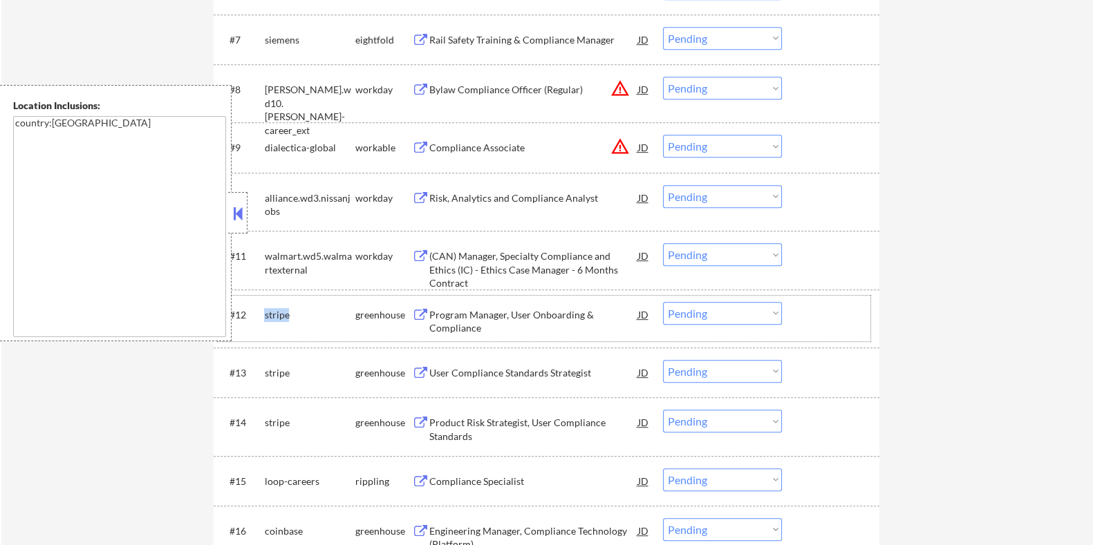
drag, startPoint x: 297, startPoint y: 309, endPoint x: 264, endPoint y: 310, distance: 33.2
click at [264, 310] on div "stripe" at bounding box center [309, 315] width 91 height 14
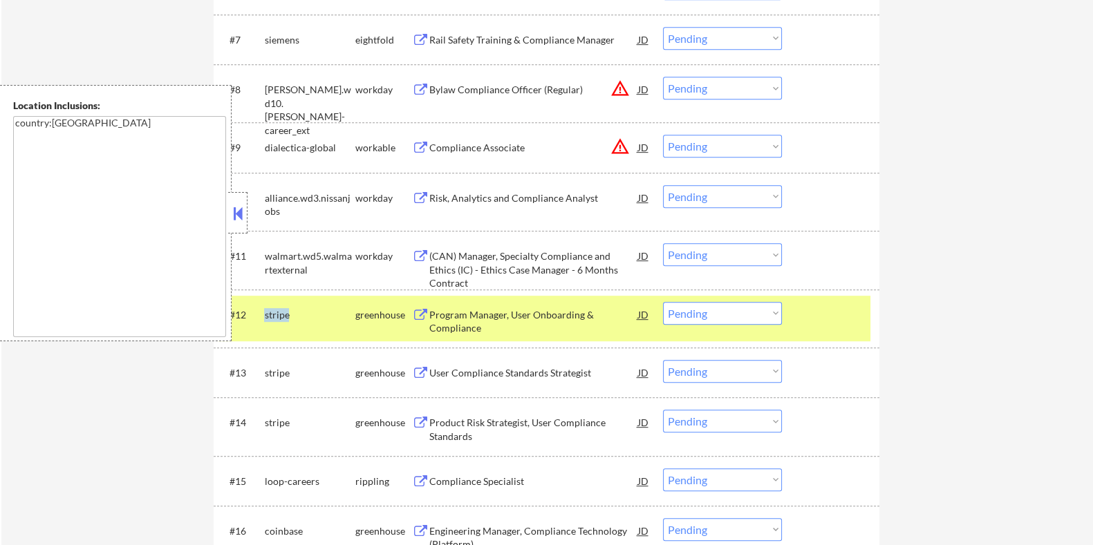
copy div "stripe"
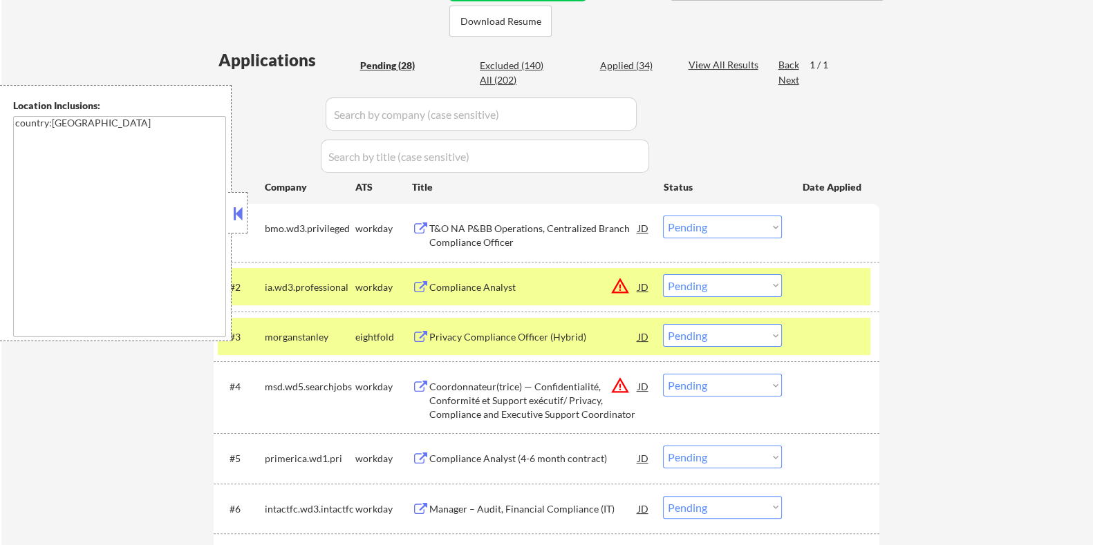
scroll to position [172, 0]
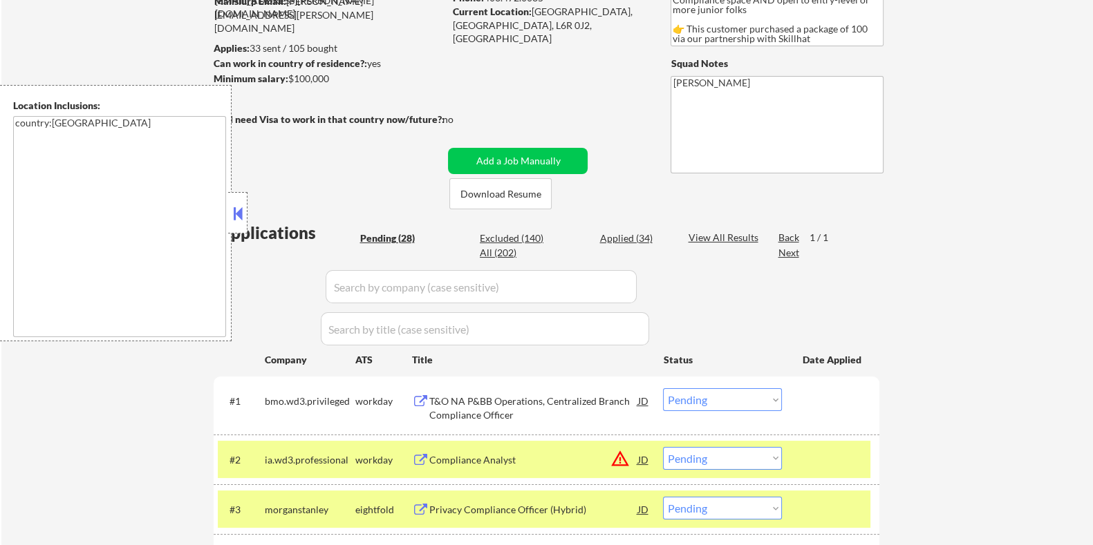
click at [387, 283] on input "input" at bounding box center [480, 286] width 311 height 33
paste input "stripe"
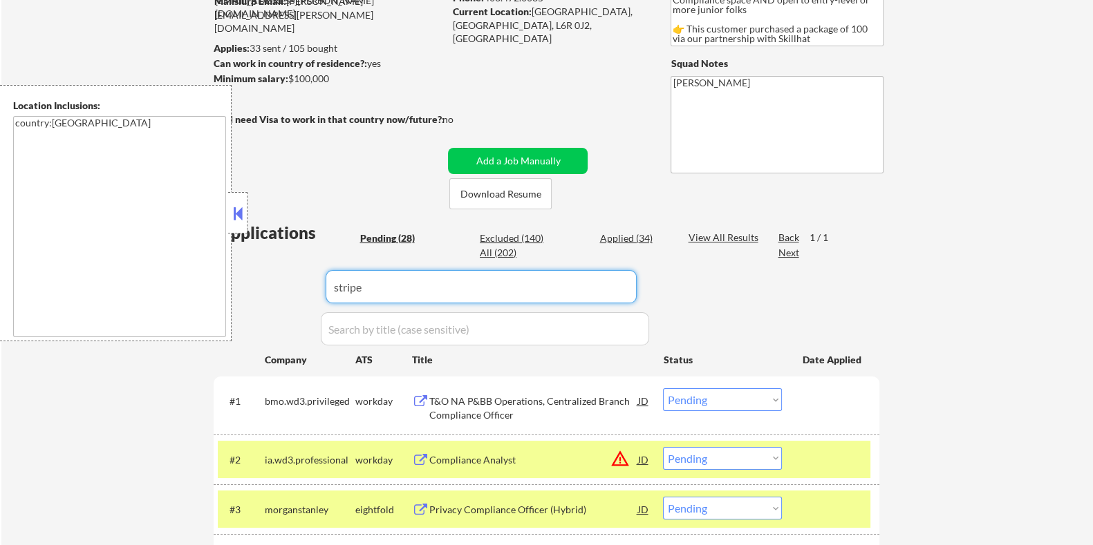
type input "stripe"
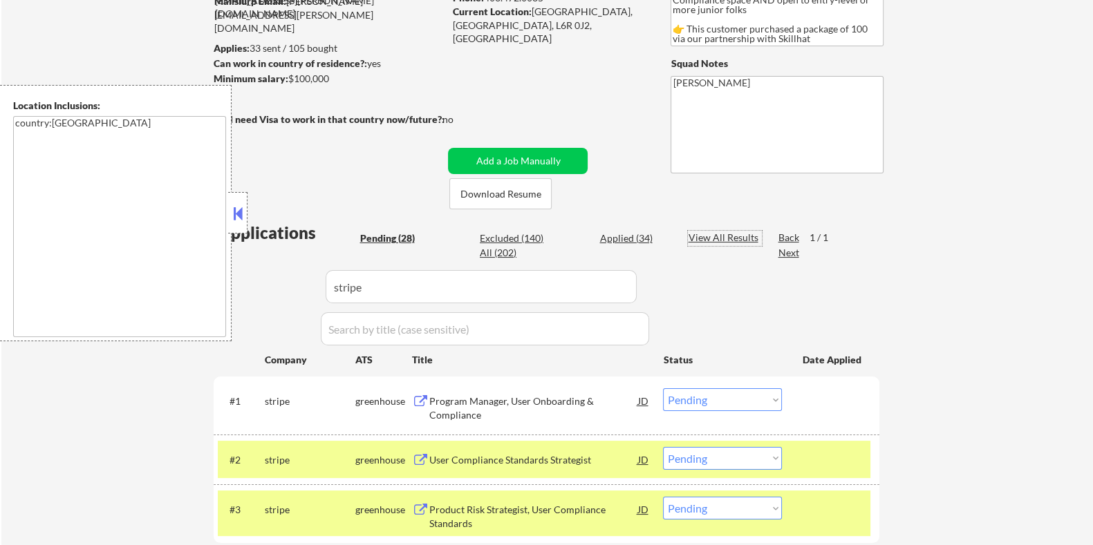
click at [715, 239] on div "View All Results" at bounding box center [725, 238] width 74 height 14
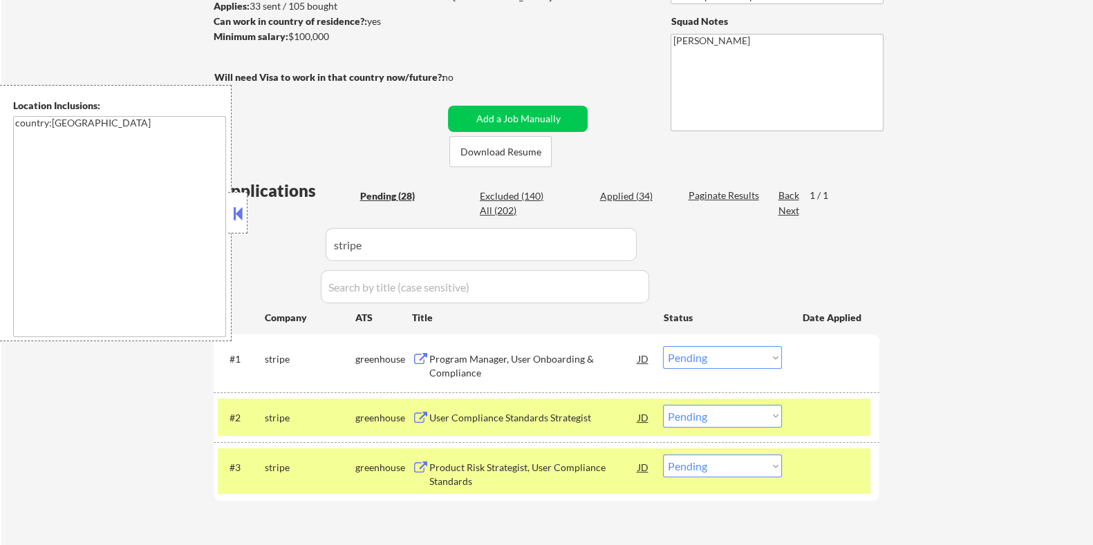
scroll to position [259, 0]
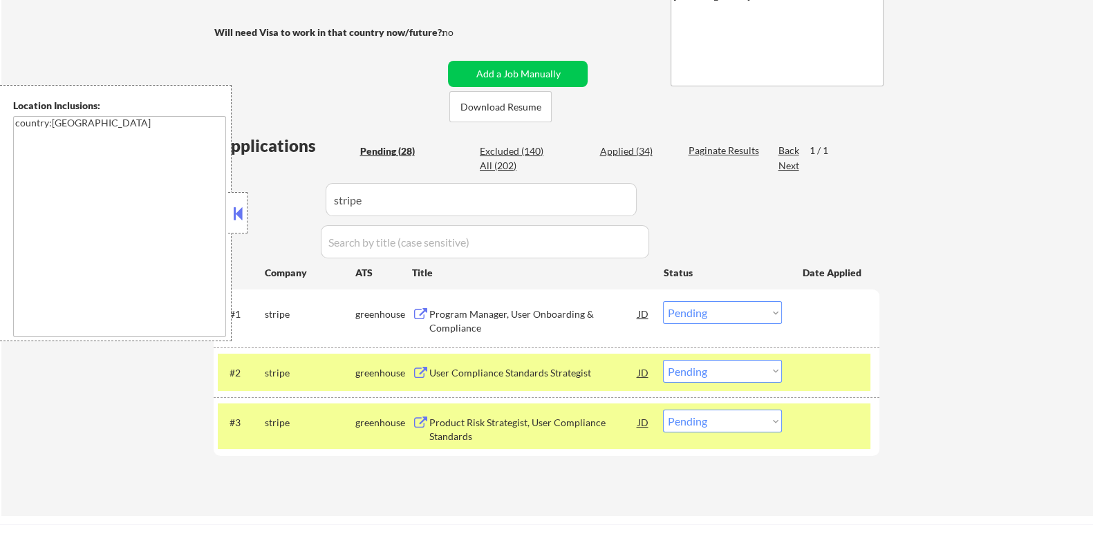
click at [510, 319] on div "Program Manager, User Onboarding & Compliance" at bounding box center [532, 321] width 209 height 27
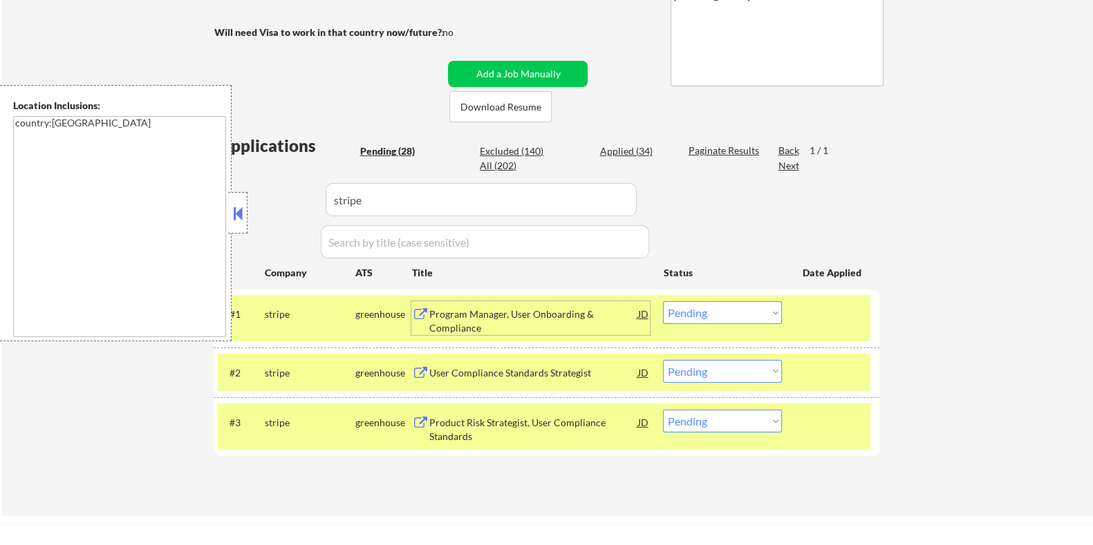
click at [746, 316] on select "Choose an option... Pending Applied Excluded (Questions) Excluded (Expired) Exc…" at bounding box center [722, 312] width 119 height 23
click at [663, 301] on select "Choose an option... Pending Applied Excluded (Questions) Excluded (Expired) Exc…" at bounding box center [722, 312] width 119 height 23
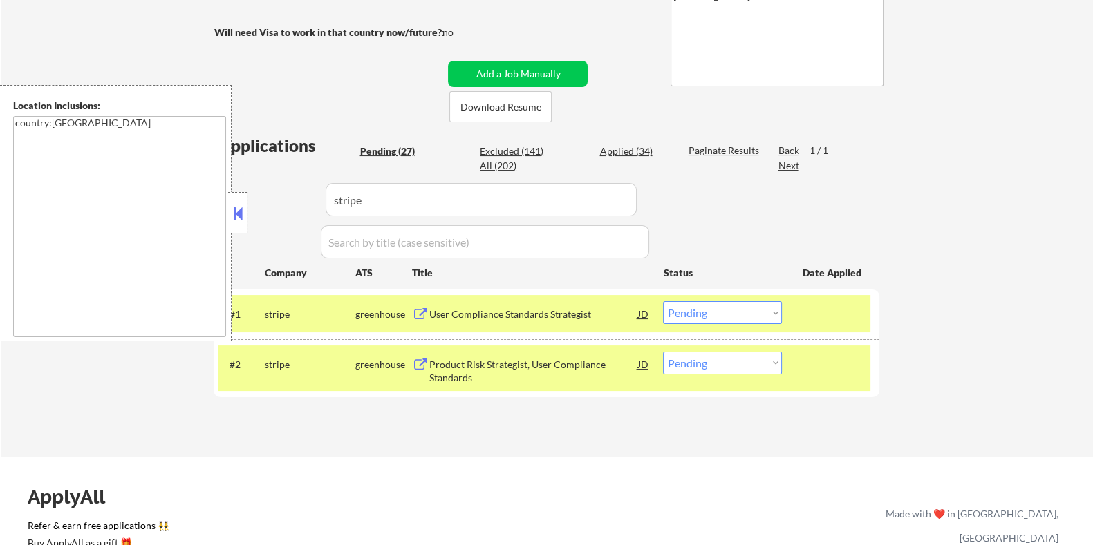
click at [457, 312] on div "User Compliance Standards Strategist" at bounding box center [532, 315] width 209 height 14
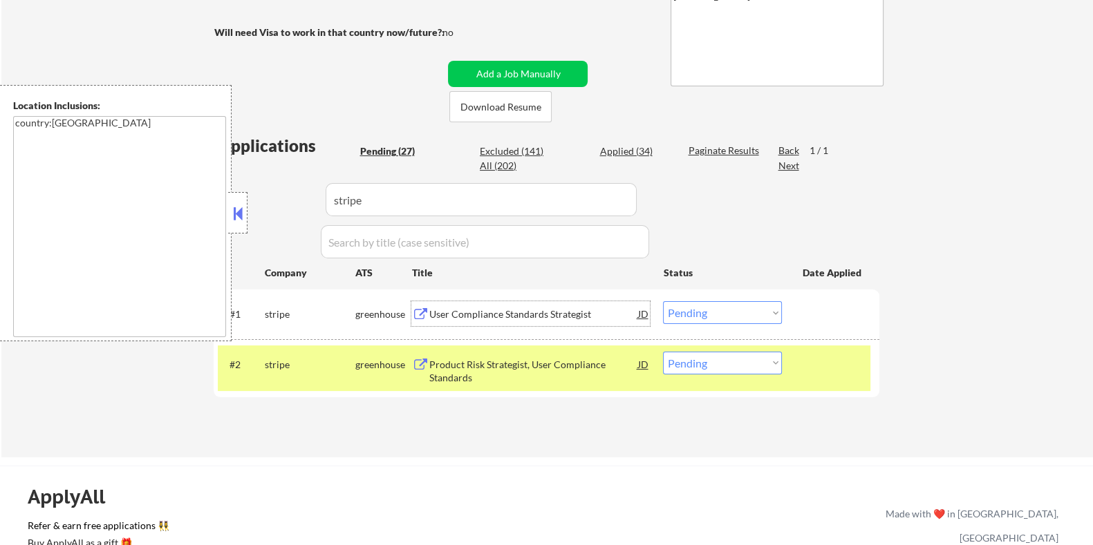
click at [706, 306] on select "Choose an option... Pending Applied Excluded (Questions) Excluded (Expired) Exc…" at bounding box center [722, 312] width 119 height 23
click at [663, 301] on select "Choose an option... Pending Applied Excluded (Questions) Excluded (Expired) Exc…" at bounding box center [722, 312] width 119 height 23
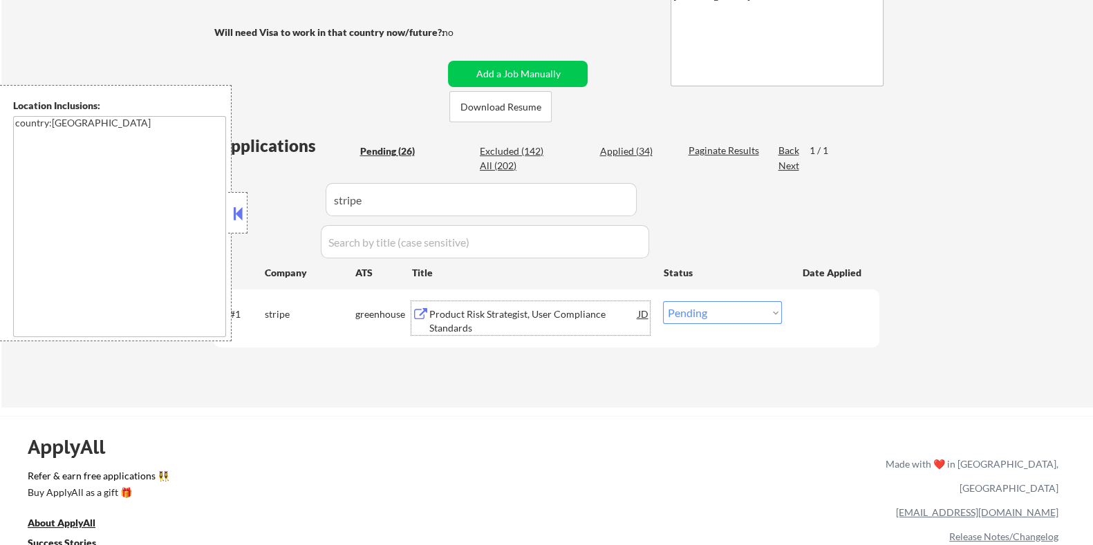
click at [533, 322] on div "Product Risk Strategist, User Compliance Standards" at bounding box center [532, 321] width 209 height 27
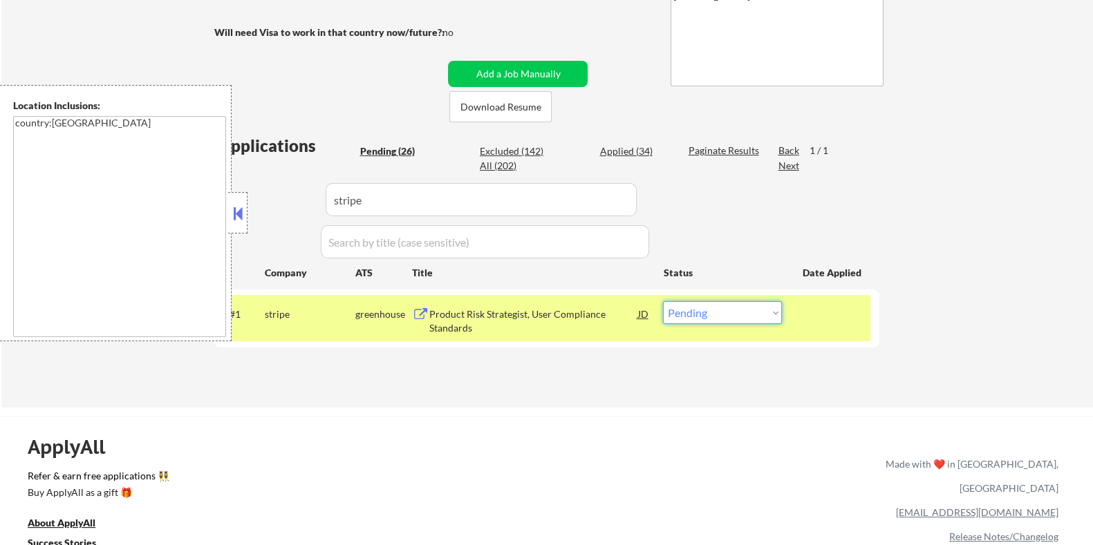
click at [735, 319] on select "Choose an option... Pending Applied Excluded (Questions) Excluded (Expired) Exc…" at bounding box center [722, 312] width 119 height 23
click at [723, 314] on select "Choose an option... Pending Applied Excluded (Questions) Excluded (Expired) Exc…" at bounding box center [722, 312] width 119 height 23
select select ""excluded__bad_match_""
click at [663, 301] on select "Choose an option... Pending Applied Excluded (Questions) Excluded (Expired) Exc…" at bounding box center [722, 312] width 119 height 23
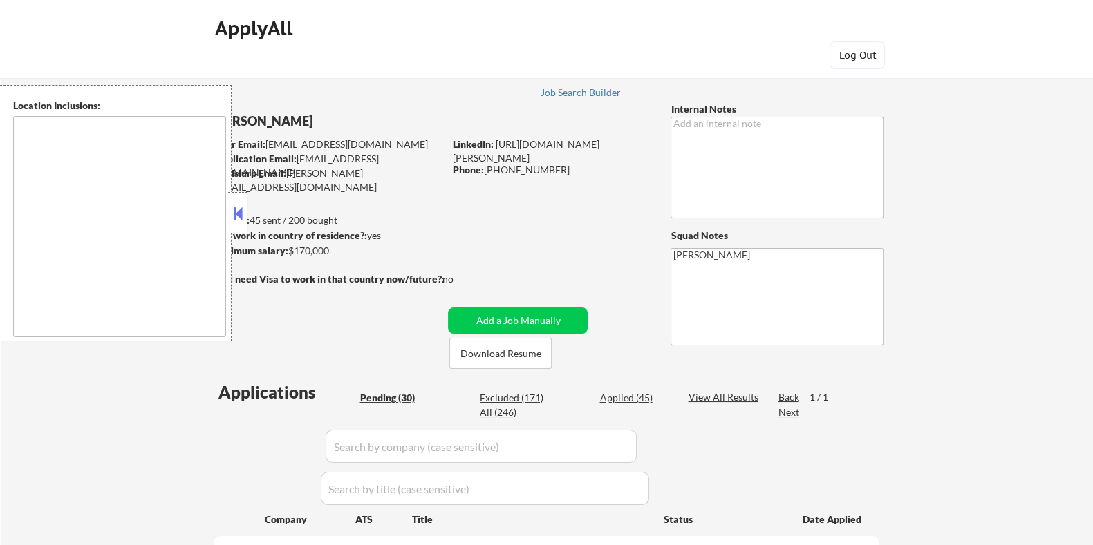
type textarea "[GEOGRAPHIC_DATA], [GEOGRAPHIC_DATA], [GEOGRAPHIC_DATA] [GEOGRAPHIC_DATA], [GEO…"
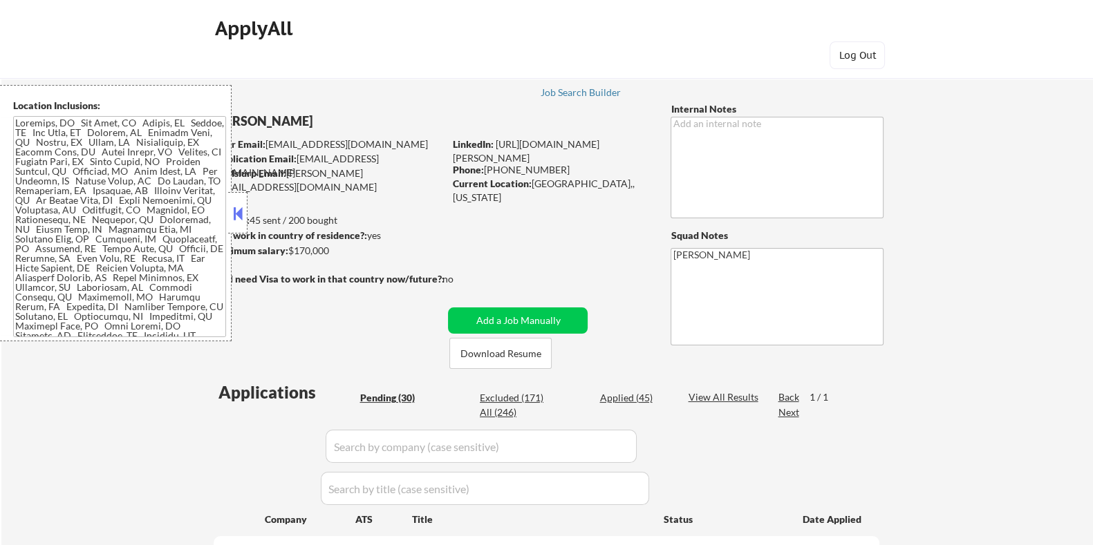
select select ""pending""
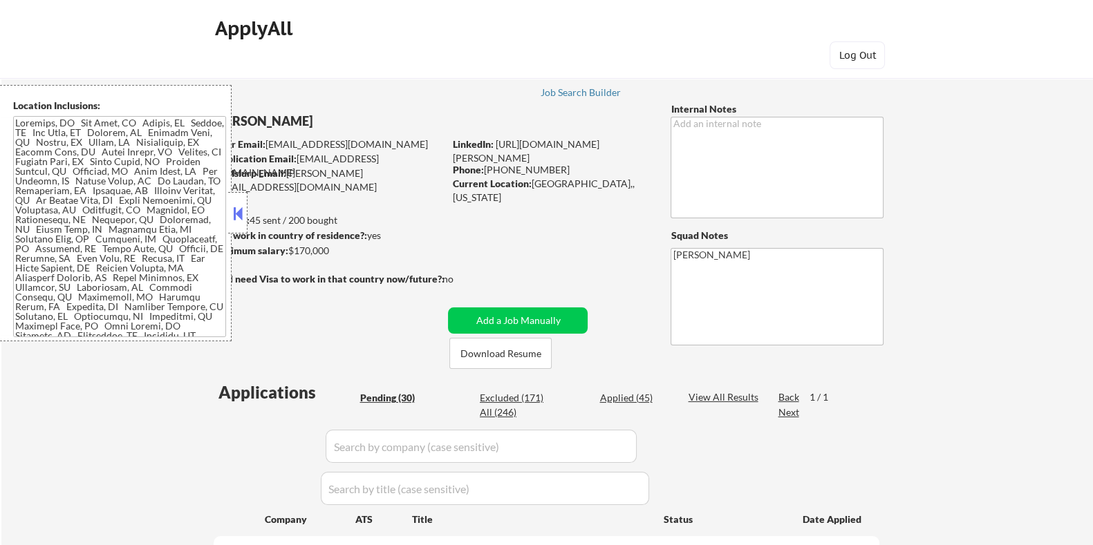
select select ""pending""
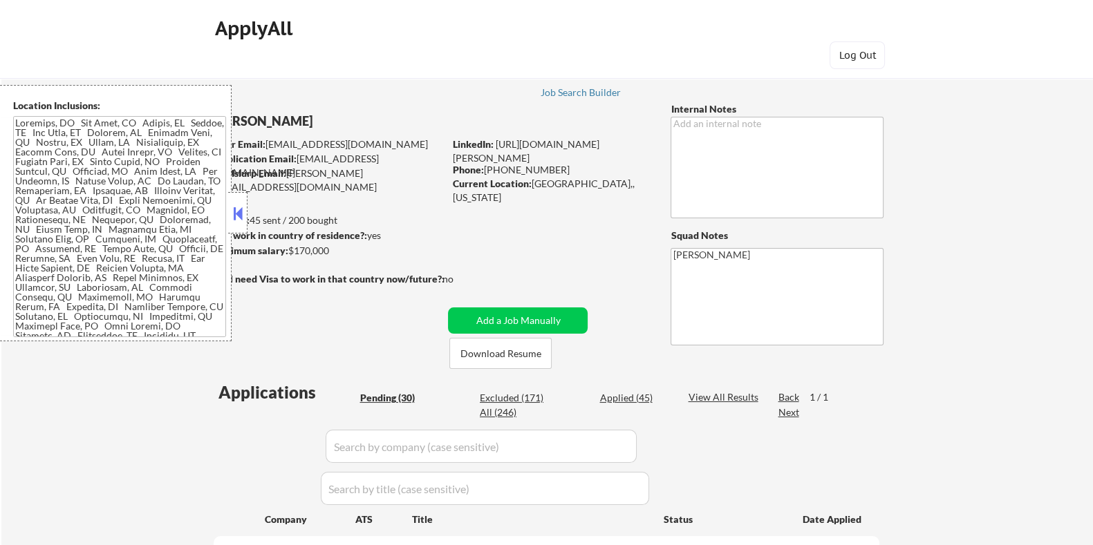
select select ""pending""
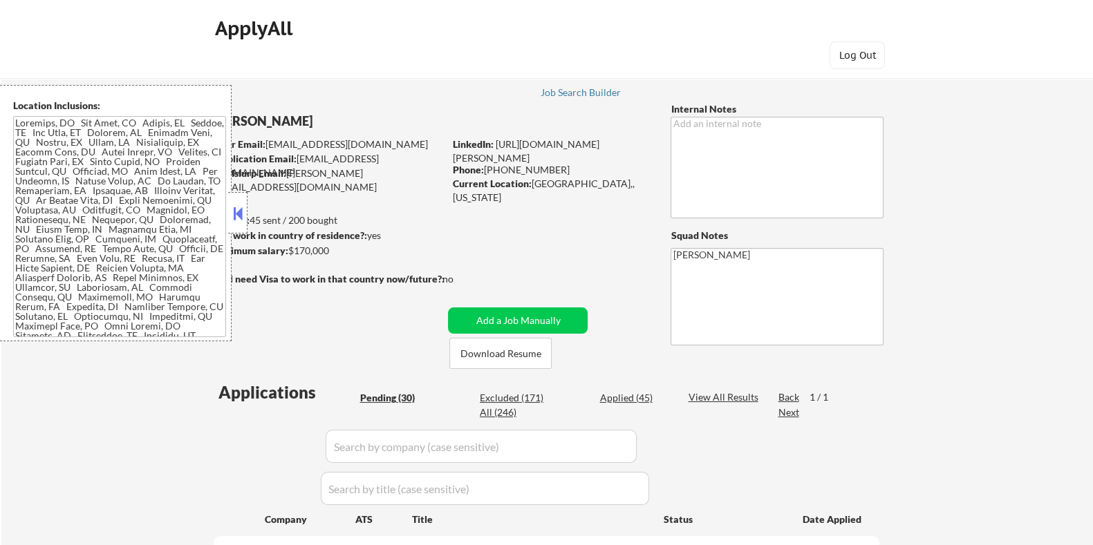
select select ""pending""
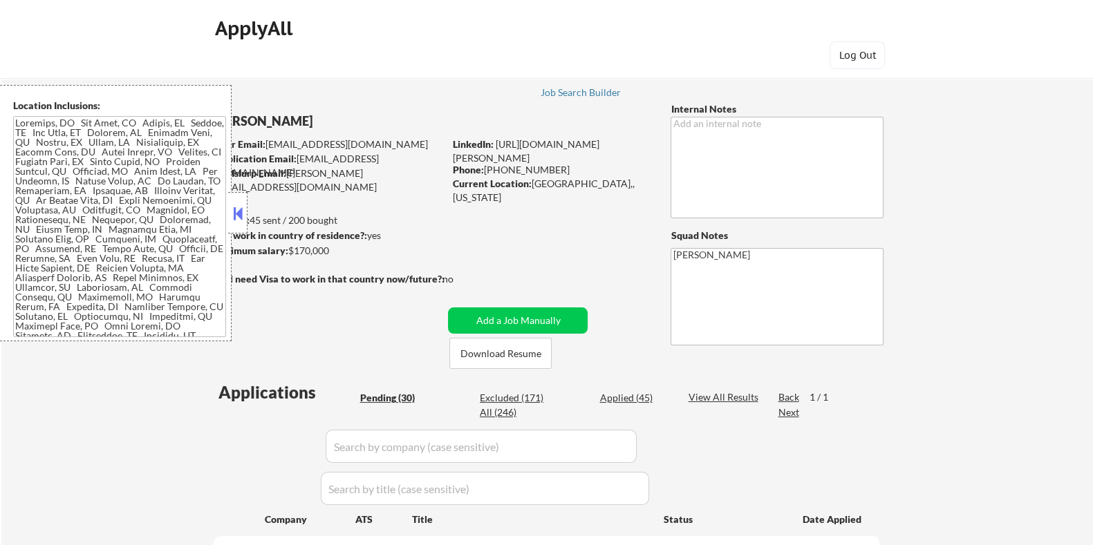
select select ""pending""
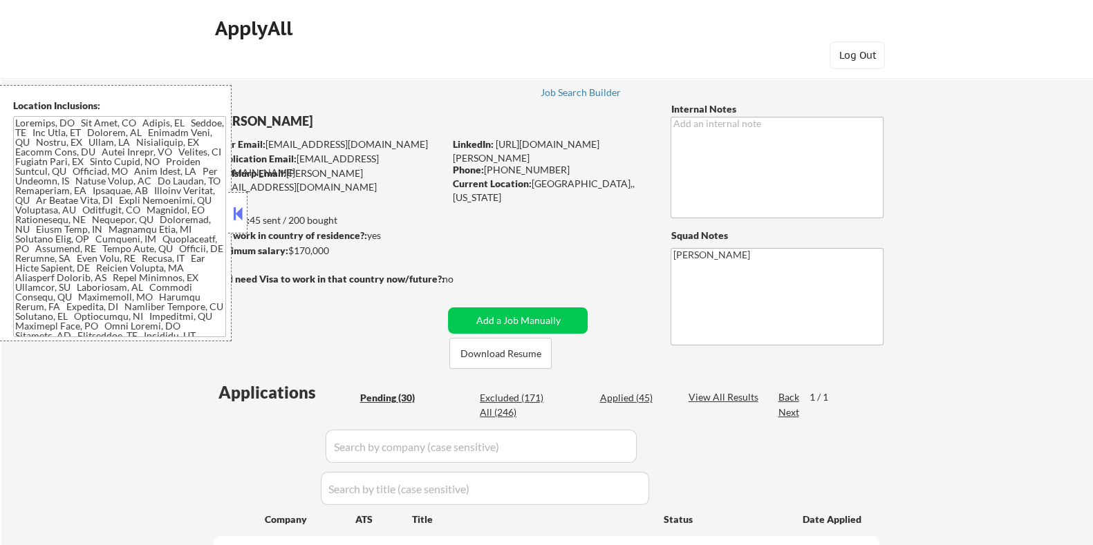
select select ""pending""
